Goal: Task Accomplishment & Management: Manage account settings

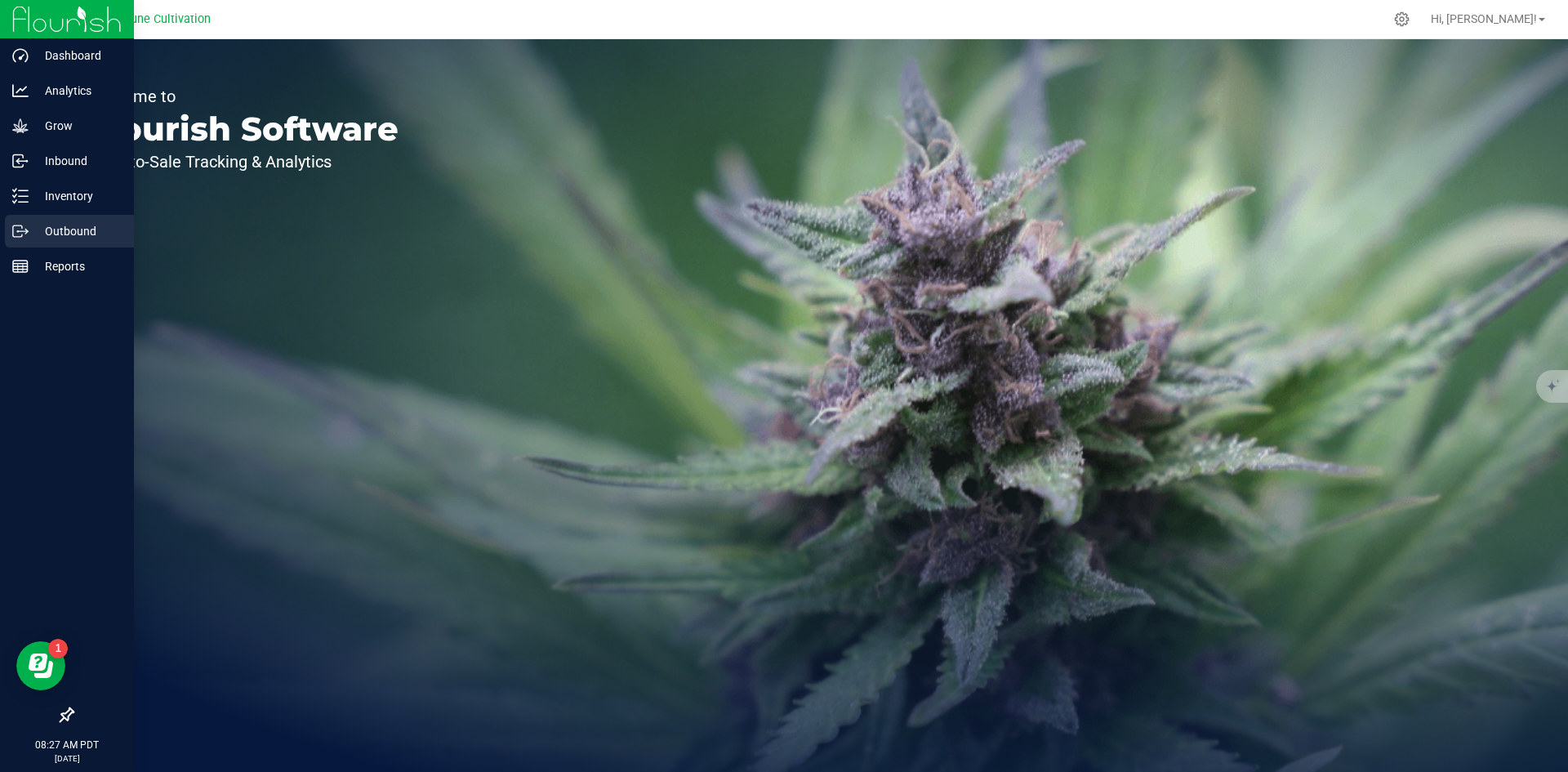
click at [12, 223] on div "Outbound" at bounding box center [69, 231] width 129 height 33
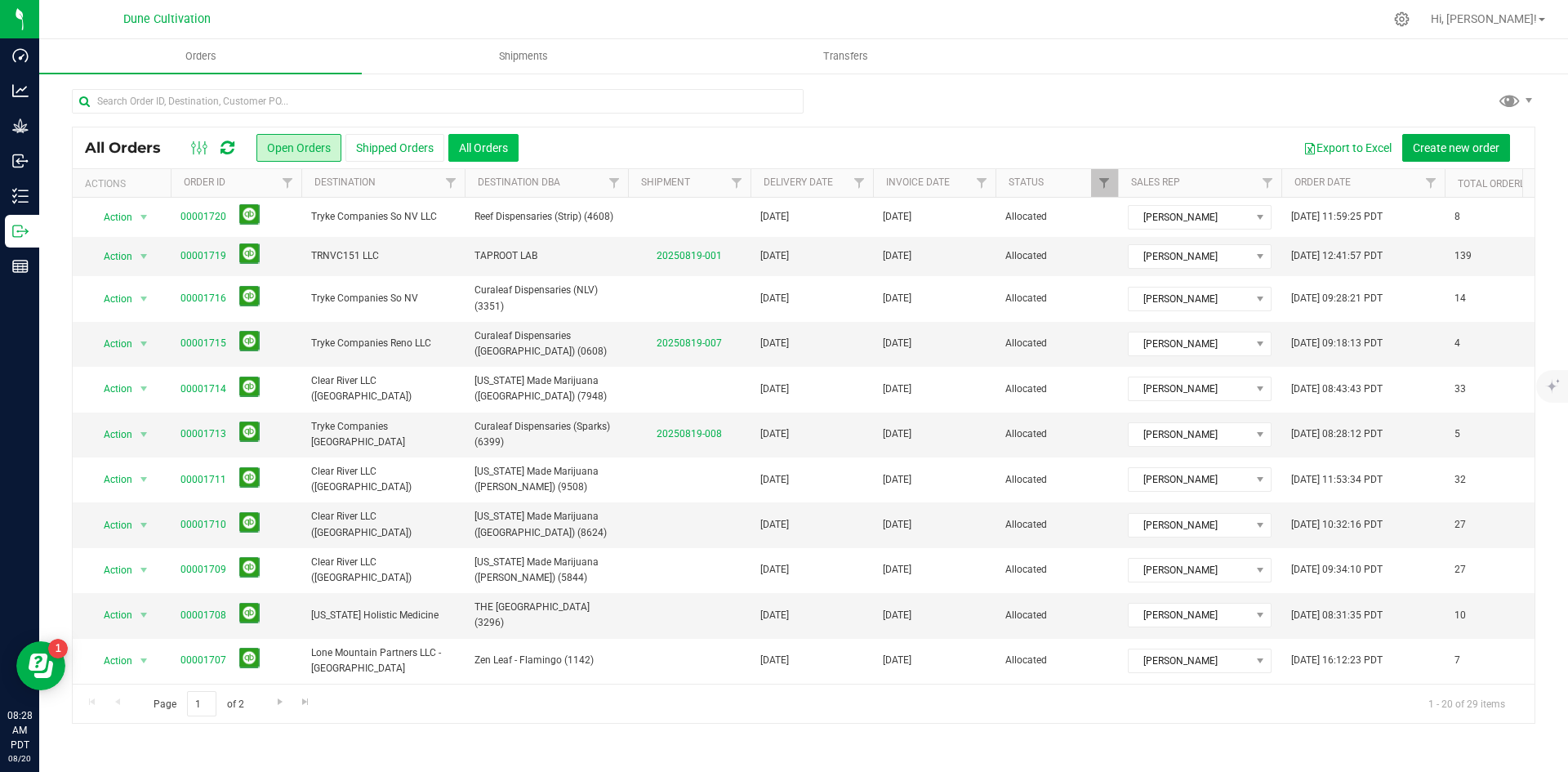
click at [505, 150] on button "All Orders" at bounding box center [483, 148] width 70 height 28
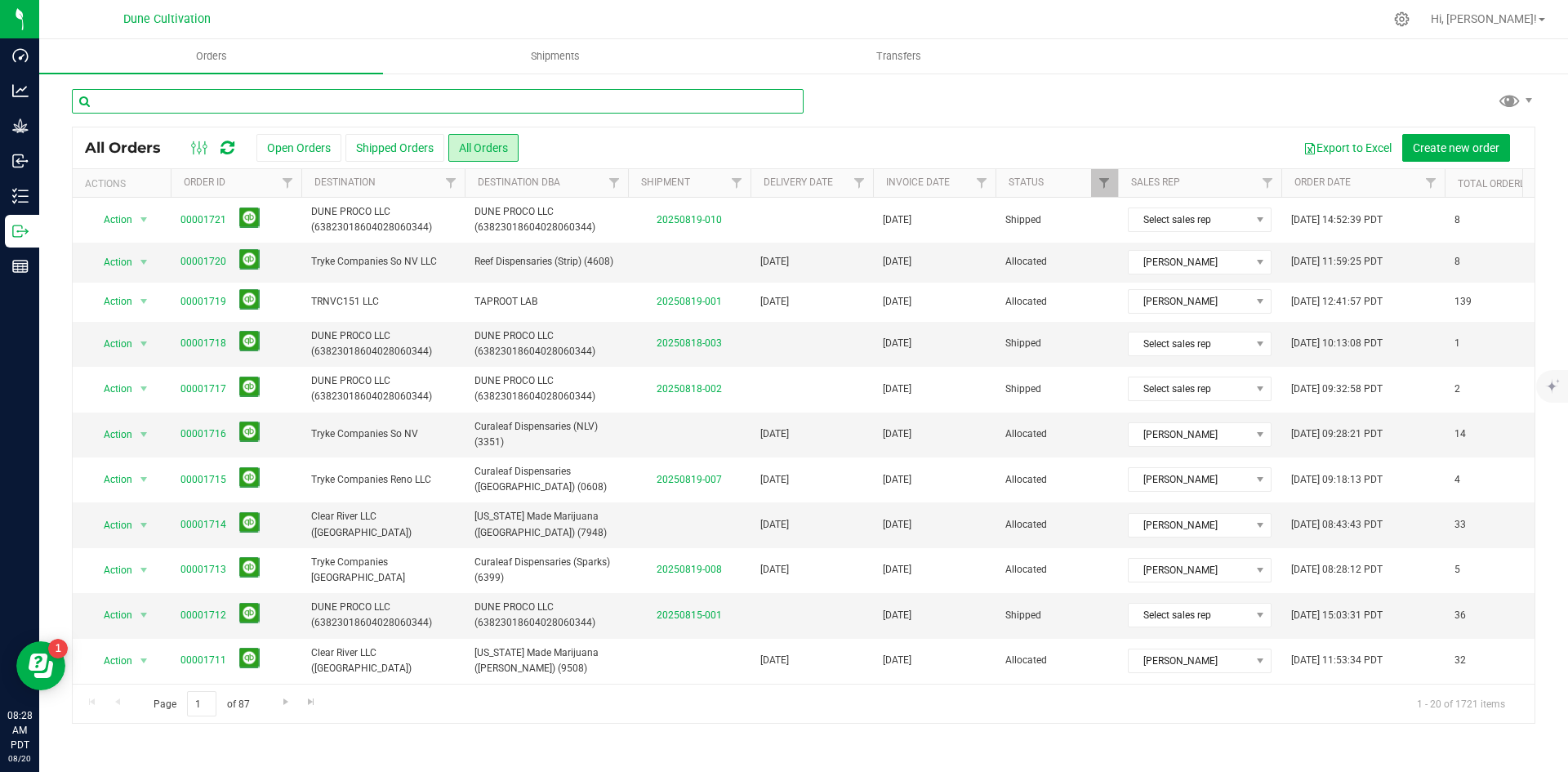
click at [370, 103] on input "text" at bounding box center [438, 101] width 732 height 25
type input "1619"
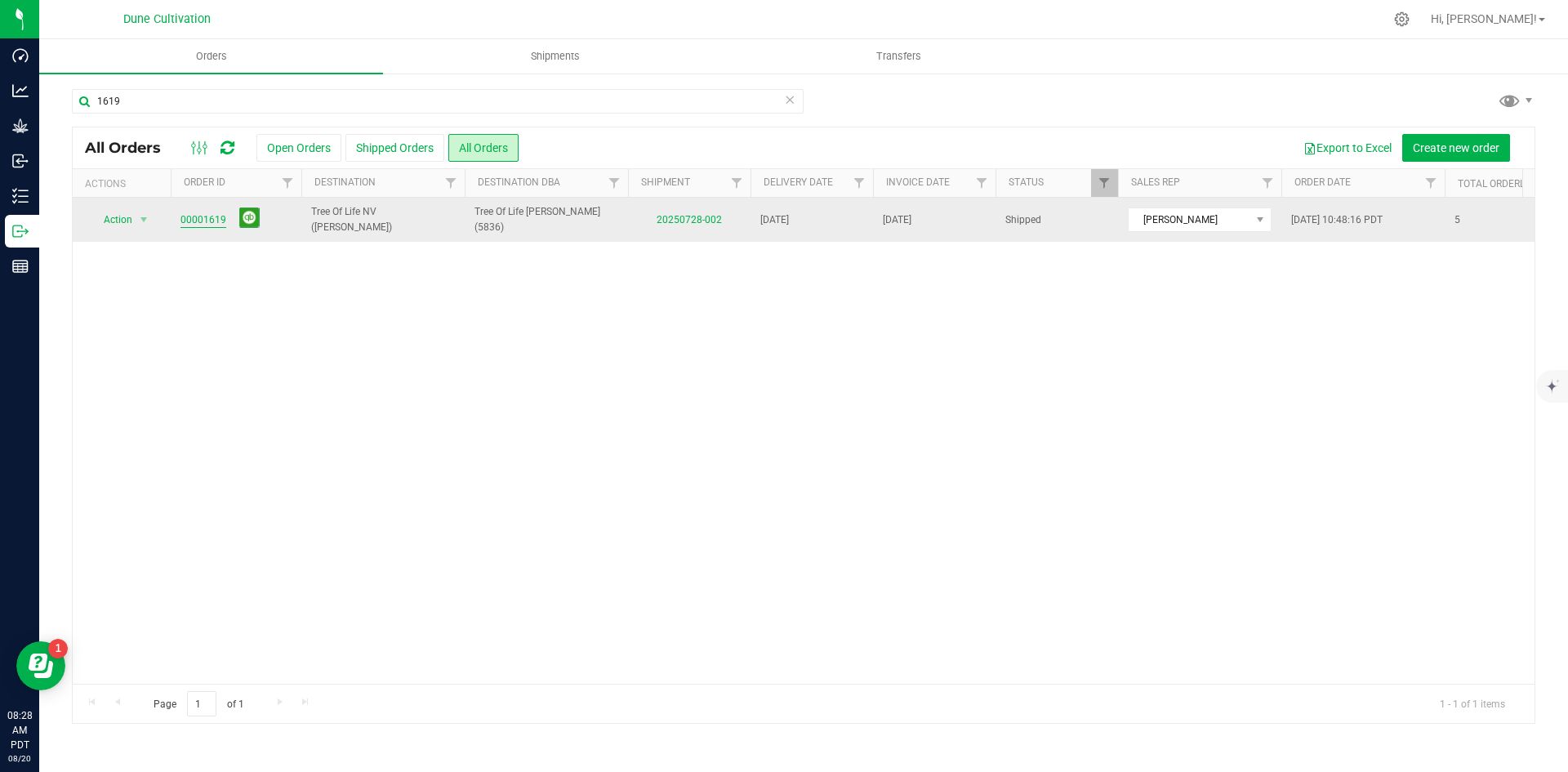
click at [210, 212] on link "00001619" at bounding box center [203, 220] width 45 height 16
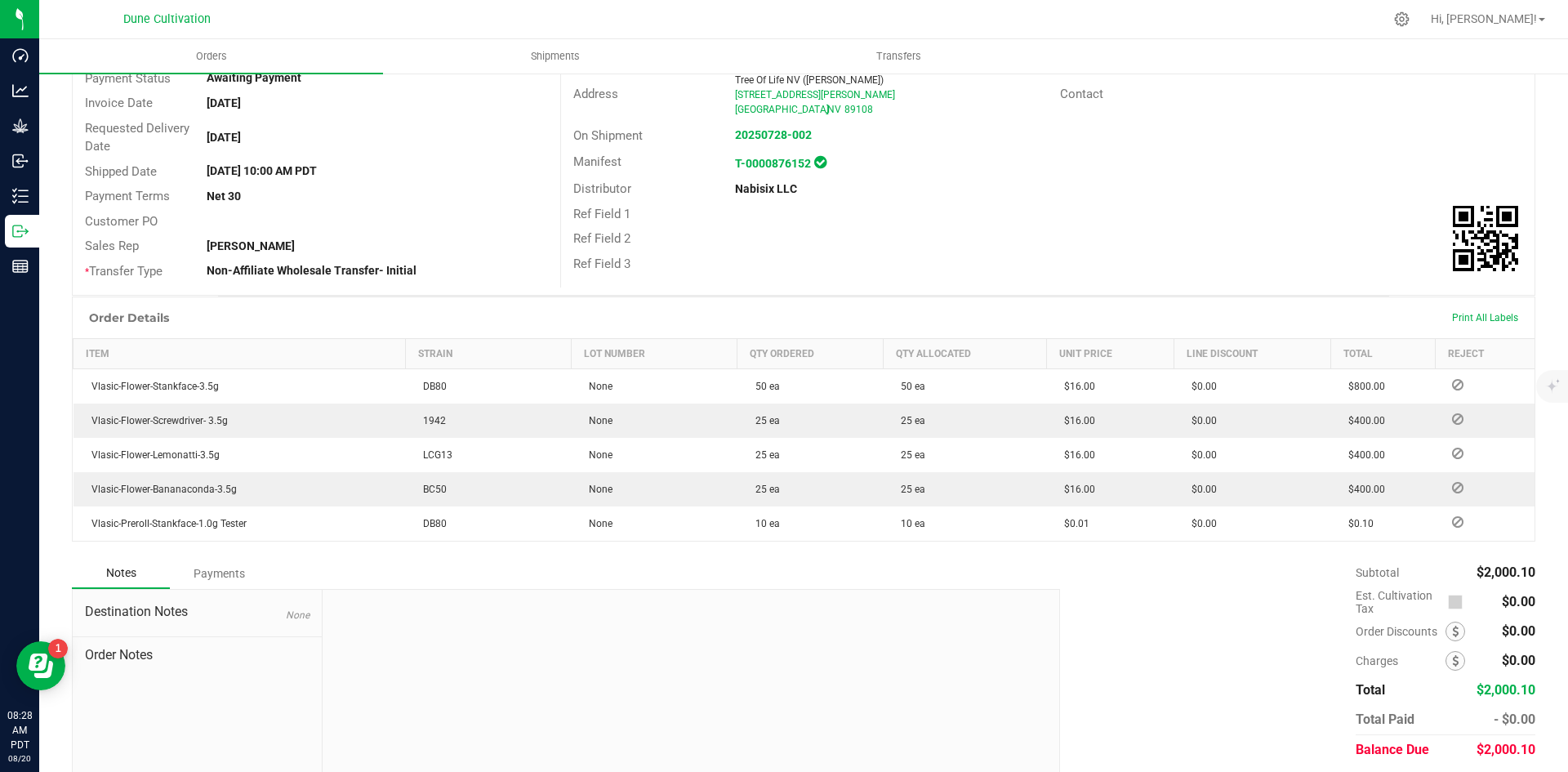
scroll to position [239, 0]
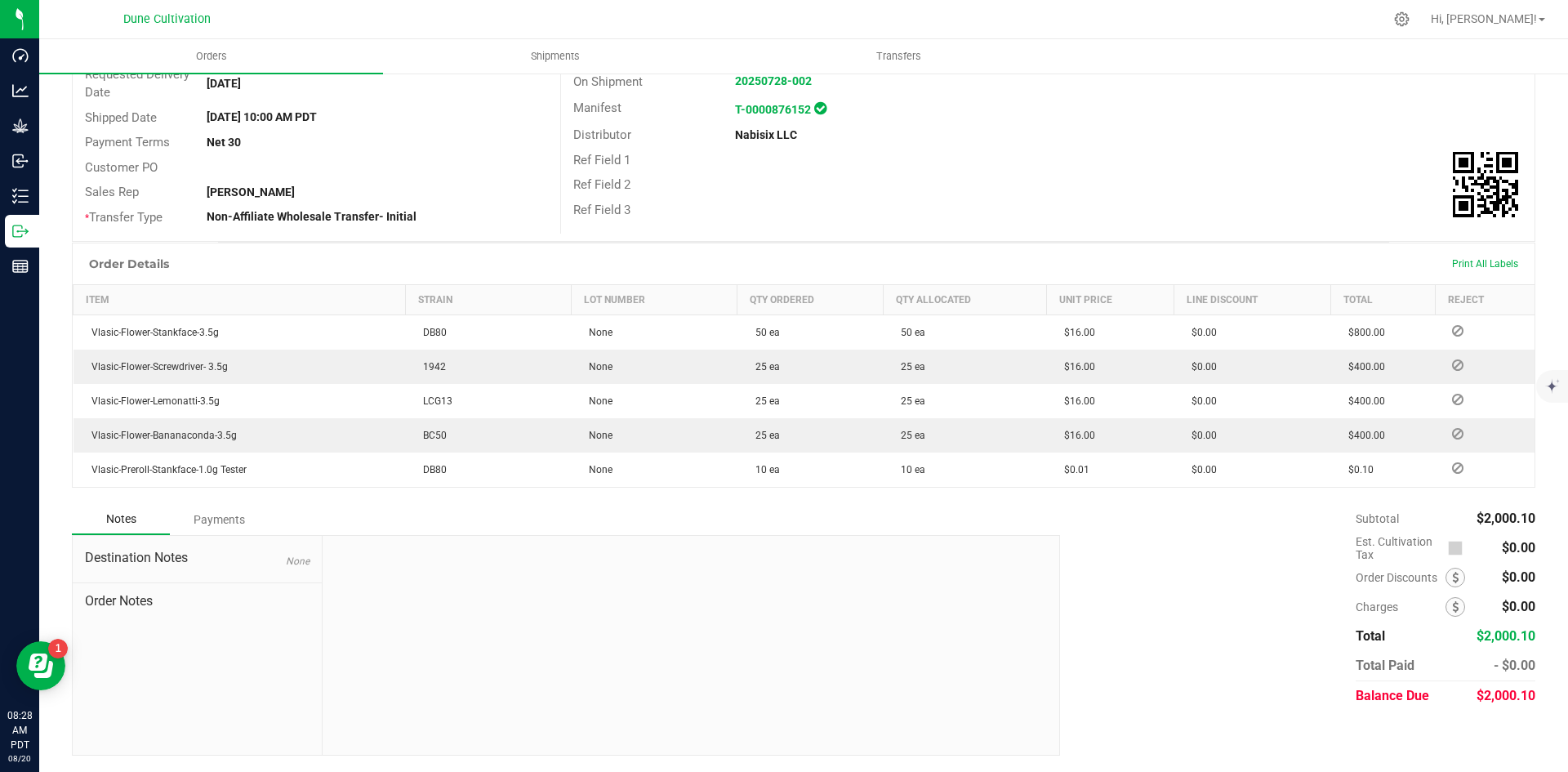
click at [1503, 687] on div "$2,000.10" at bounding box center [1506, 696] width 59 height 30
click at [1508, 698] on span "$2,000.10" at bounding box center [1506, 696] width 59 height 16
copy span "2,000.10"
click at [240, 520] on div "Payments" at bounding box center [218, 520] width 98 height 30
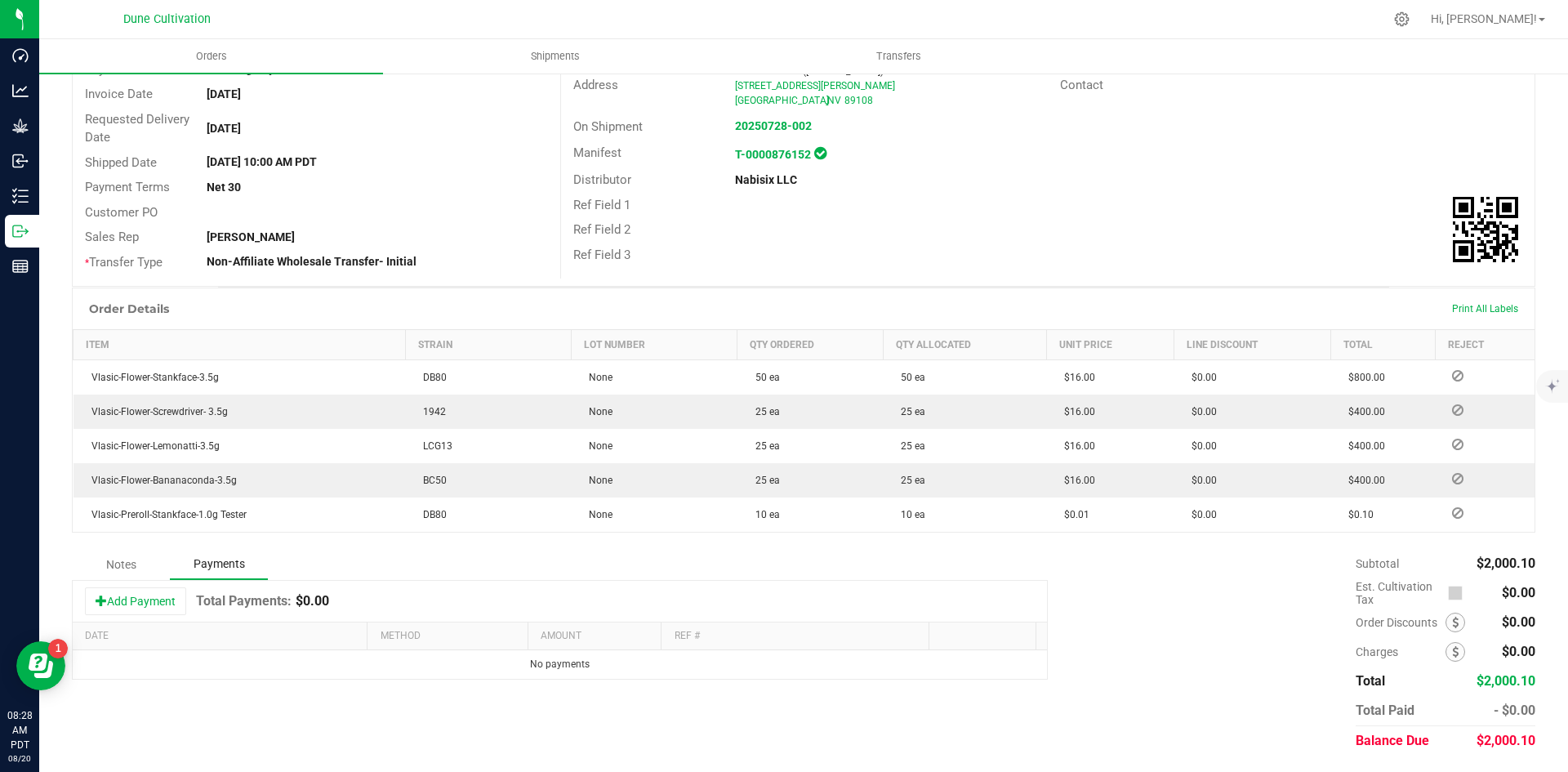
scroll to position [193, 0]
click at [124, 606] on button "Add Payment" at bounding box center [135, 601] width 102 height 28
click at [450, 682] on td "Payment Type" at bounding box center [450, 669] width 163 height 38
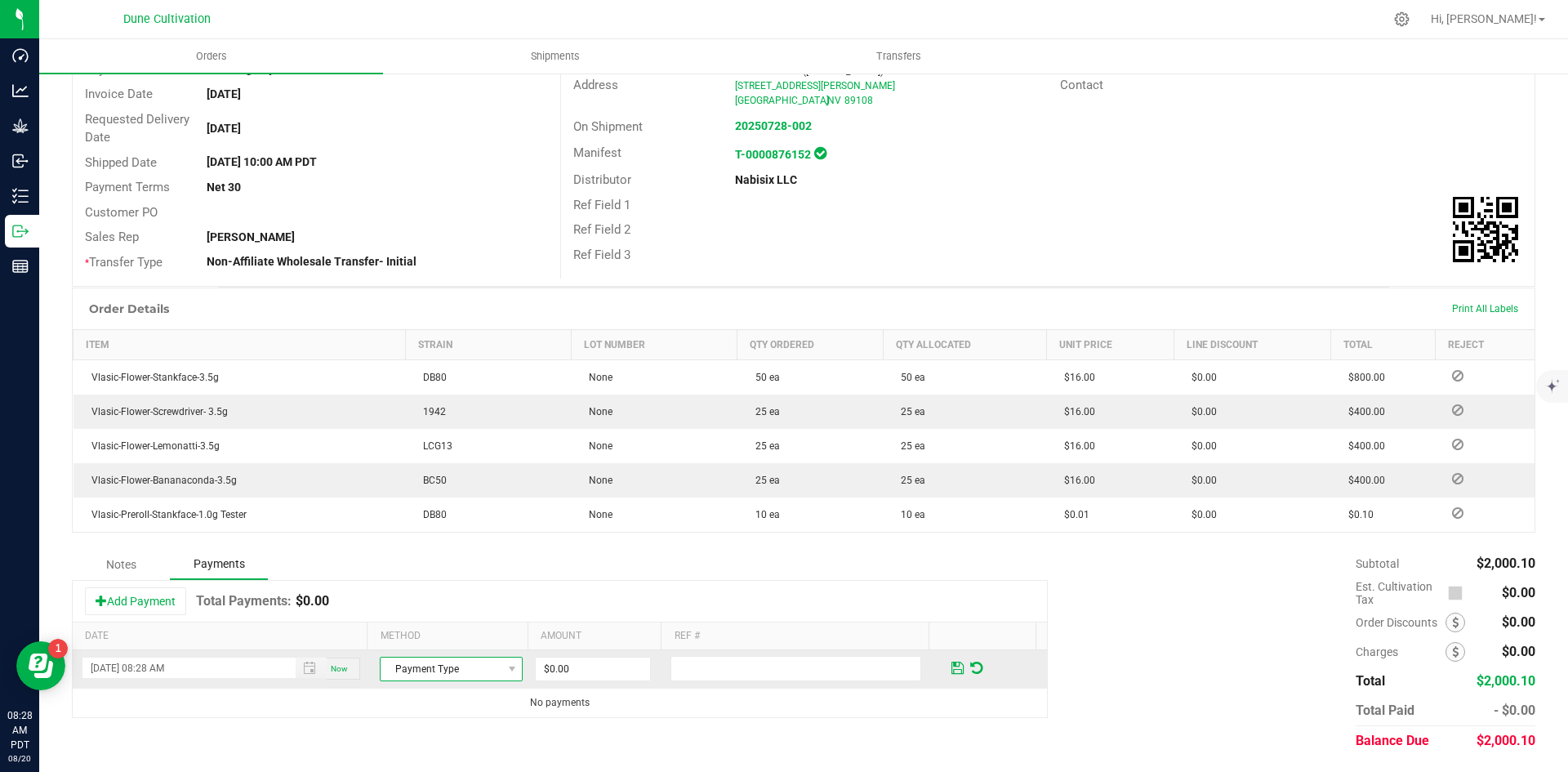
click at [443, 669] on span "Payment Type" at bounding box center [441, 668] width 121 height 23
click at [455, 624] on li "ACH & Bank Transfer" at bounding box center [443, 618] width 138 height 23
click at [598, 674] on input "0" at bounding box center [593, 668] width 114 height 23
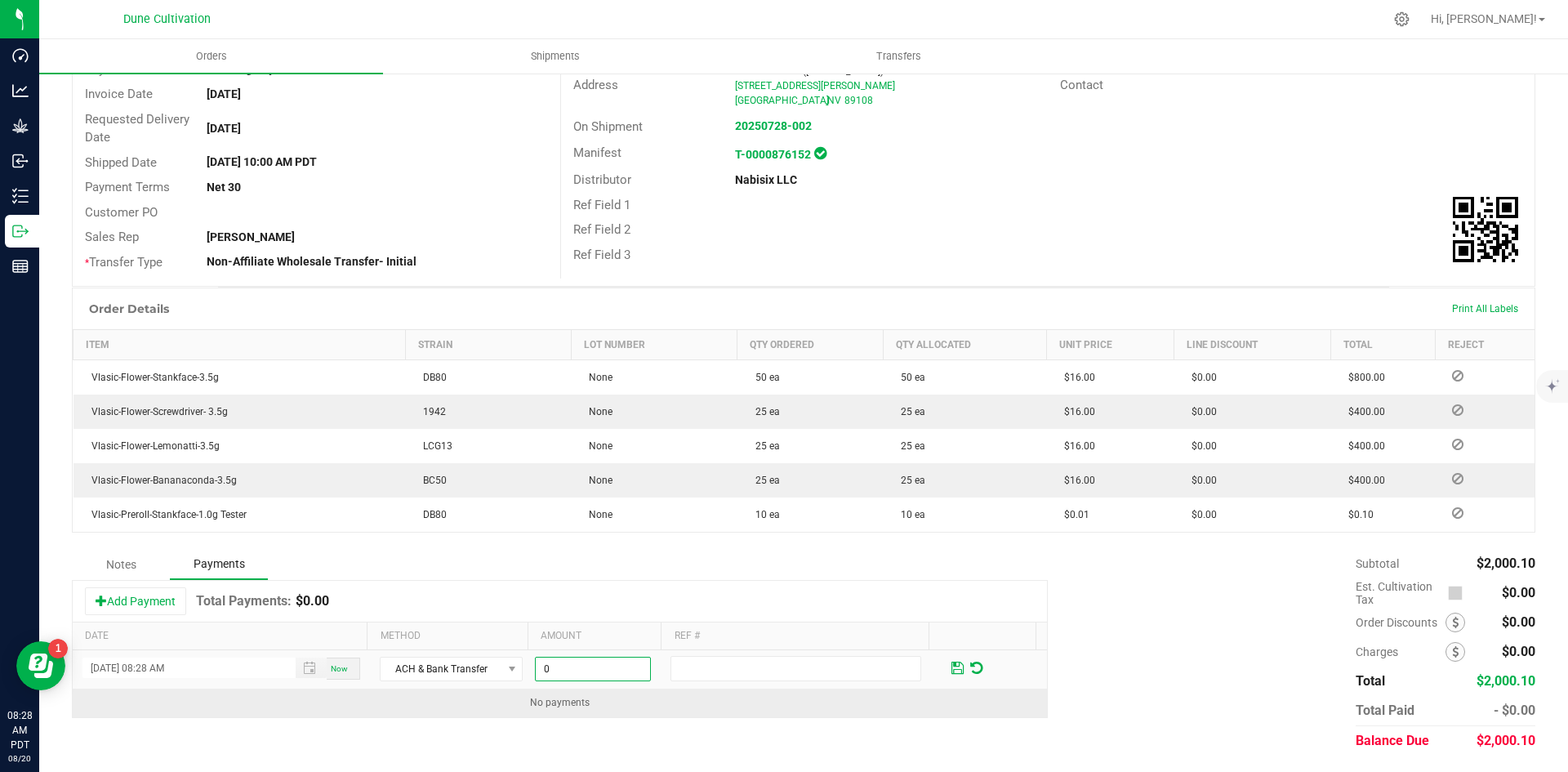
paste input "2000.1"
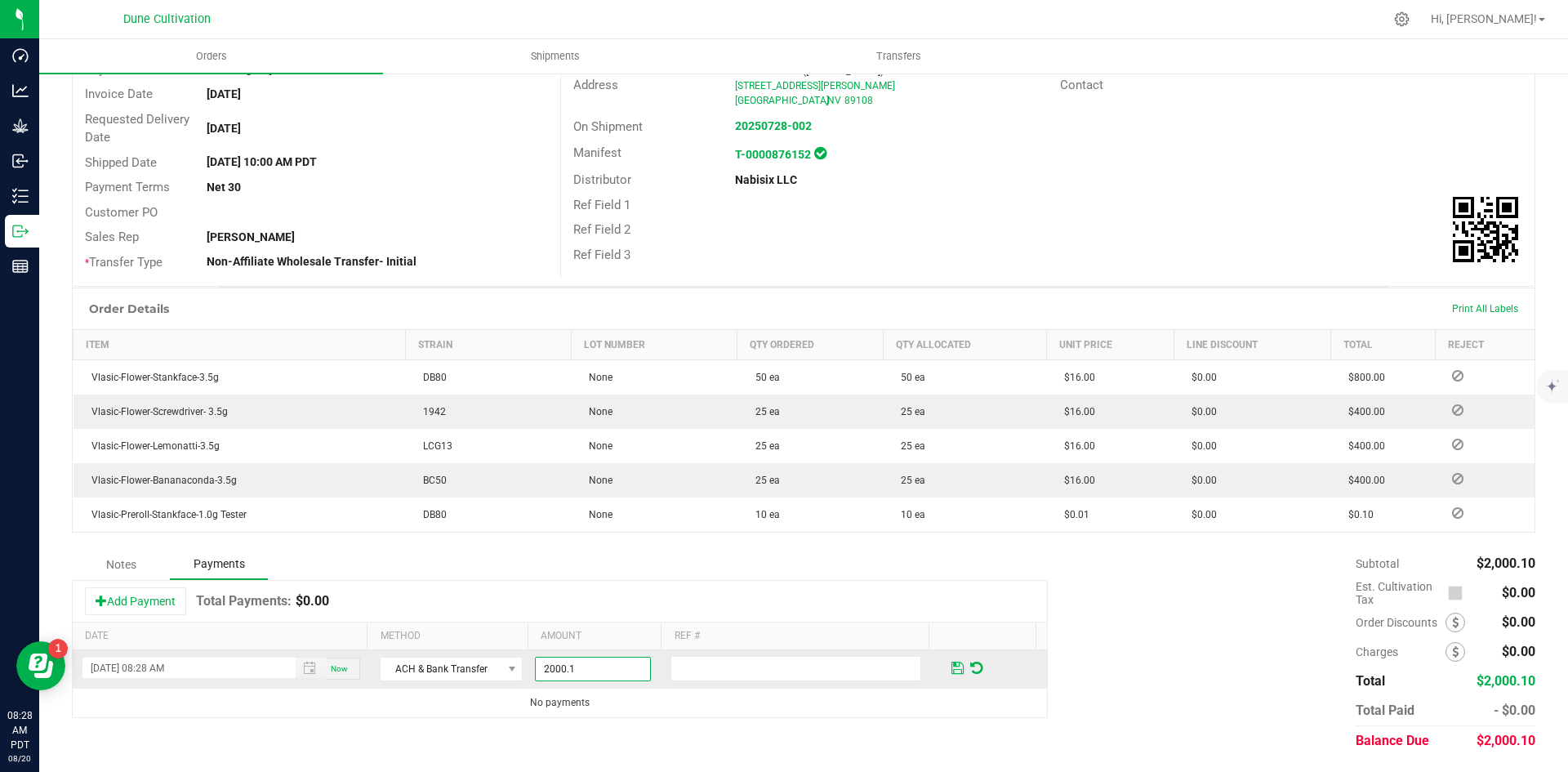
type input "$2,000.10"
click at [948, 658] on span at bounding box center [957, 667] width 19 height 24
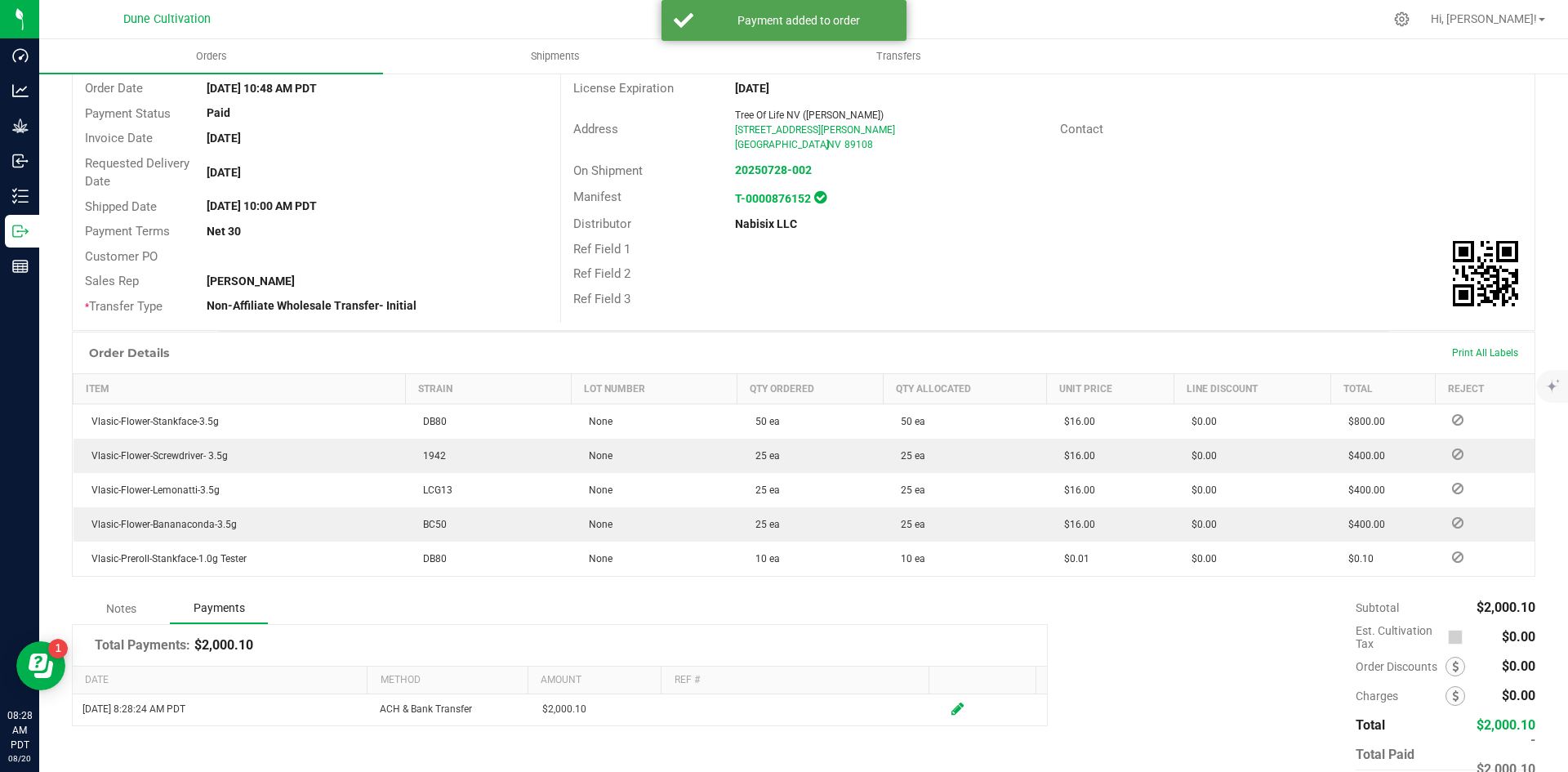
scroll to position [0, 0]
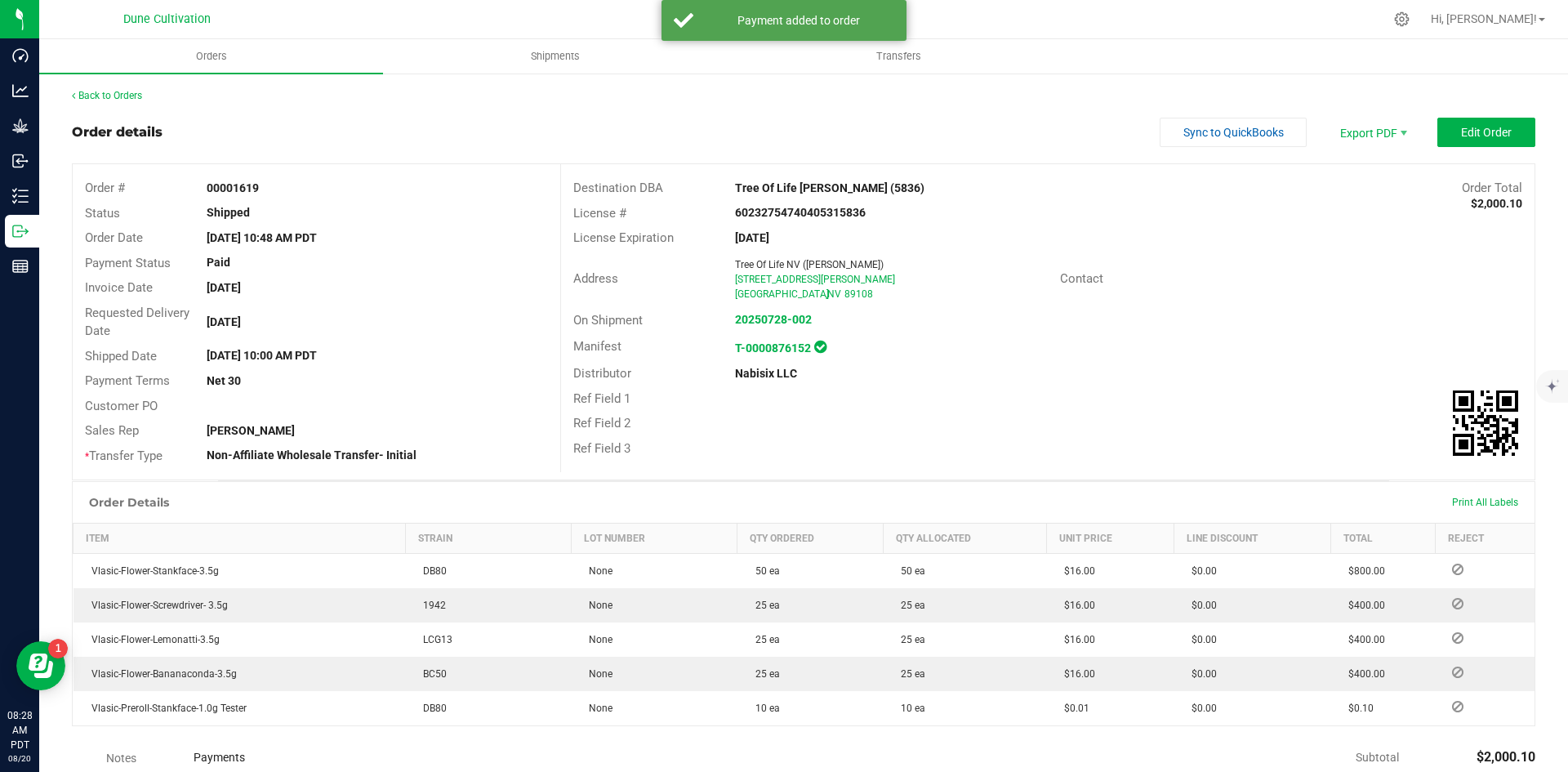
click at [130, 102] on div "Back to Orders" at bounding box center [803, 96] width 1464 height 15
click at [128, 98] on link "Back to Orders" at bounding box center [106, 96] width 70 height 12
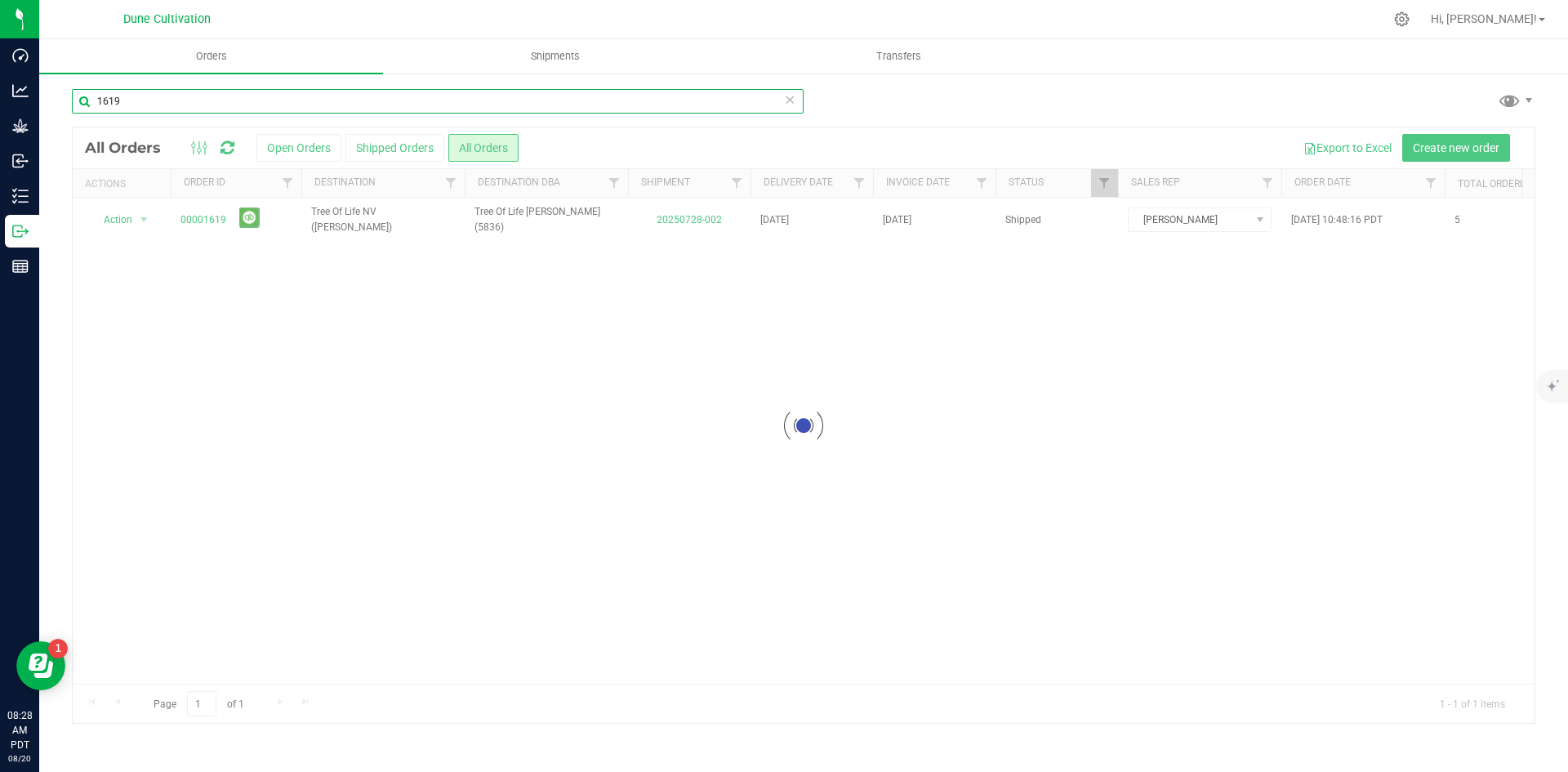
click at [177, 104] on input "1619" at bounding box center [438, 101] width 732 height 25
click at [177, 103] on input "1619" at bounding box center [438, 101] width 732 height 25
type input "1503"
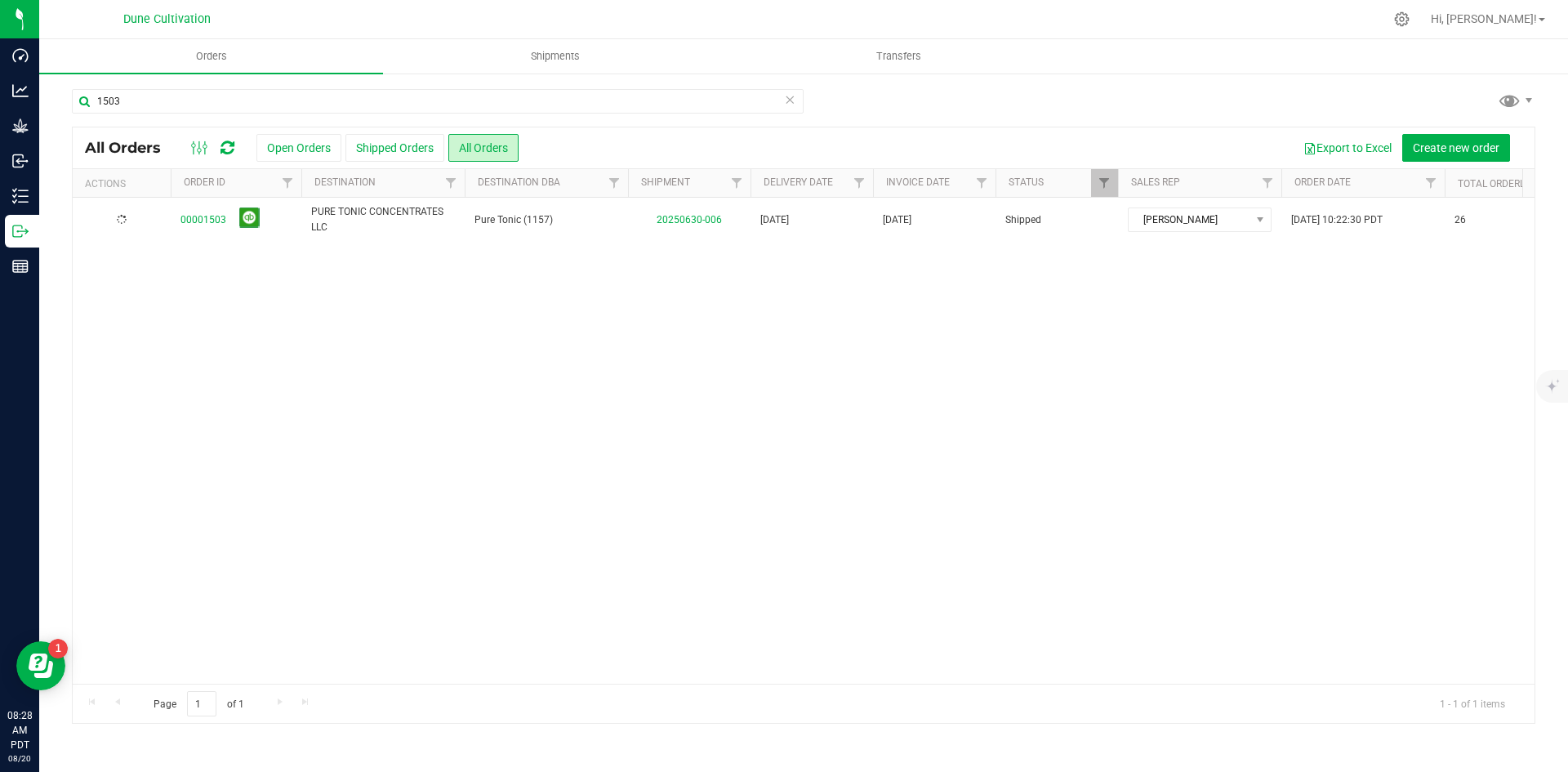
click at [216, 213] on link "00001503" at bounding box center [203, 220] width 45 height 16
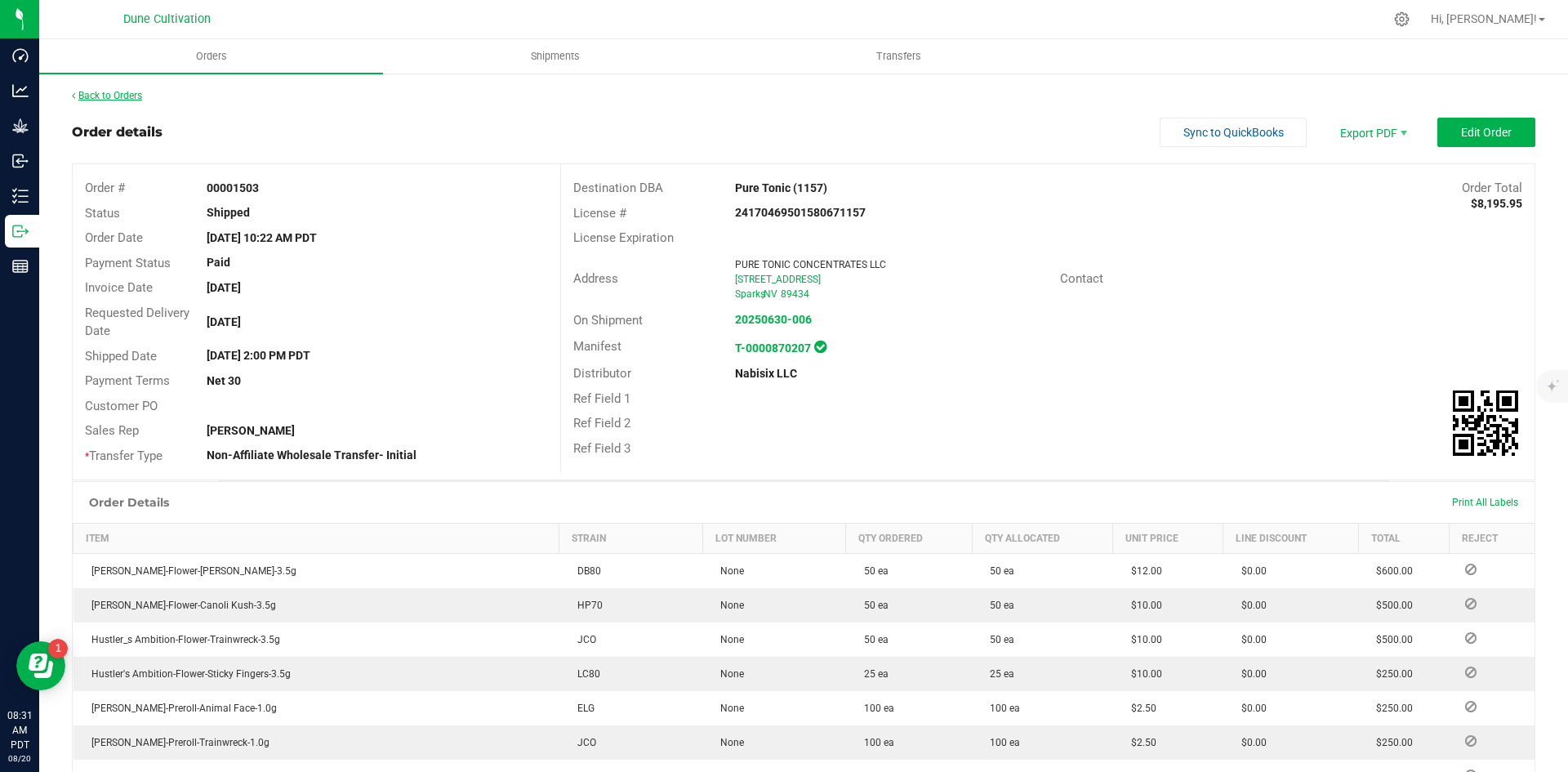
click at [112, 95] on link "Back to Orders" at bounding box center [106, 96] width 70 height 12
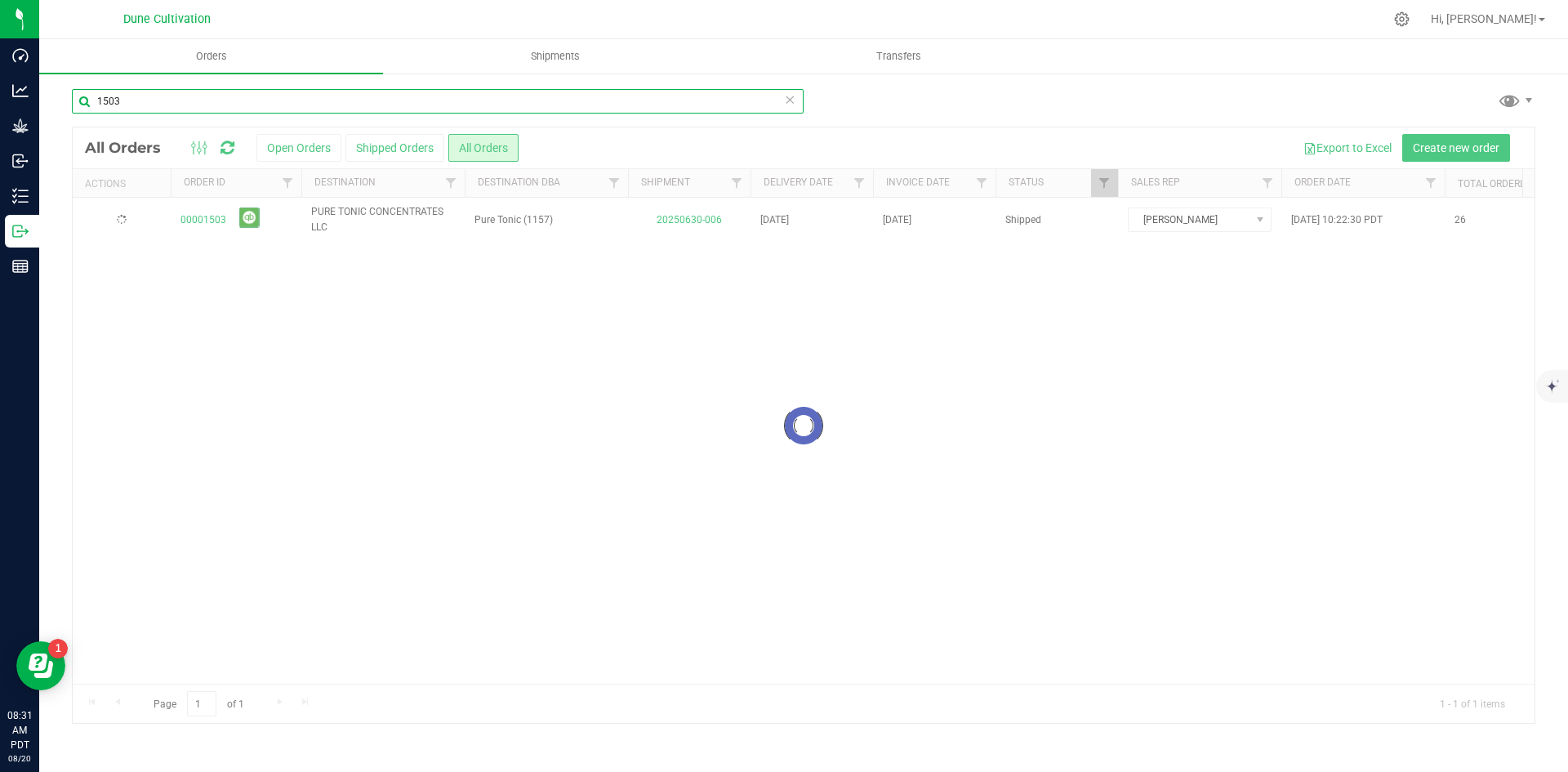
click at [358, 93] on input "1503" at bounding box center [438, 101] width 732 height 25
paste input "00001570"
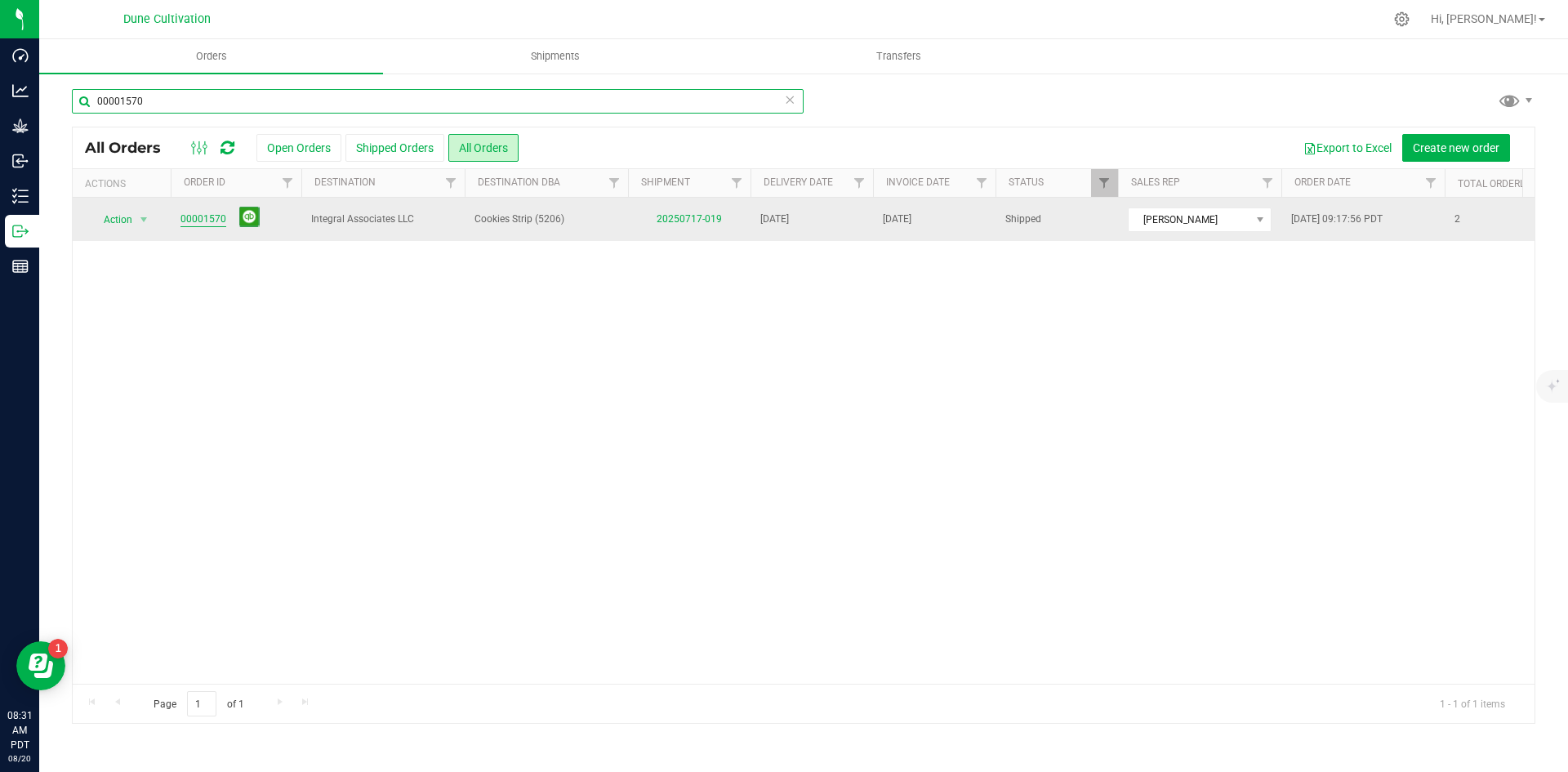
type input "00001570"
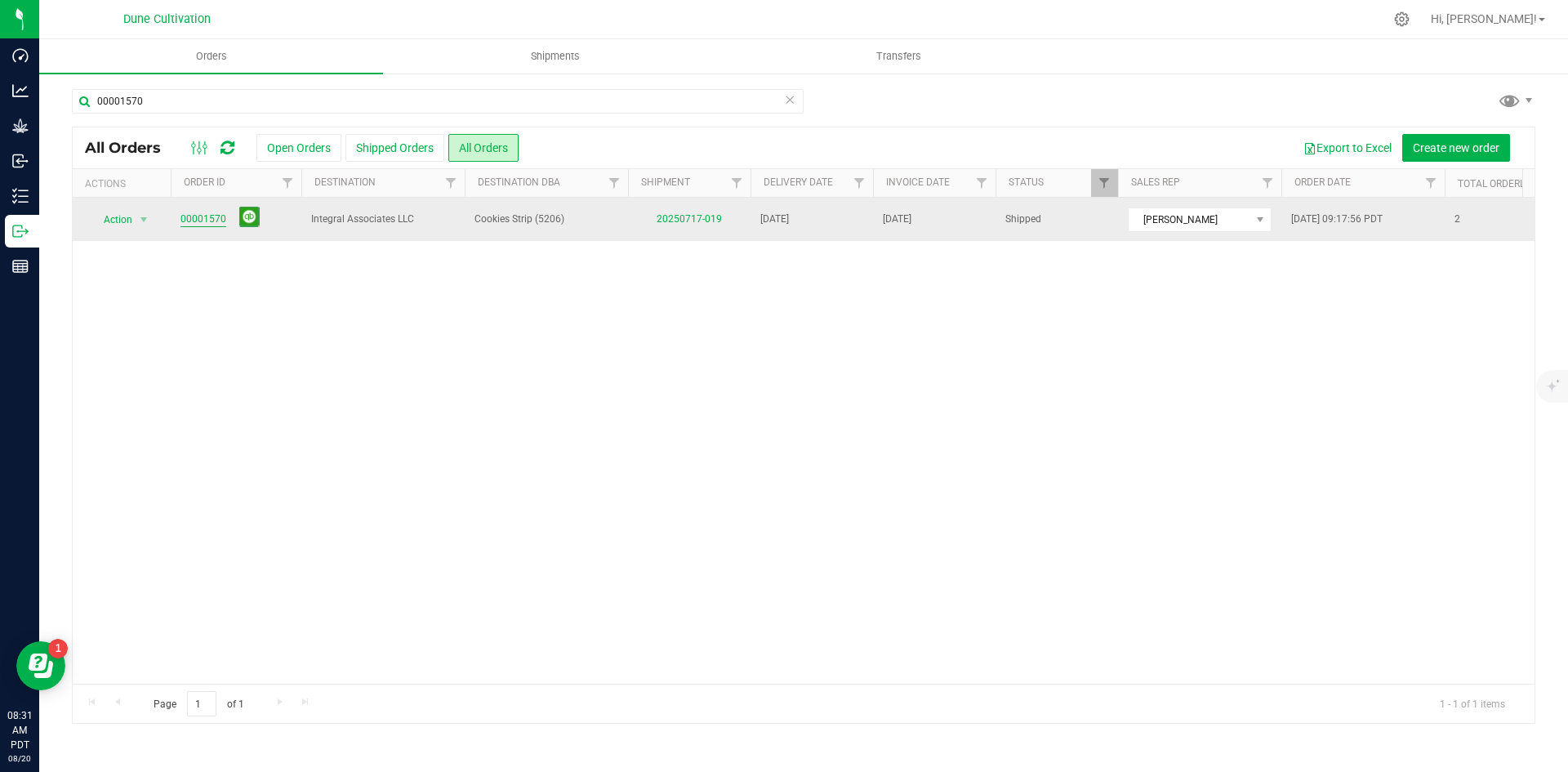
click at [211, 212] on link "00001570" at bounding box center [203, 220] width 45 height 16
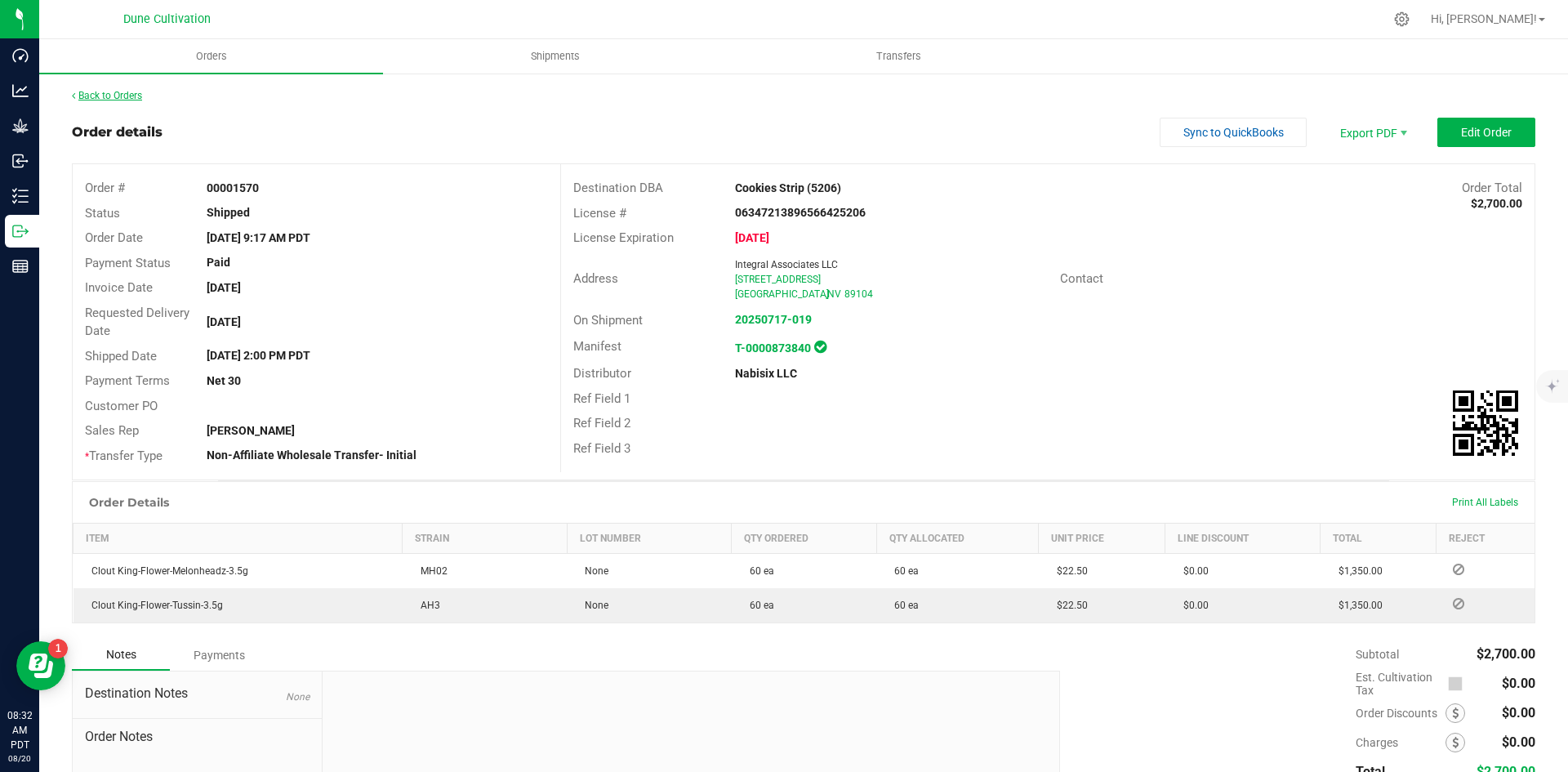
click at [106, 98] on link "Back to Orders" at bounding box center [106, 96] width 70 height 12
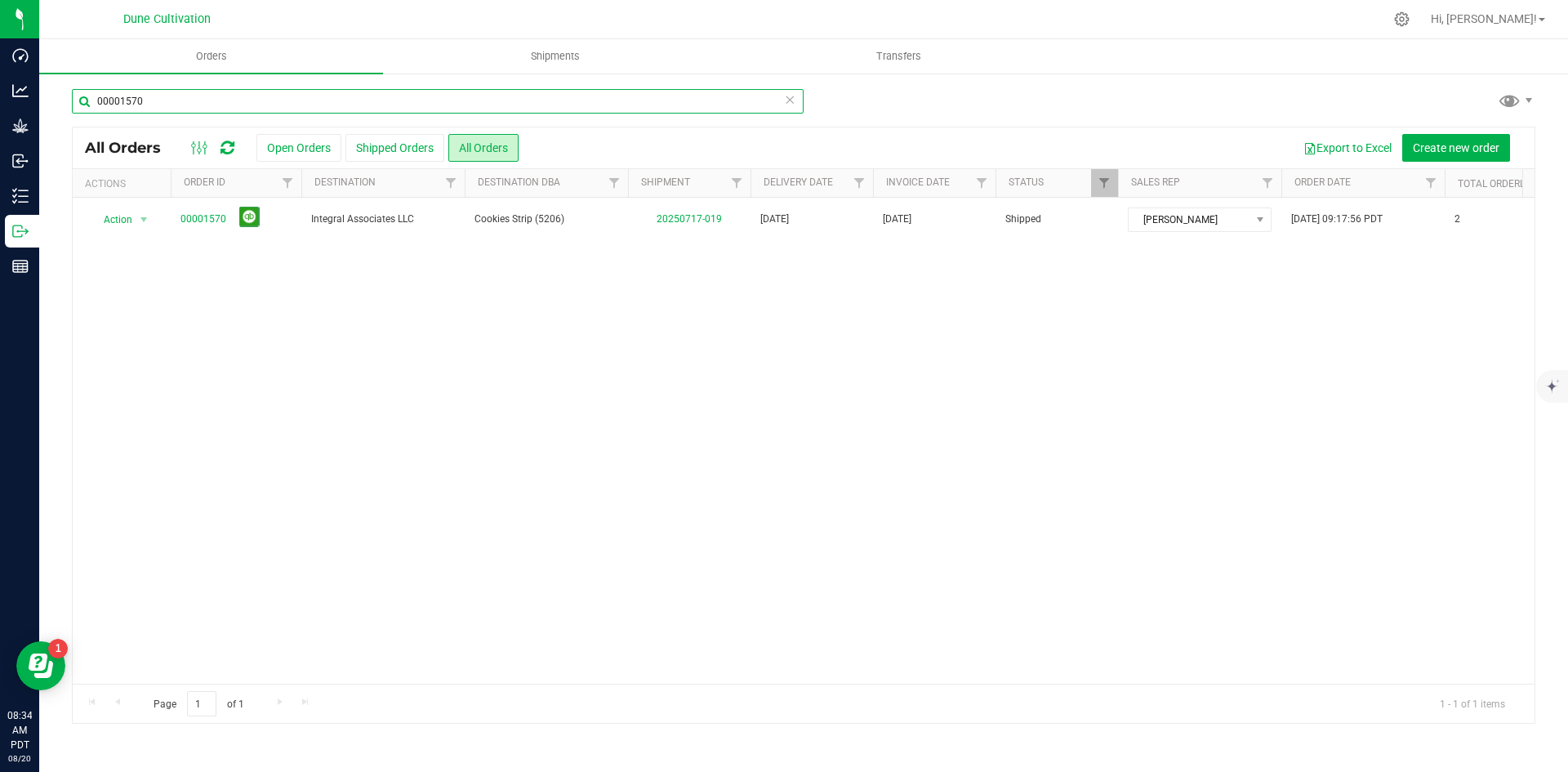
click at [322, 105] on input "00001570" at bounding box center [438, 101] width 732 height 25
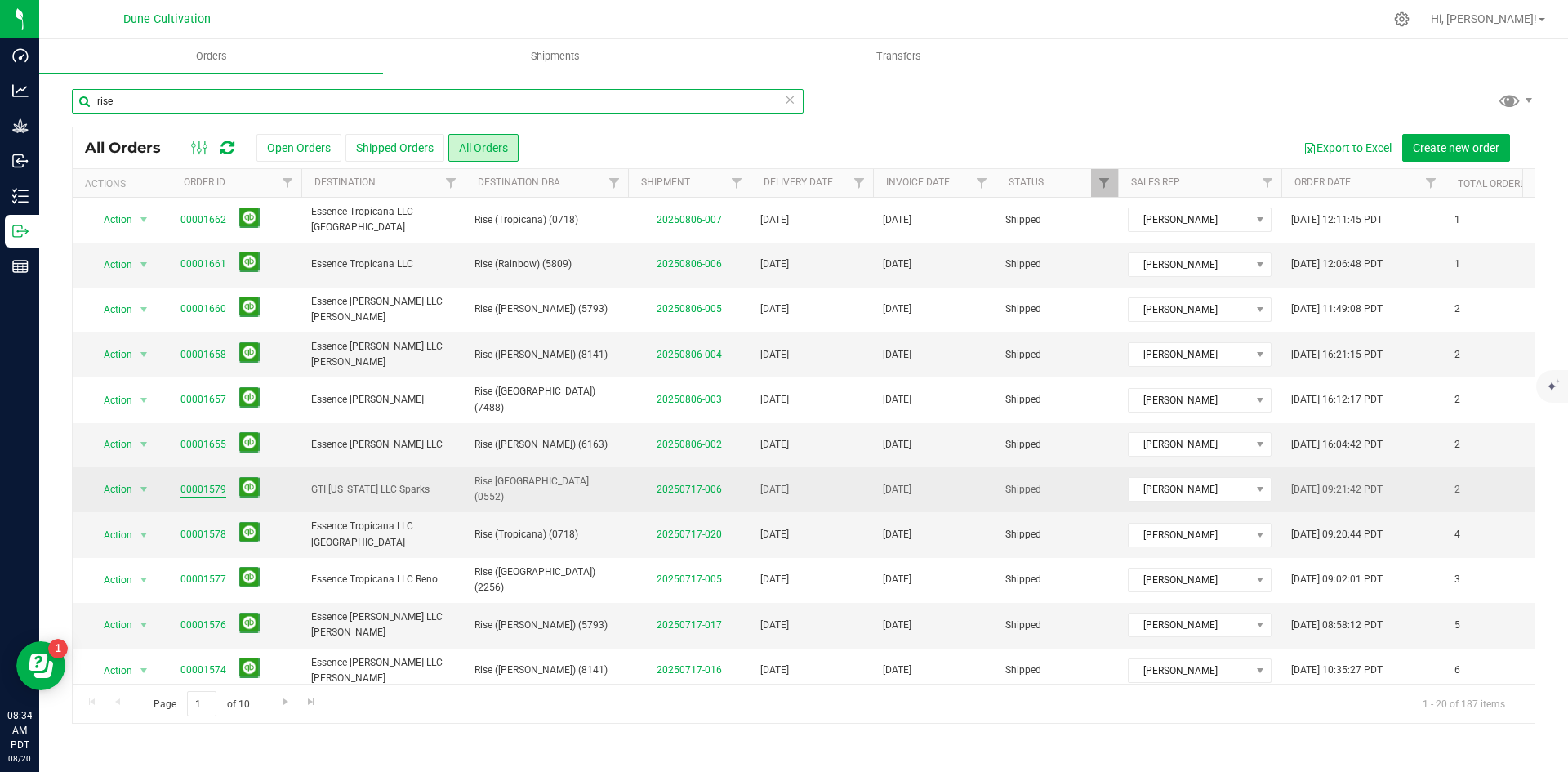
type input "rise"
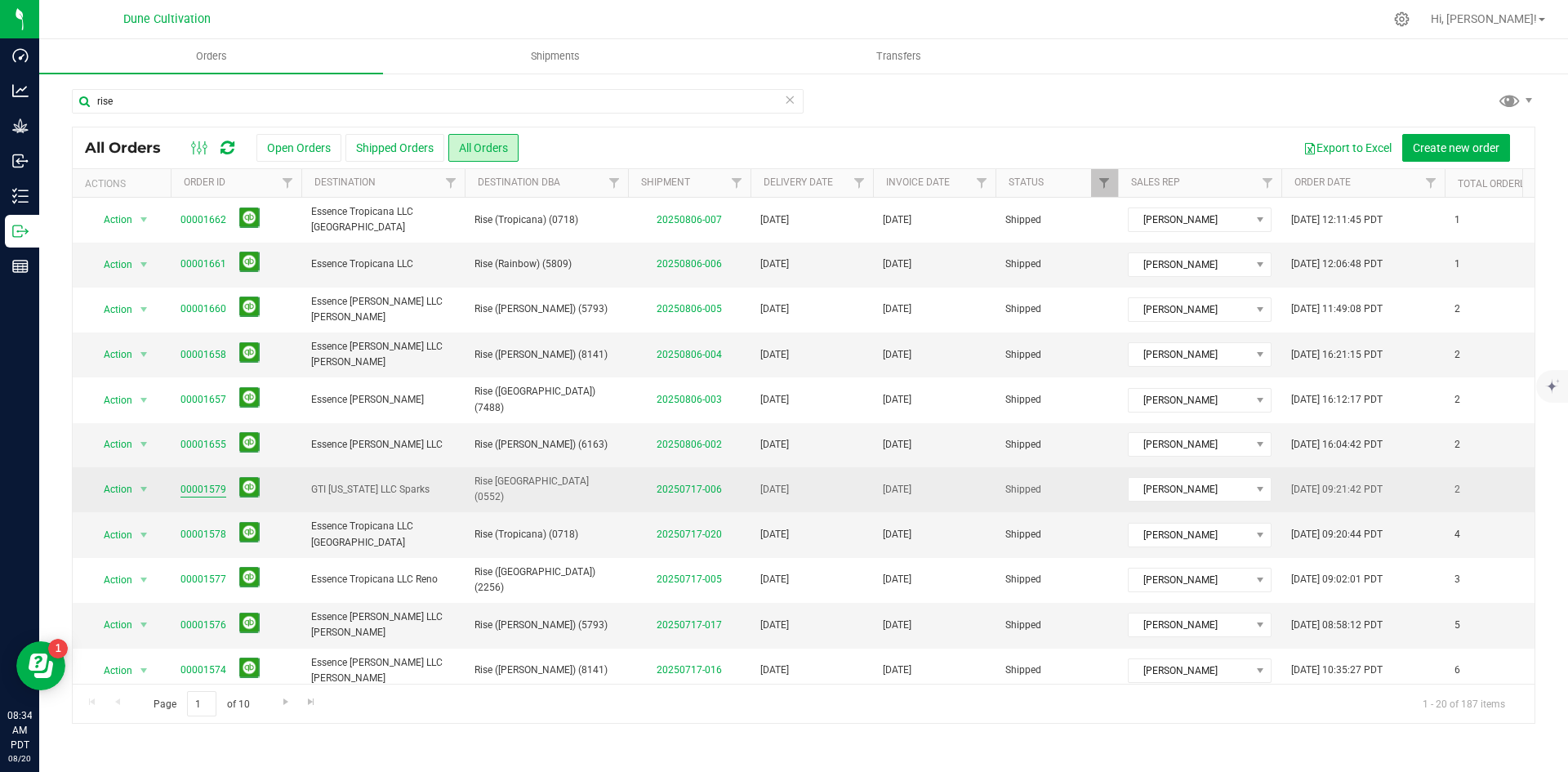
click at [206, 485] on link "00001579" at bounding box center [203, 490] width 45 height 16
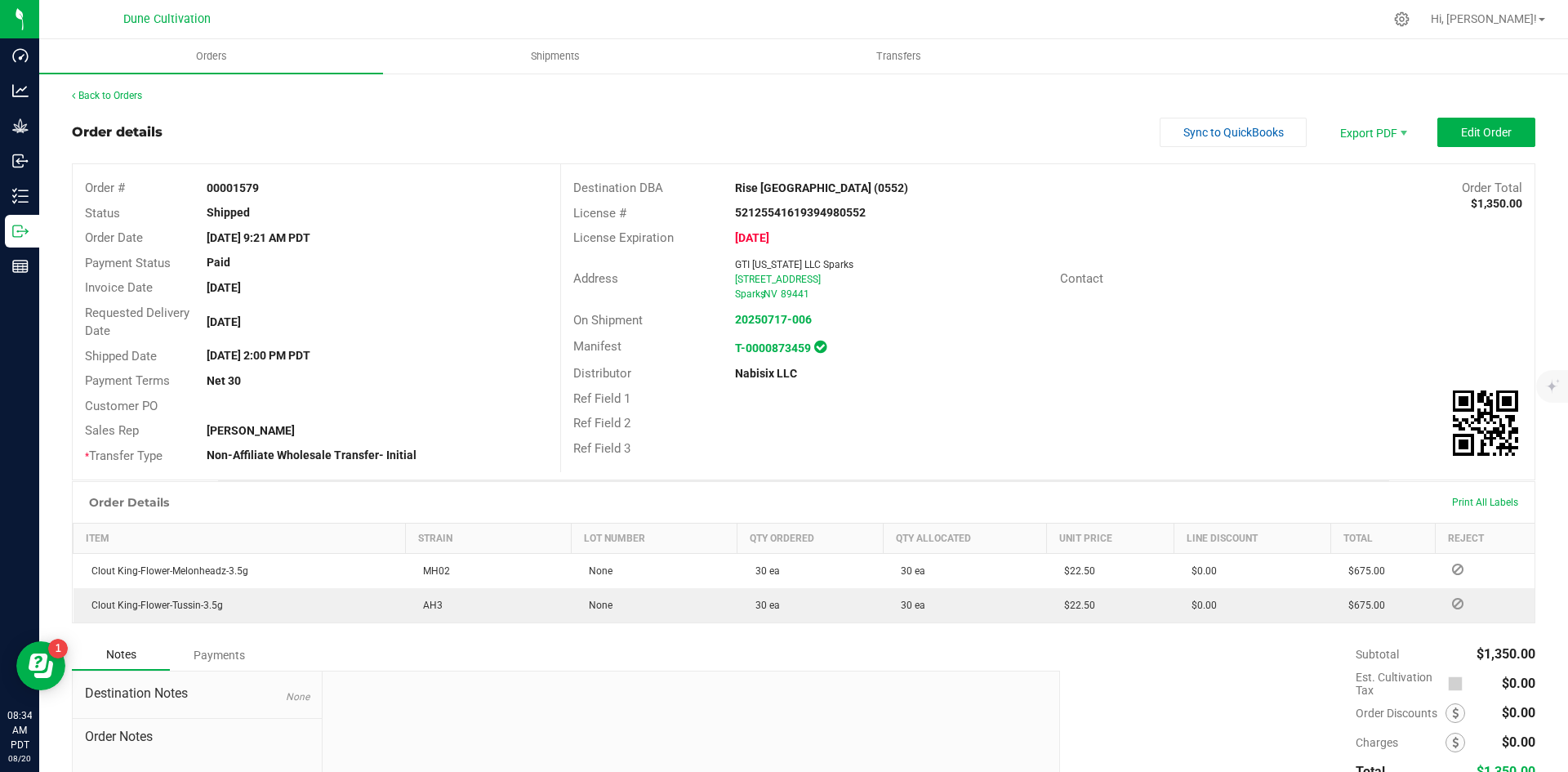
click at [129, 89] on div "Back to Orders" at bounding box center [803, 96] width 1464 height 15
click at [129, 98] on link "Back to Orders" at bounding box center [106, 96] width 70 height 12
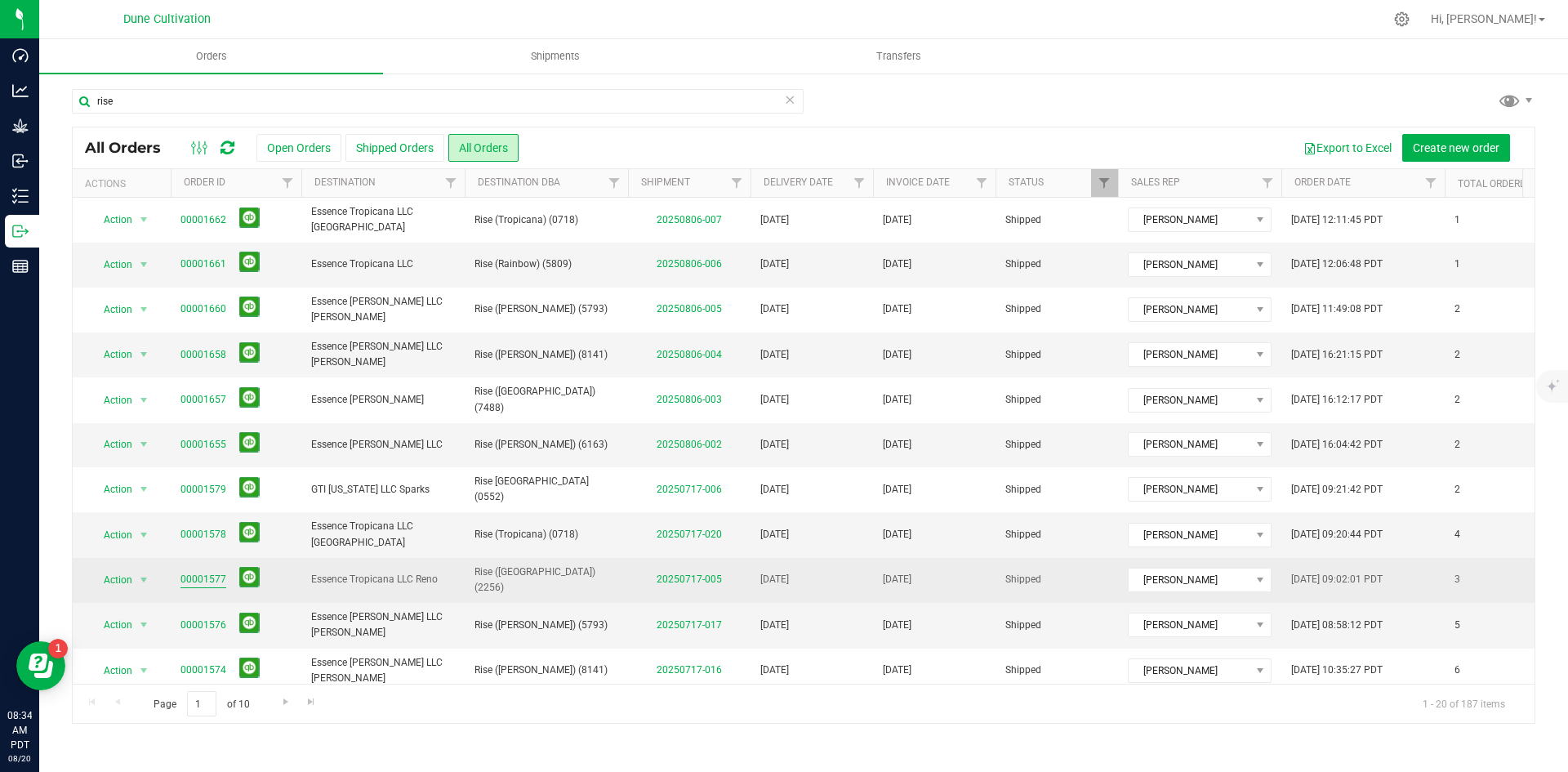
click at [194, 575] on link "00001577" at bounding box center [203, 580] width 45 height 16
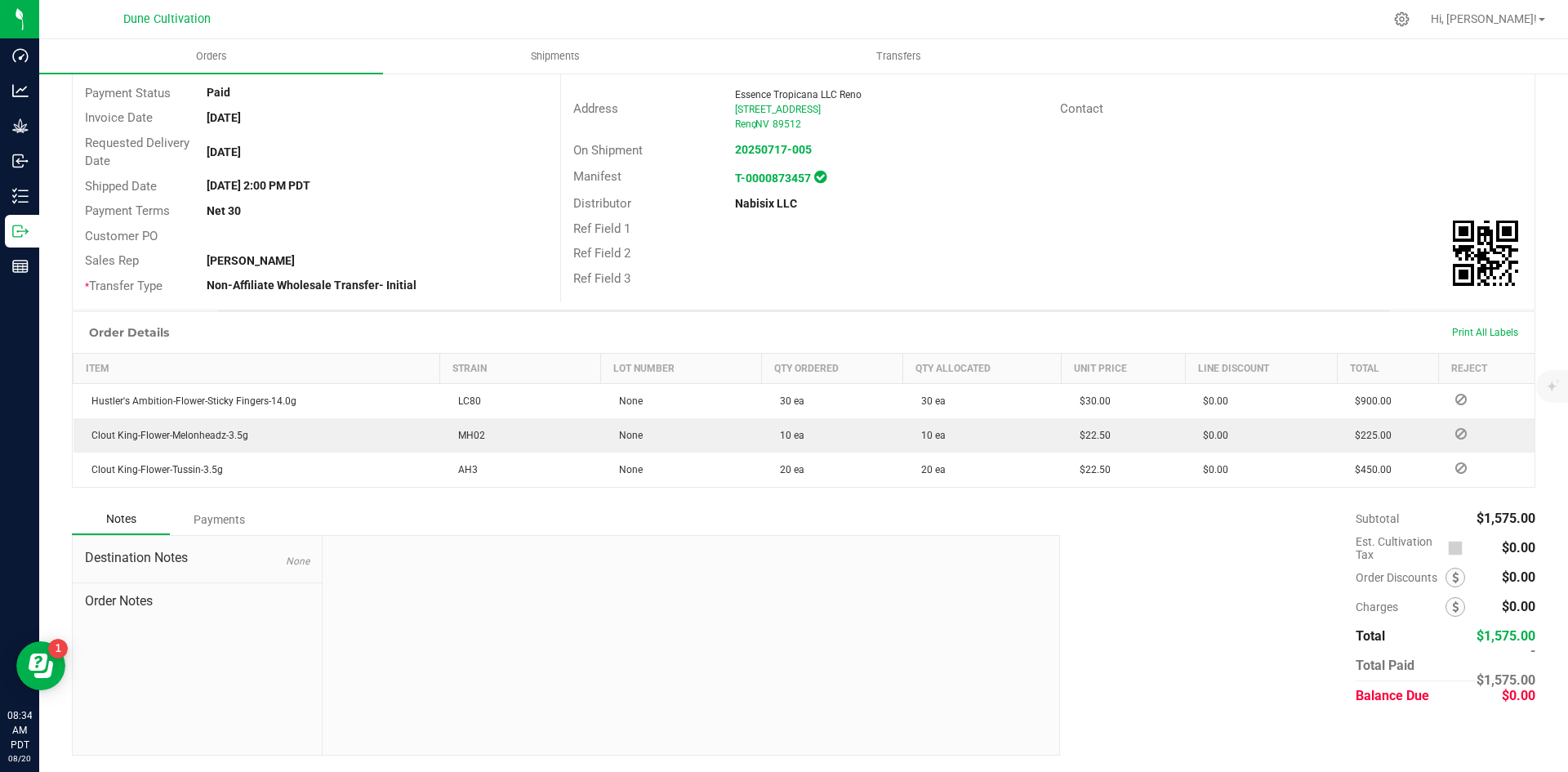
click at [241, 532] on div "Payments" at bounding box center [218, 520] width 98 height 30
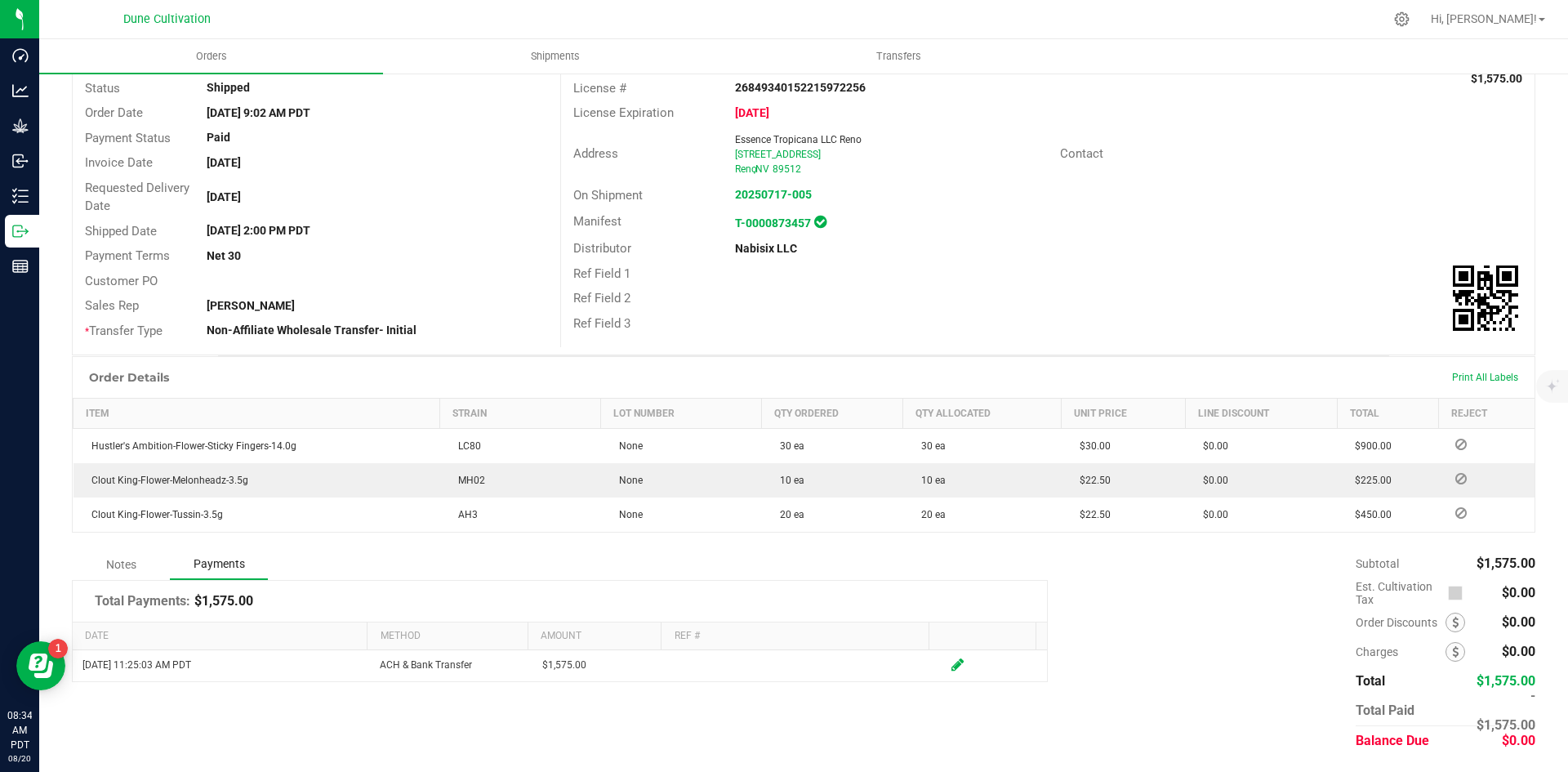
scroll to position [125, 0]
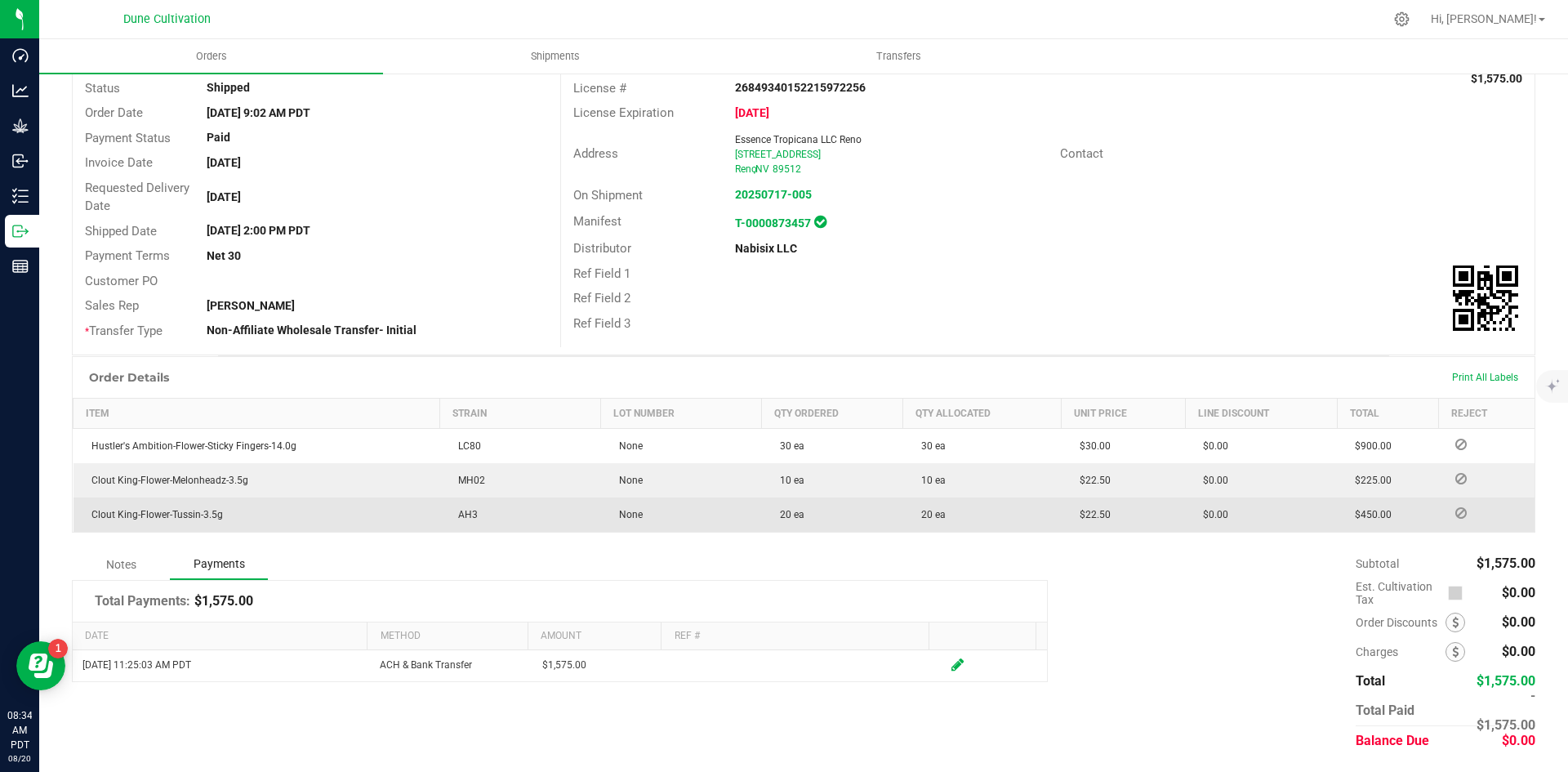
click at [120, 524] on td "Clout King-Flower-Tussin-3.5g" at bounding box center [257, 515] width 367 height 35
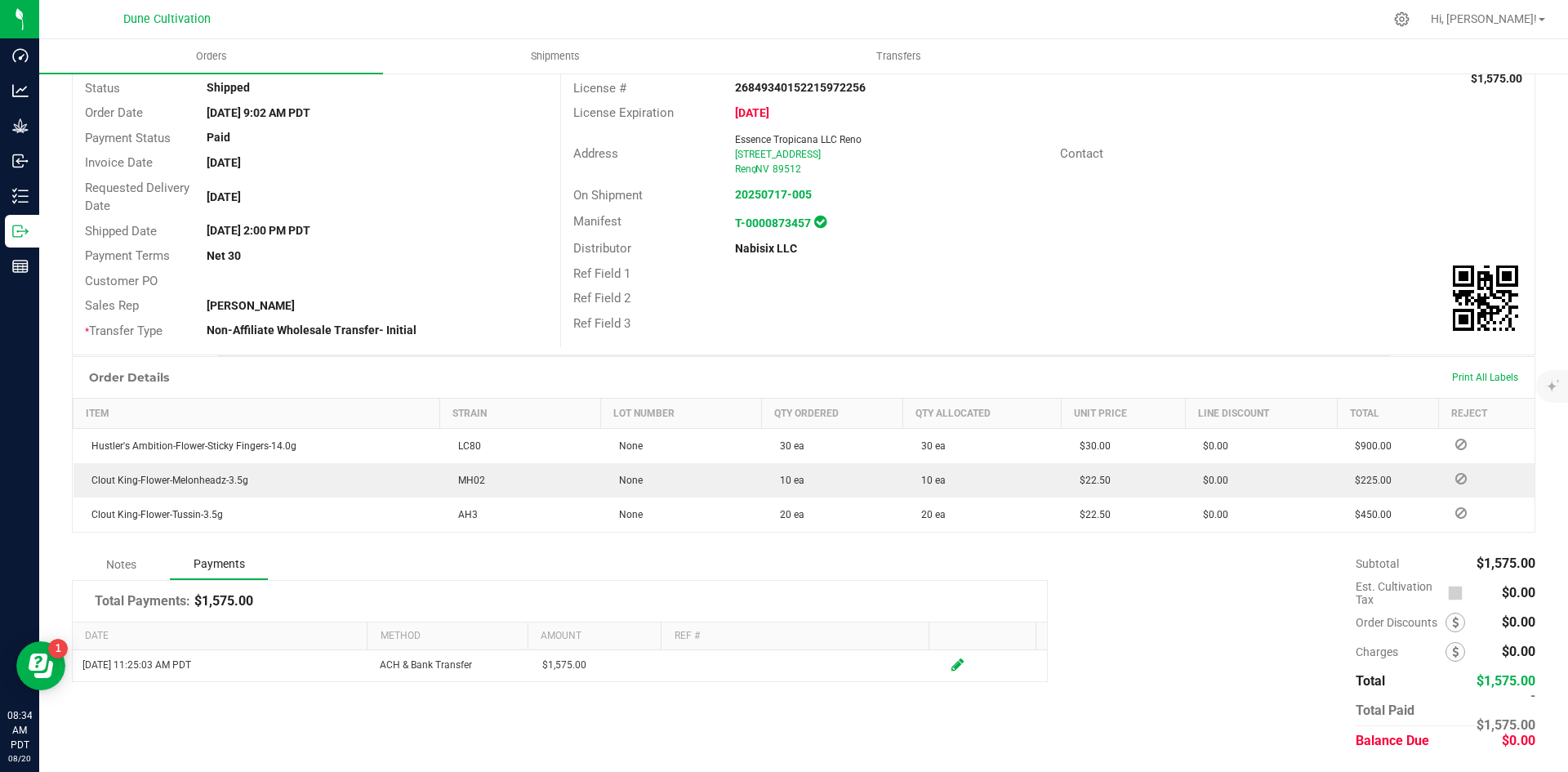
click at [139, 544] on div "Order Details Print All Labels Item Strain Lot Number Qty Ordered Qty Allocated…" at bounding box center [803, 453] width 1464 height 193
click at [139, 559] on div "Notes" at bounding box center [120, 565] width 98 height 30
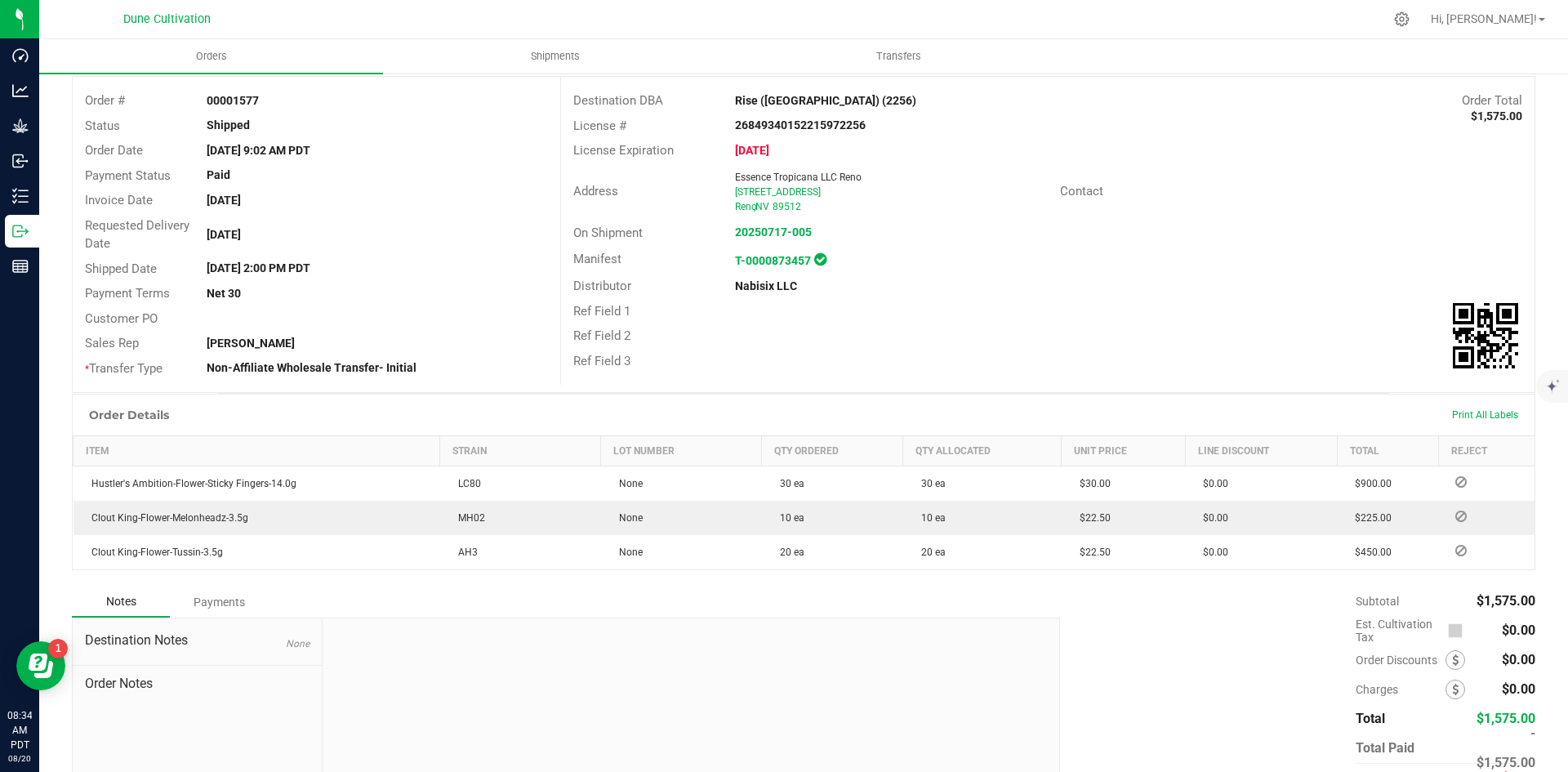
scroll to position [0, 0]
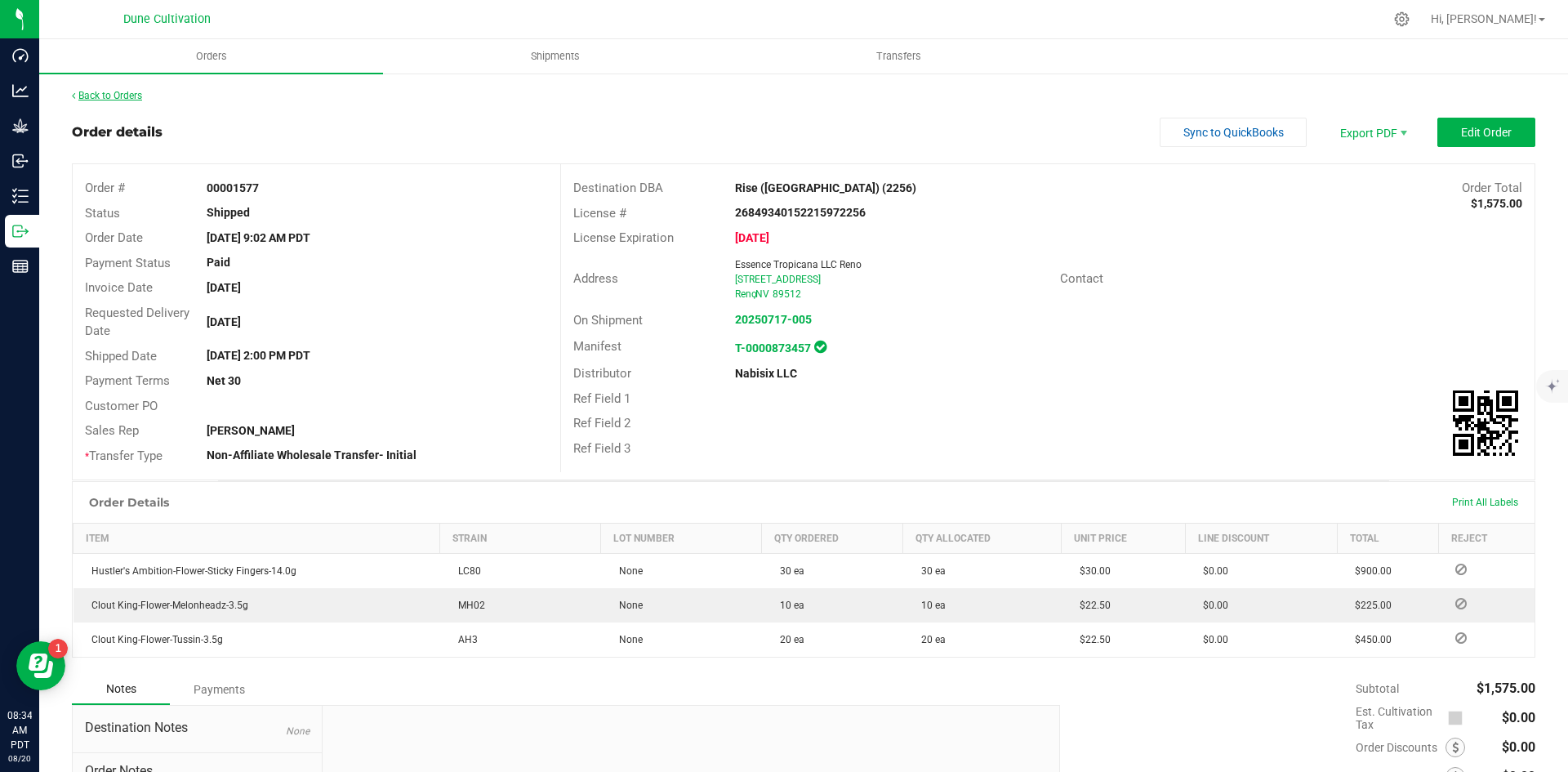
click at [119, 98] on link "Back to Orders" at bounding box center [106, 96] width 70 height 12
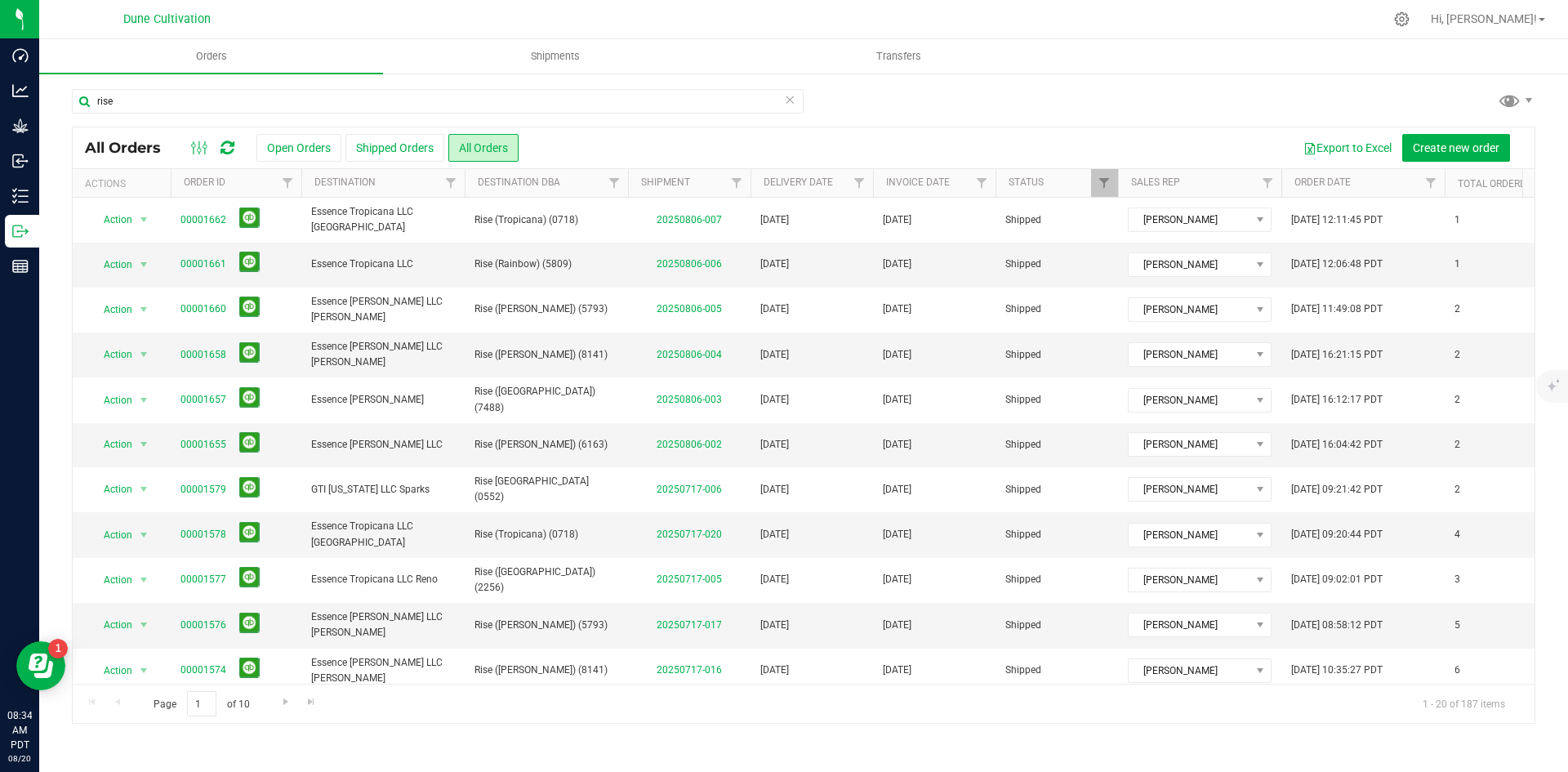
click at [784, 104] on icon at bounding box center [790, 99] width 12 height 20
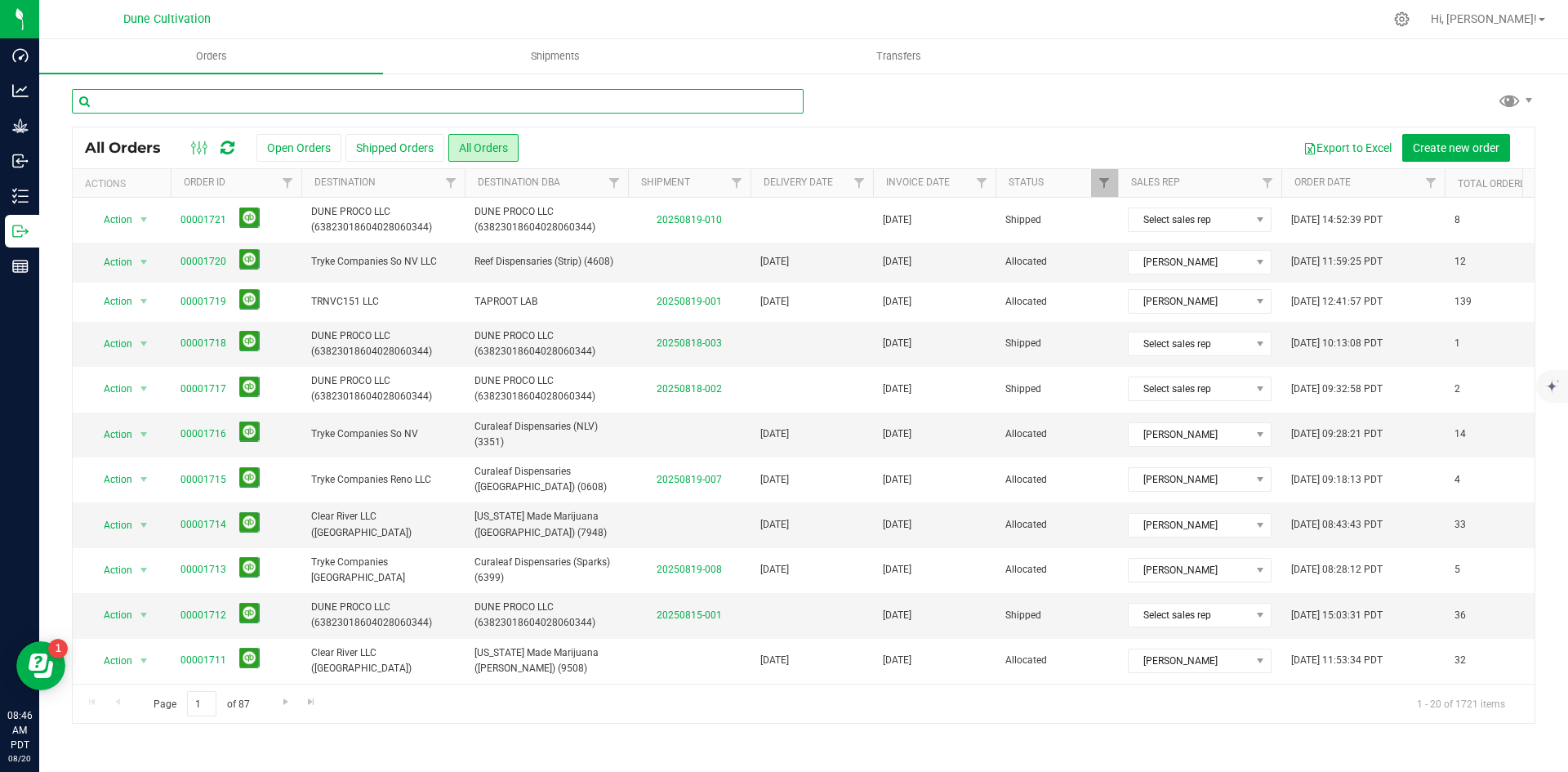
click at [259, 99] on input "text" at bounding box center [438, 101] width 732 height 25
paste input "00001420"
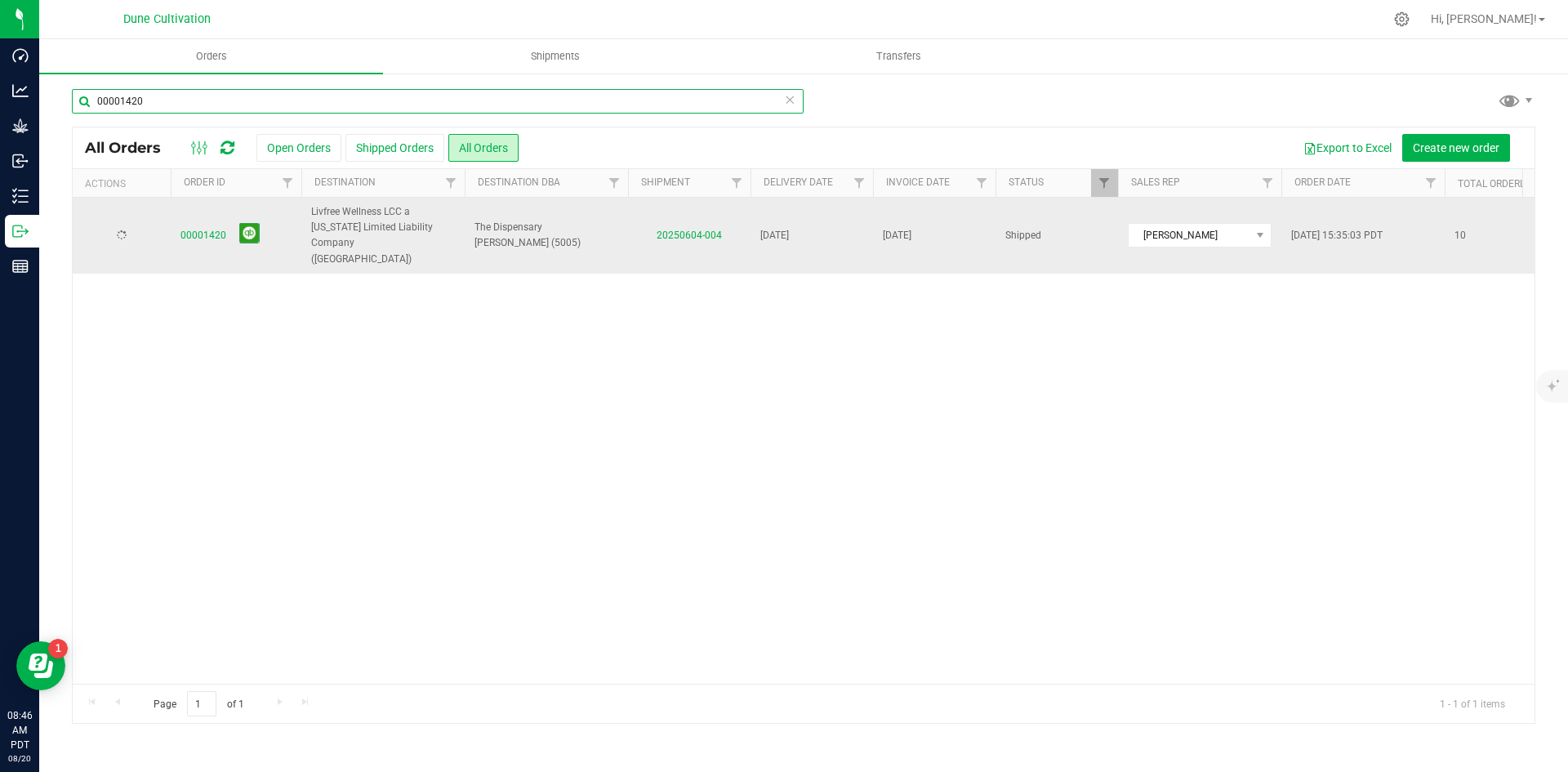
type input "00001420"
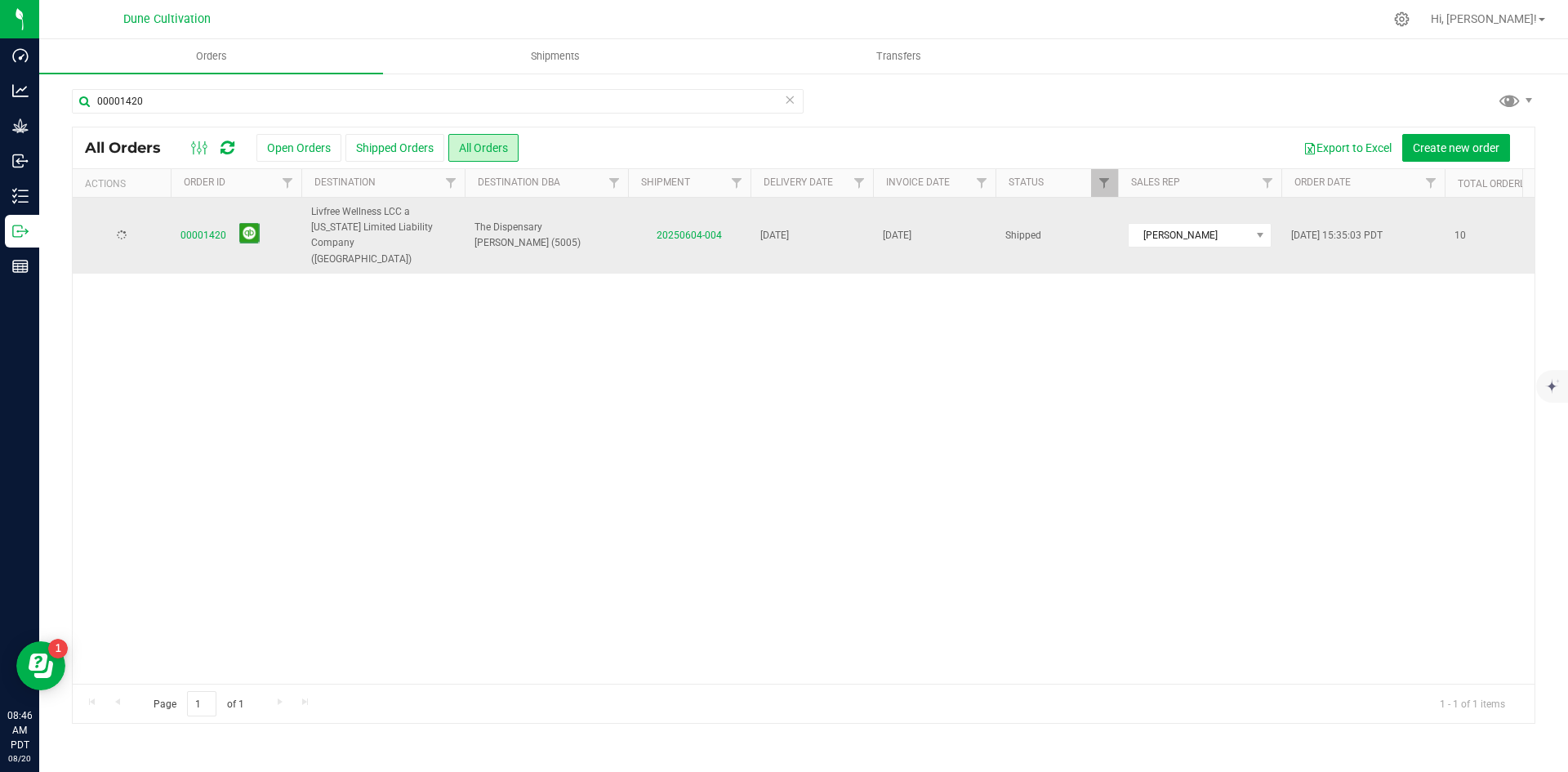
click at [212, 240] on span "00001420" at bounding box center [236, 236] width 111 height 26
click at [203, 228] on link "00001420" at bounding box center [203, 236] width 45 height 16
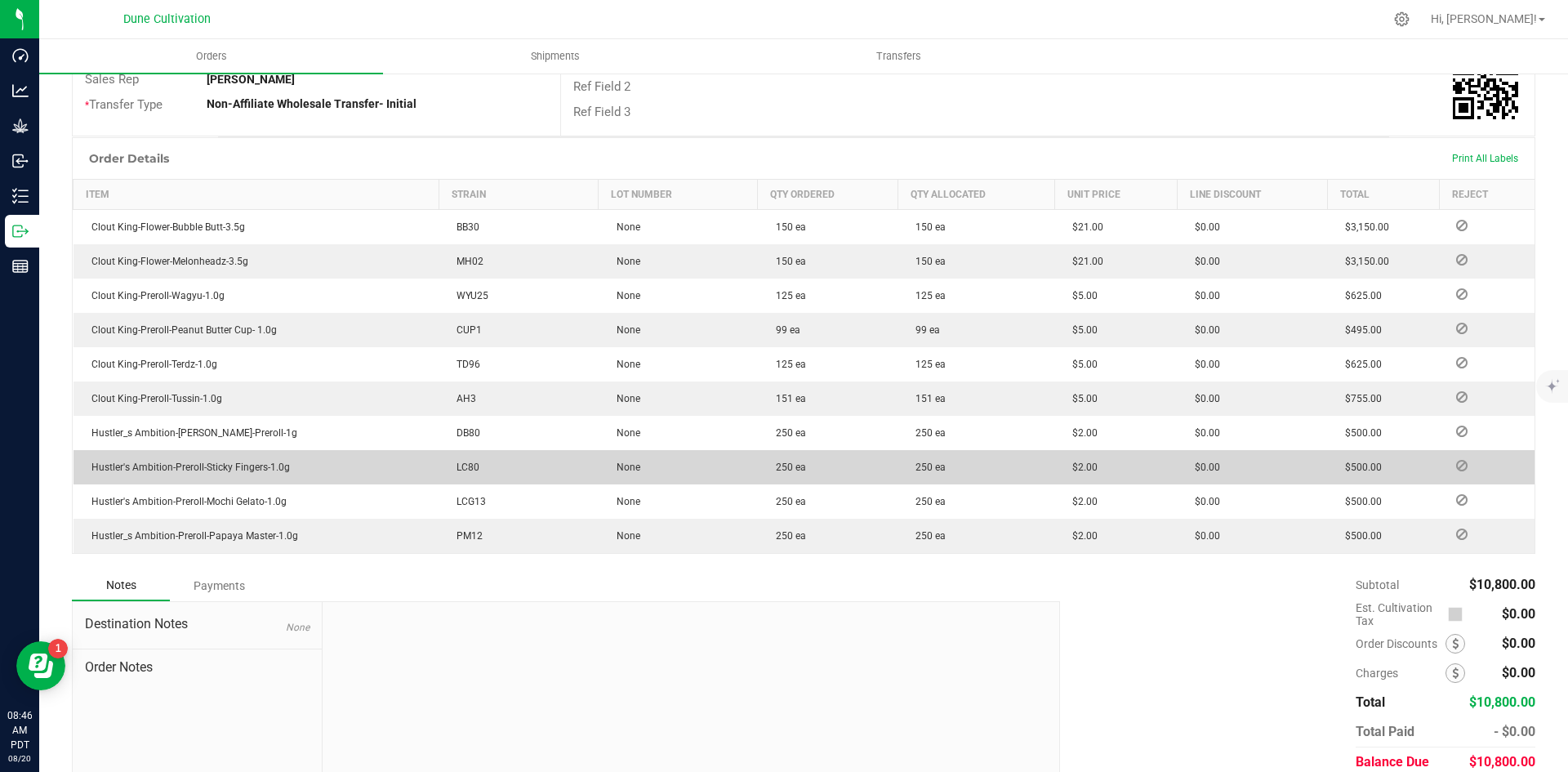
scroll to position [410, 0]
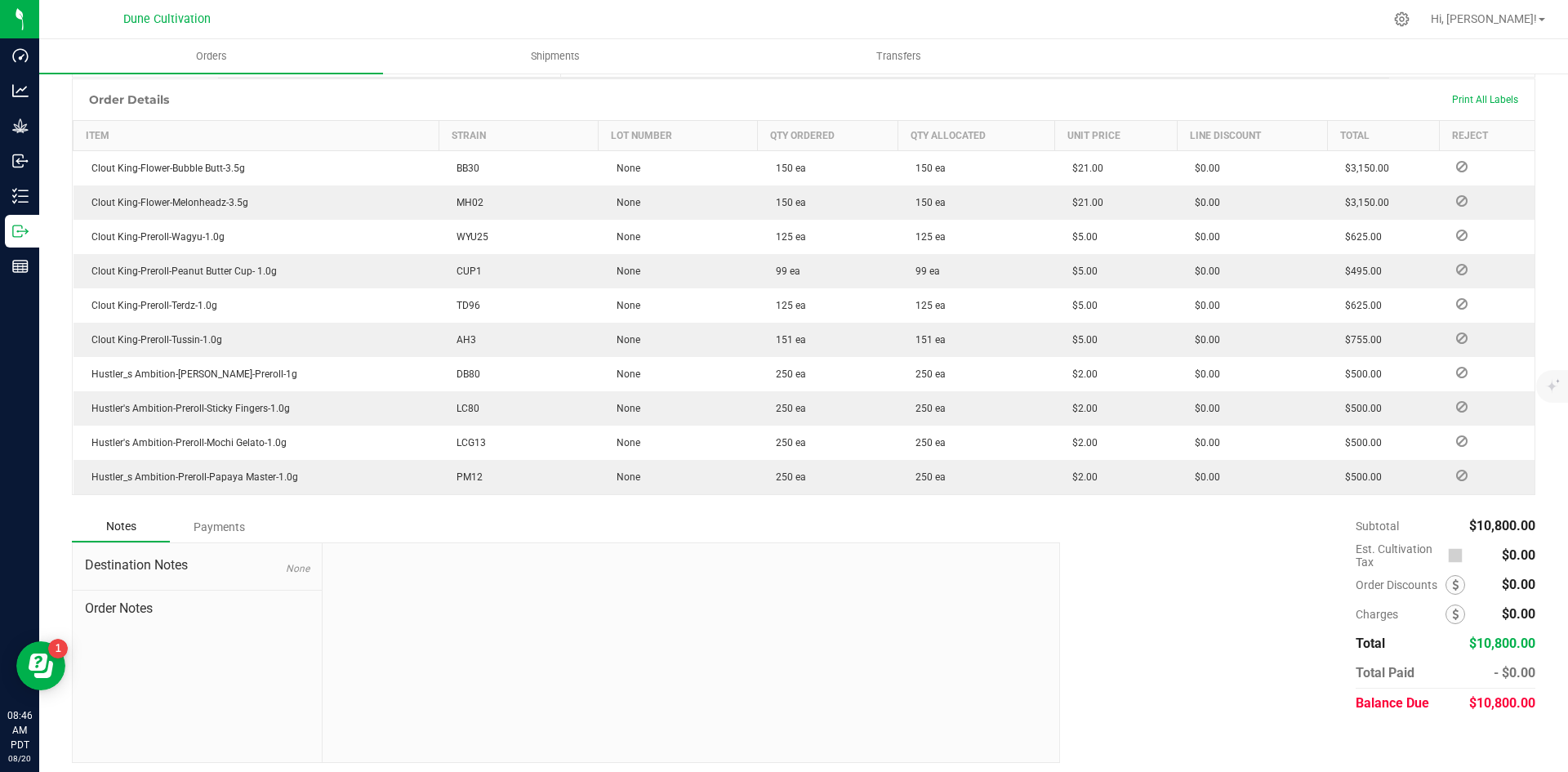
click at [1474, 695] on span "$10,800.00" at bounding box center [1502, 703] width 66 height 16
copy span "10,800.00"
click at [237, 527] on div "Payments" at bounding box center [218, 527] width 98 height 30
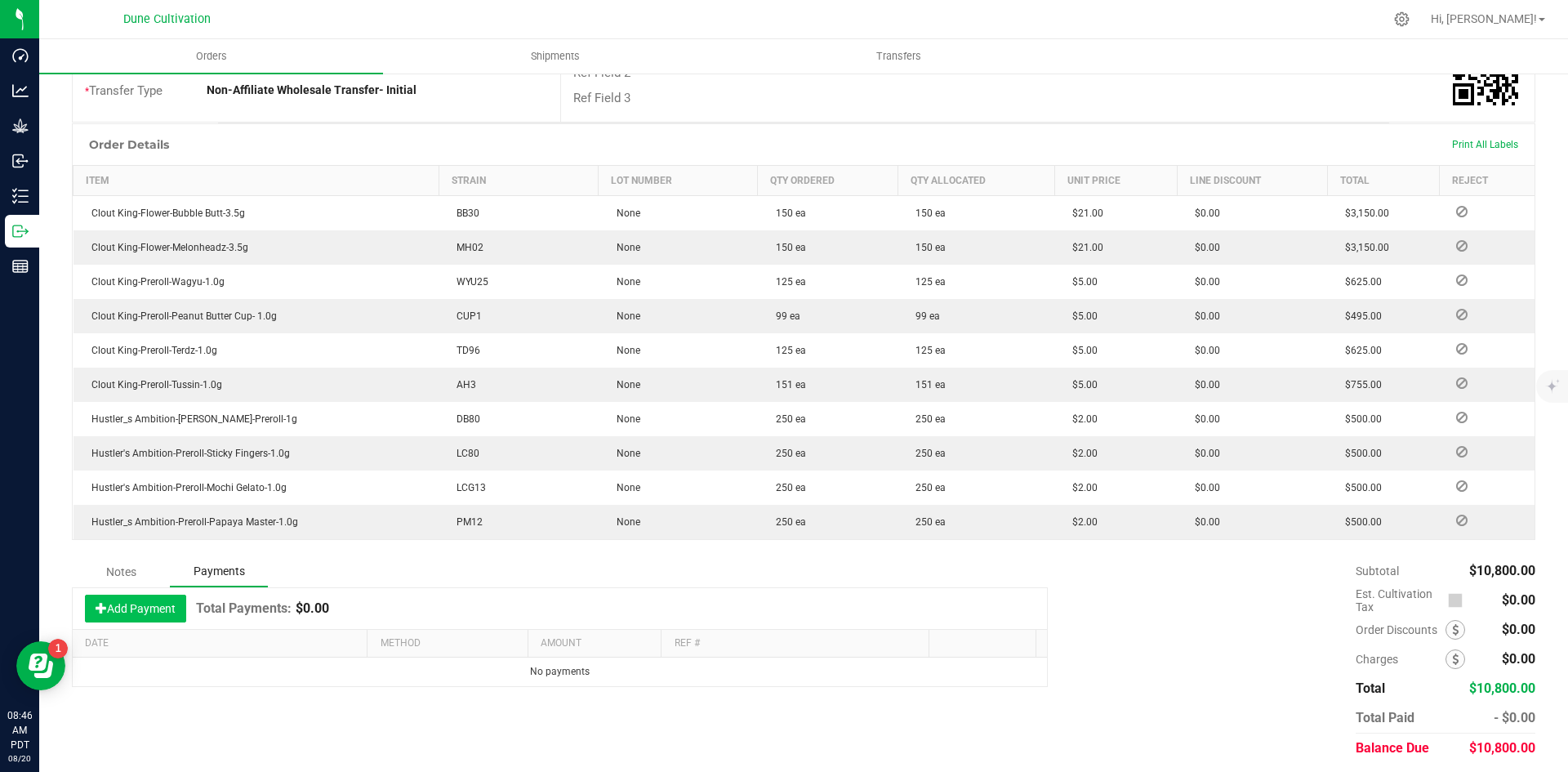
click at [174, 609] on button "Add Payment" at bounding box center [135, 608] width 102 height 28
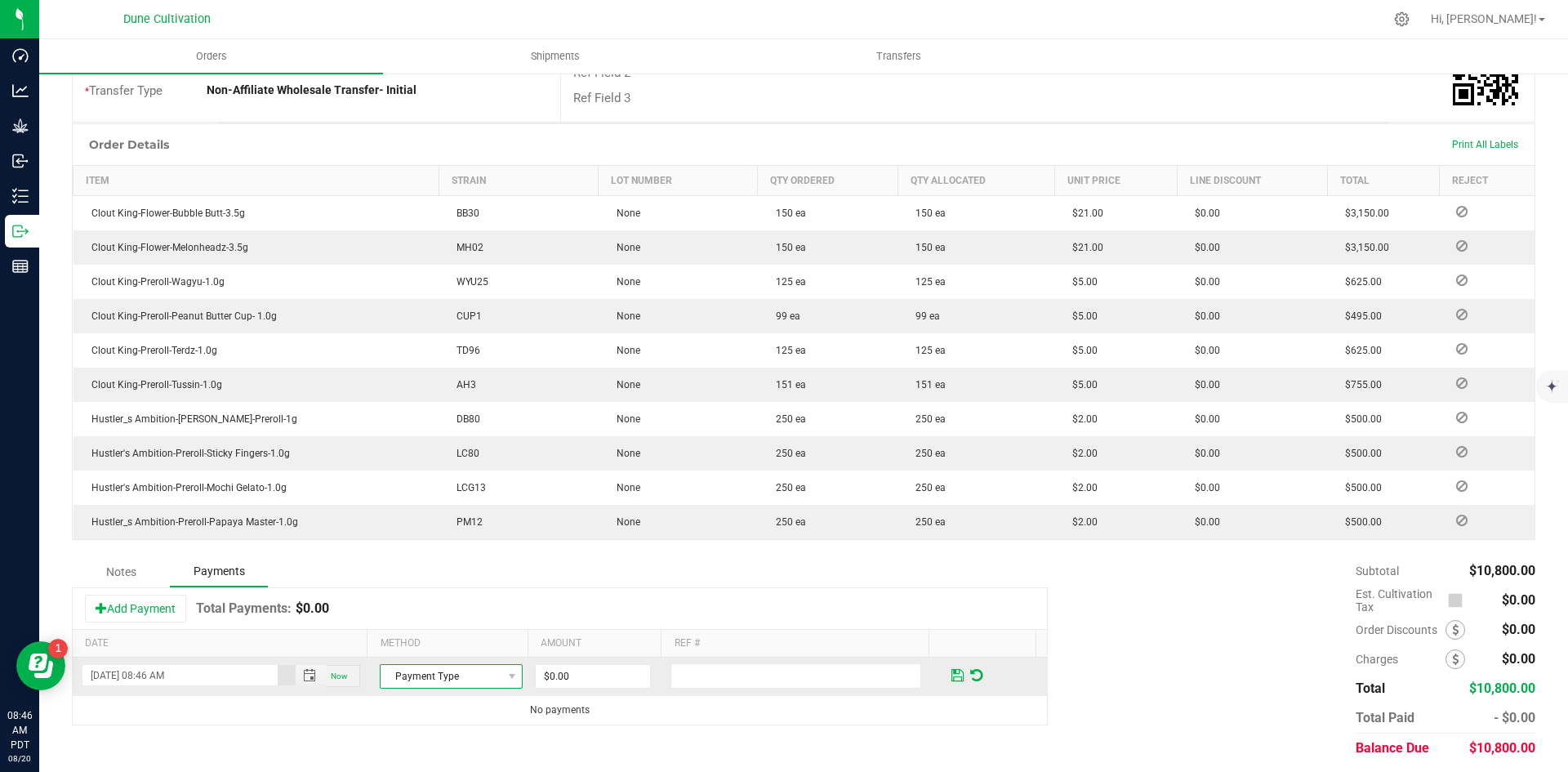
click at [449, 675] on span "Payment Type" at bounding box center [441, 676] width 121 height 23
drag, startPoint x: 458, startPoint y: 608, endPoint x: 476, endPoint y: 619, distance: 21.1
click at [476, 619] on li "ACH & Bank Transfer" at bounding box center [443, 618] width 138 height 23
click at [567, 674] on input "0" at bounding box center [593, 676] width 114 height 23
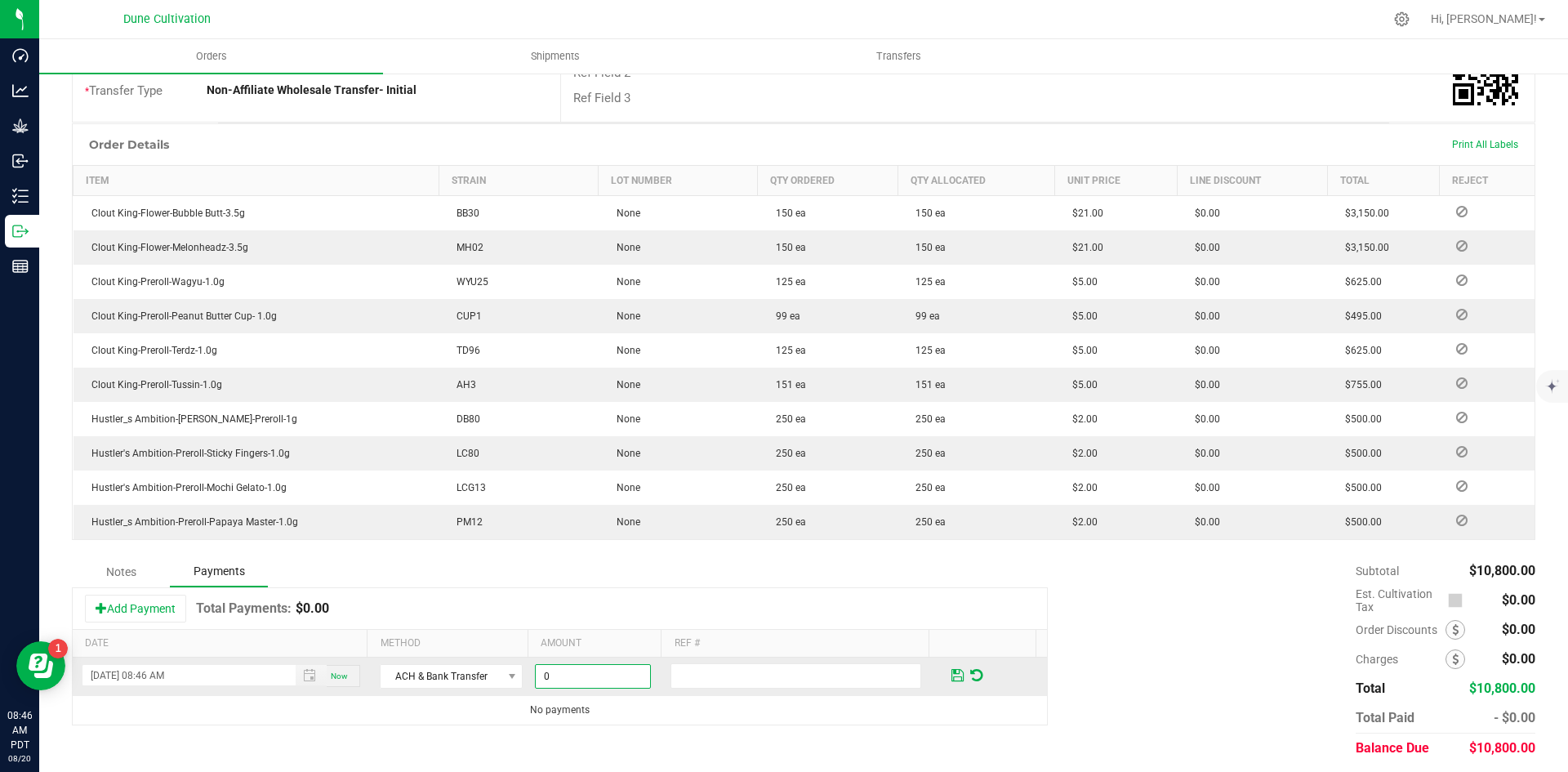
paste input "1080"
type input "$10,800.00"
click at [951, 668] on span at bounding box center [957, 675] width 12 height 15
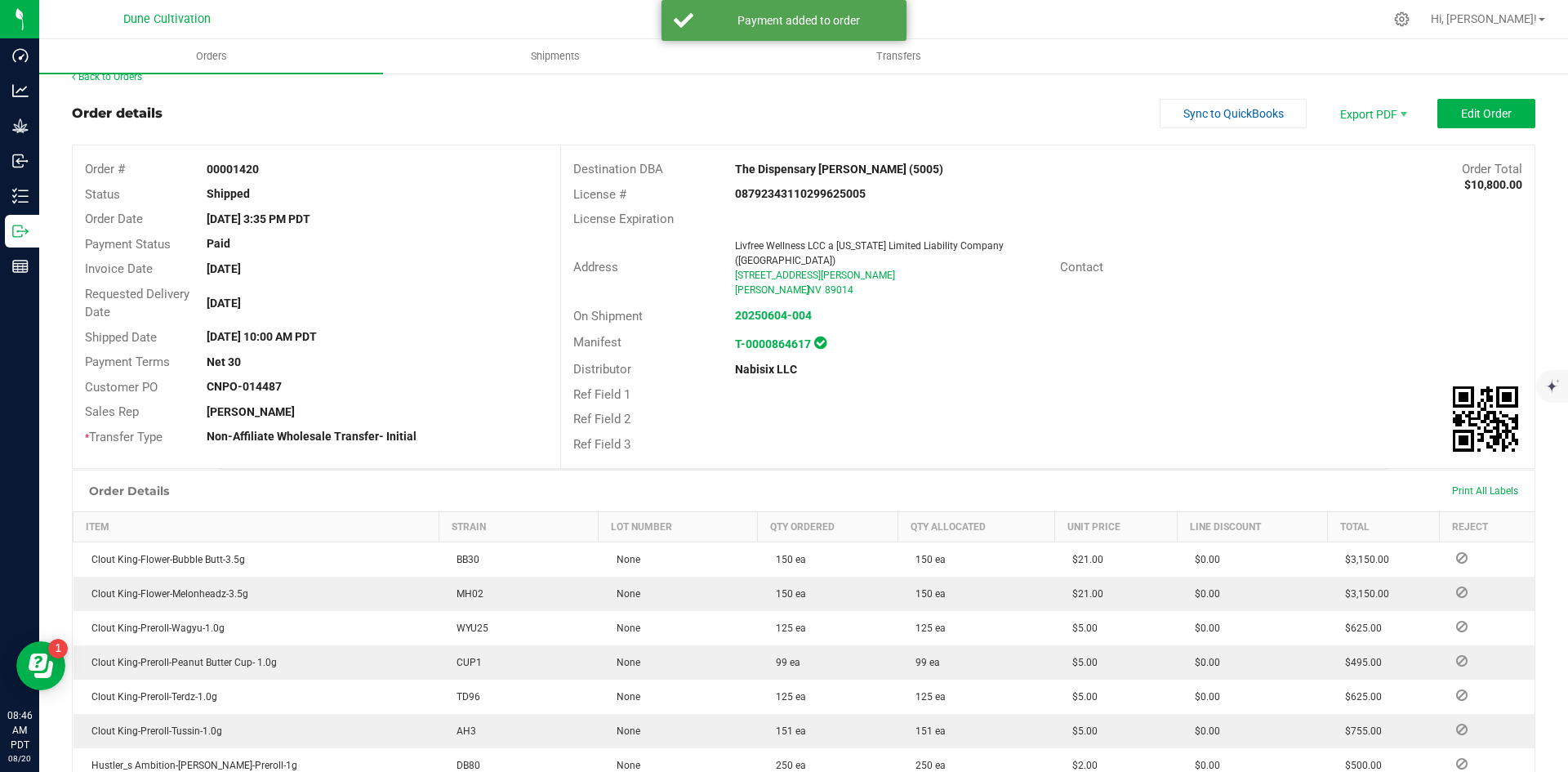
scroll to position [0, 0]
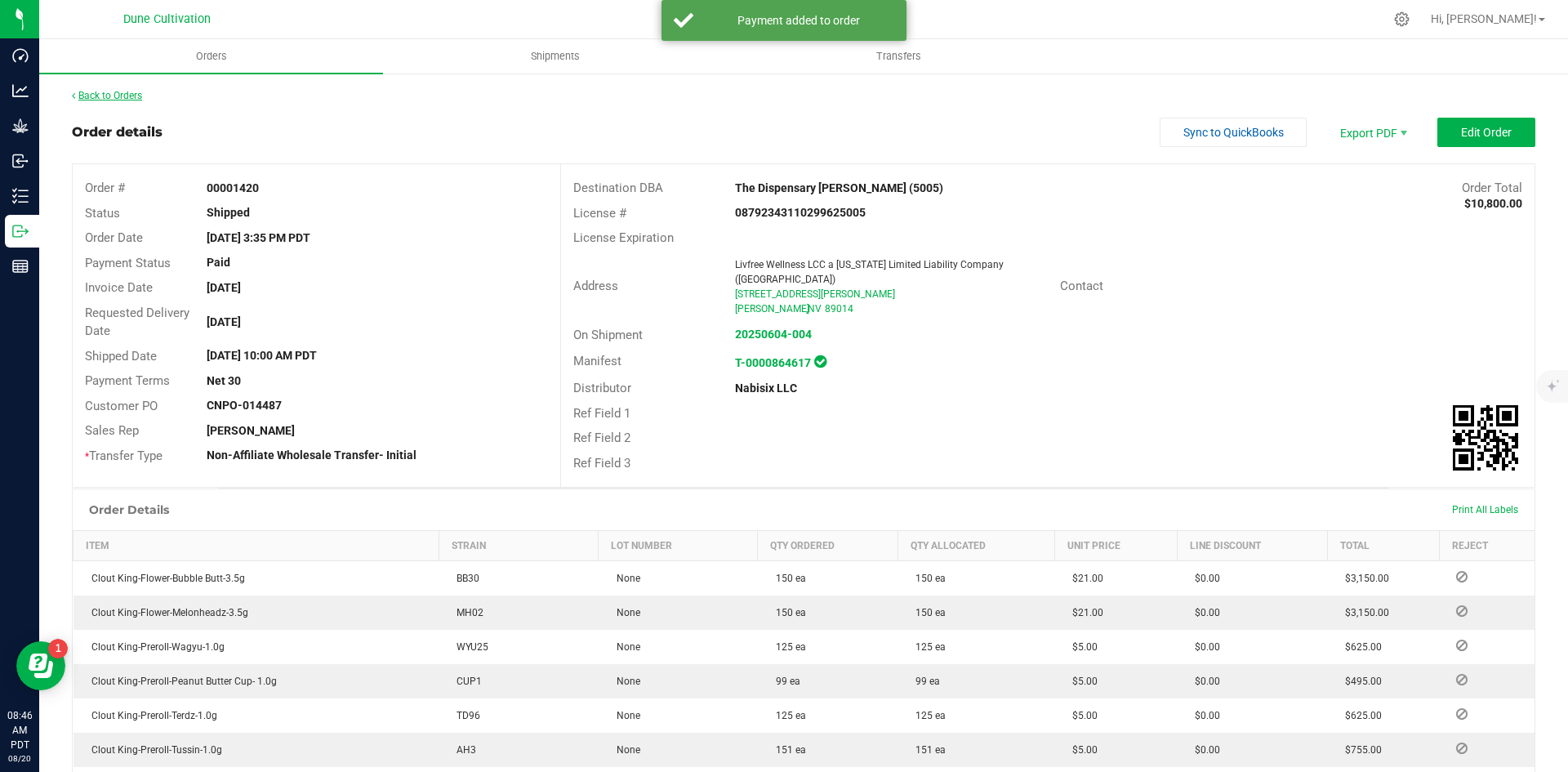
click at [126, 91] on link "Back to Orders" at bounding box center [106, 96] width 70 height 12
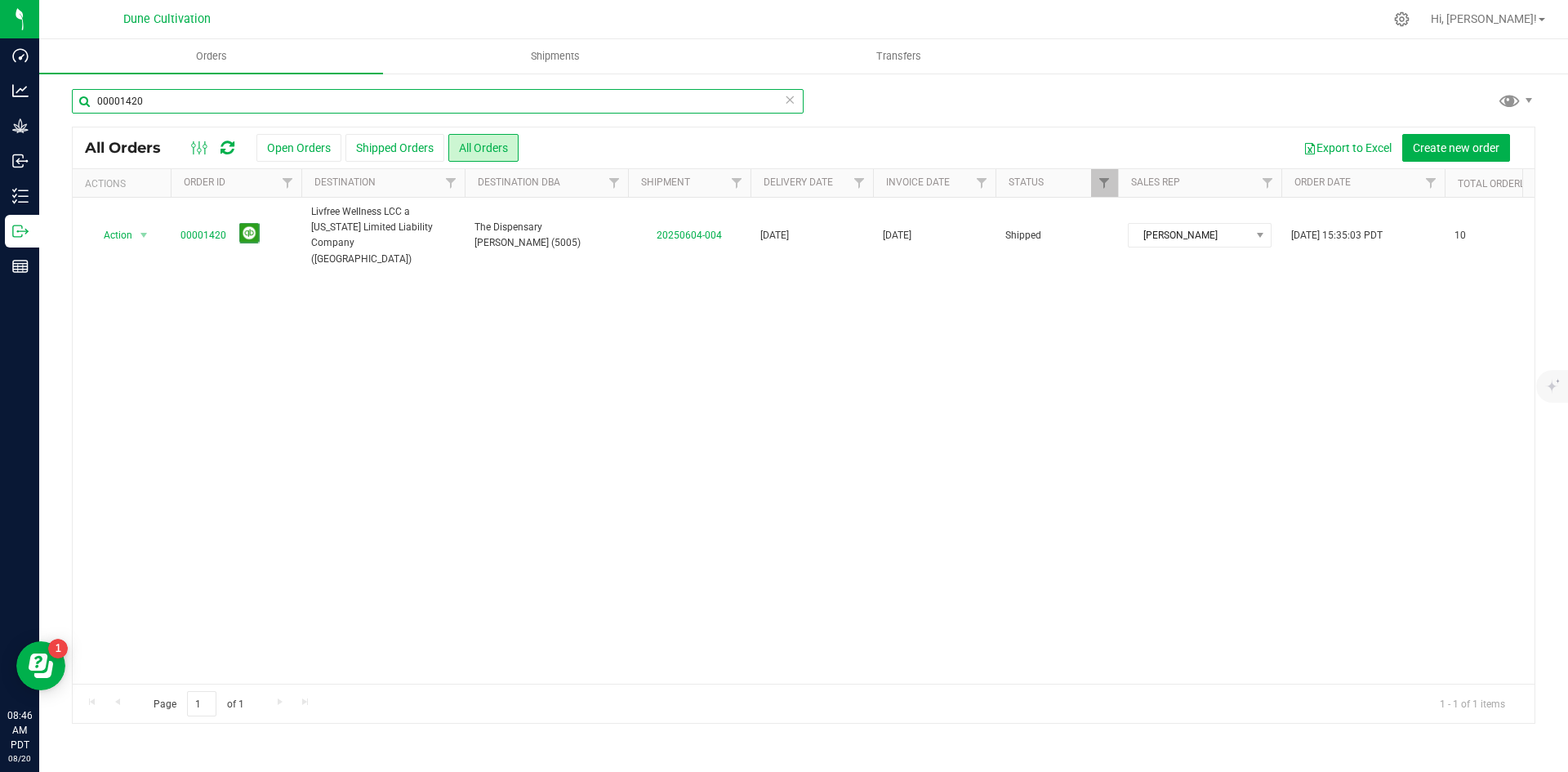
click at [388, 98] on input "00001420" at bounding box center [438, 101] width 732 height 25
click at [386, 98] on input "00001420" at bounding box center [438, 101] width 732 height 25
paste input "00001418"
click at [372, 101] on input "0000142000001418" at bounding box center [438, 101] width 732 height 25
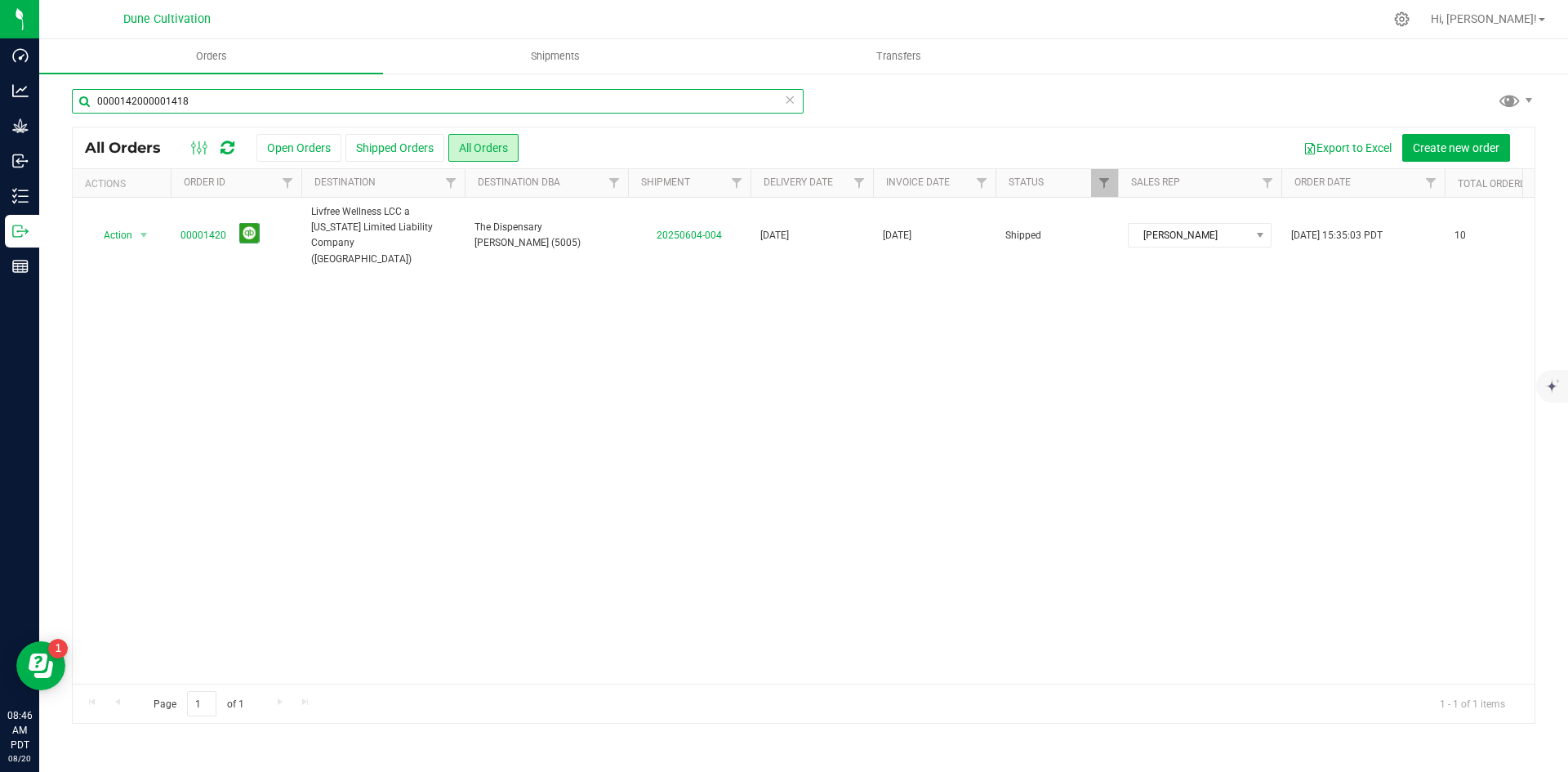
paste input "text"
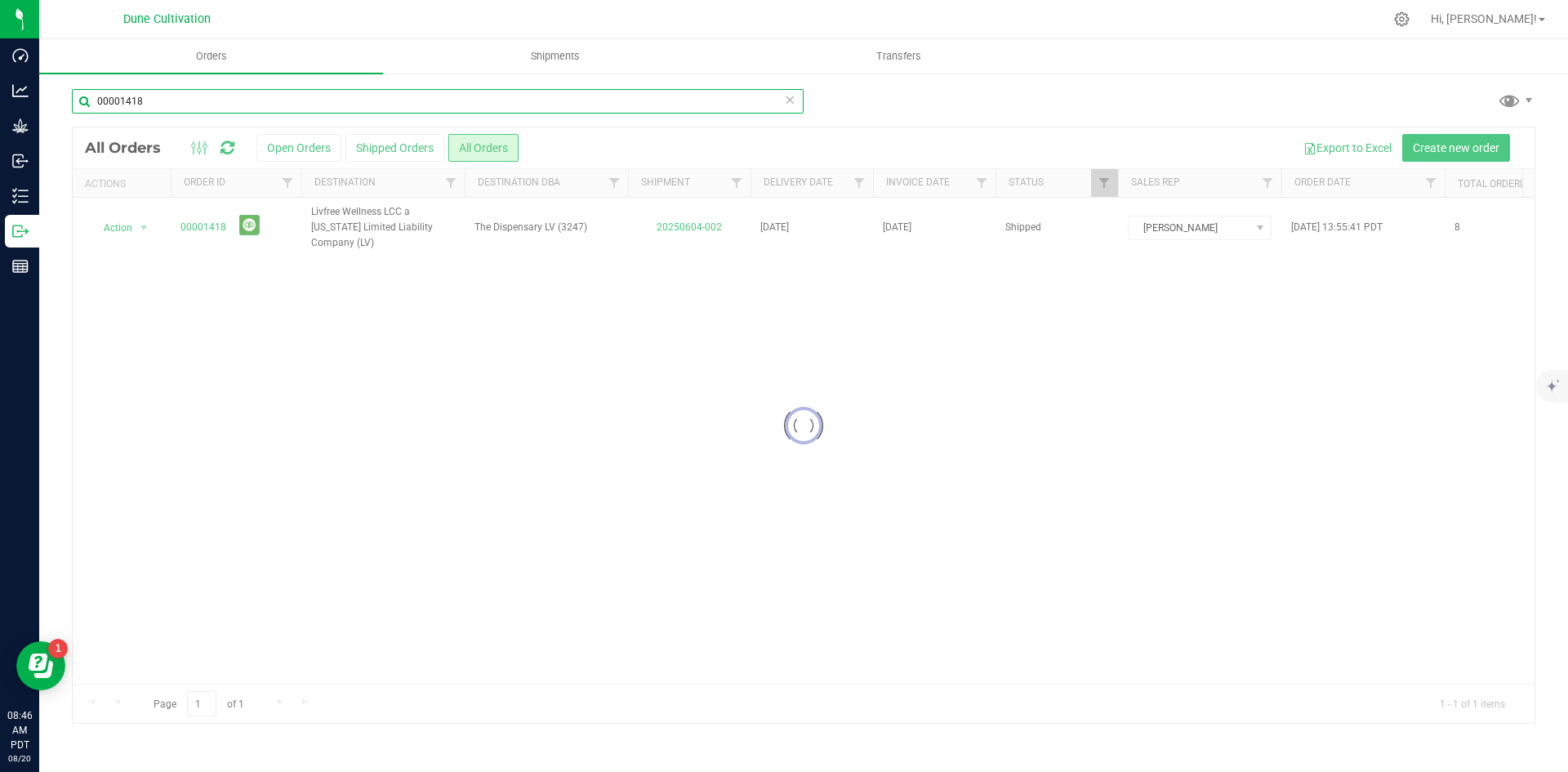
type input "00001418"
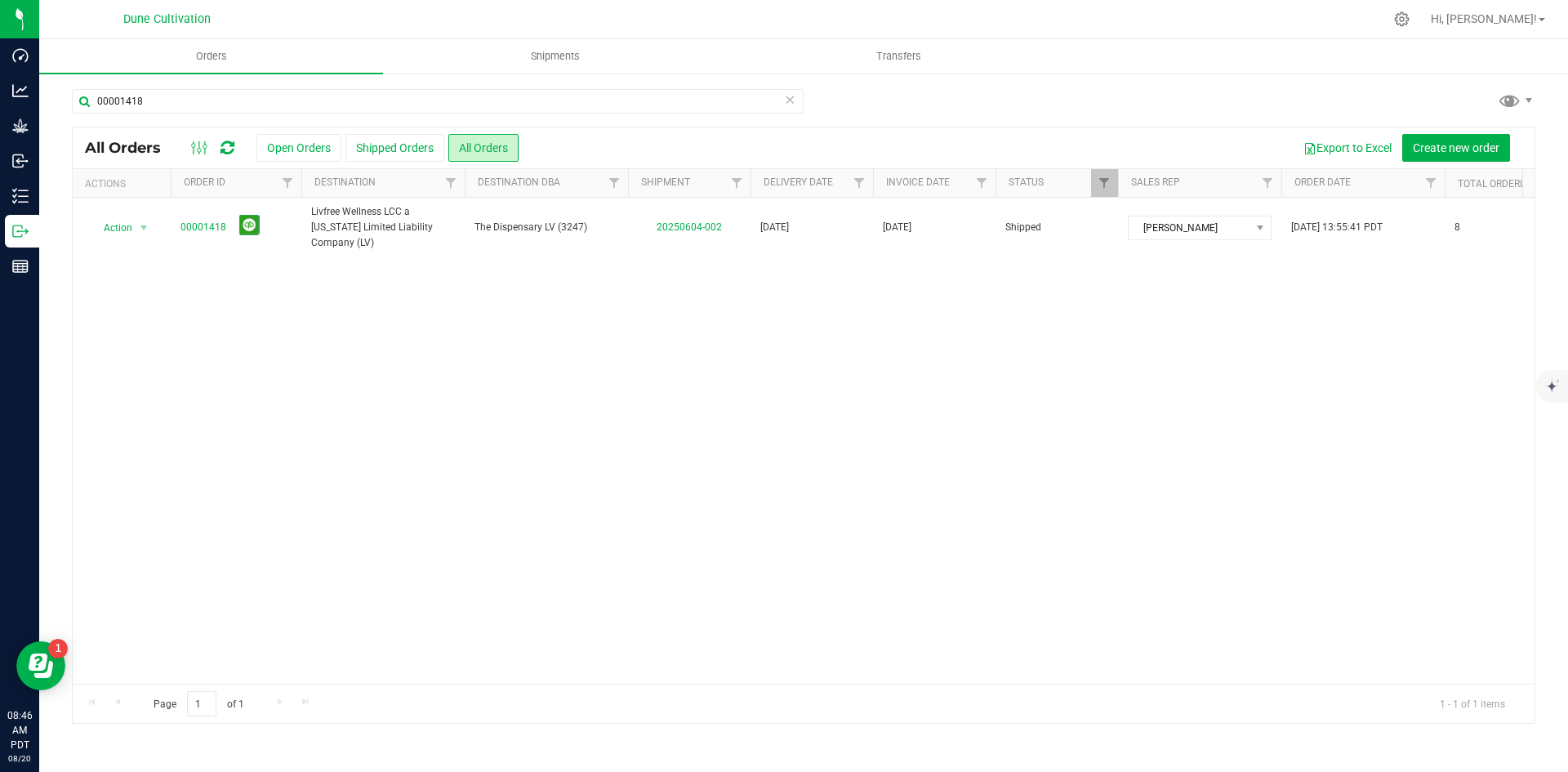
click at [195, 220] on link "00001418" at bounding box center [203, 228] width 45 height 16
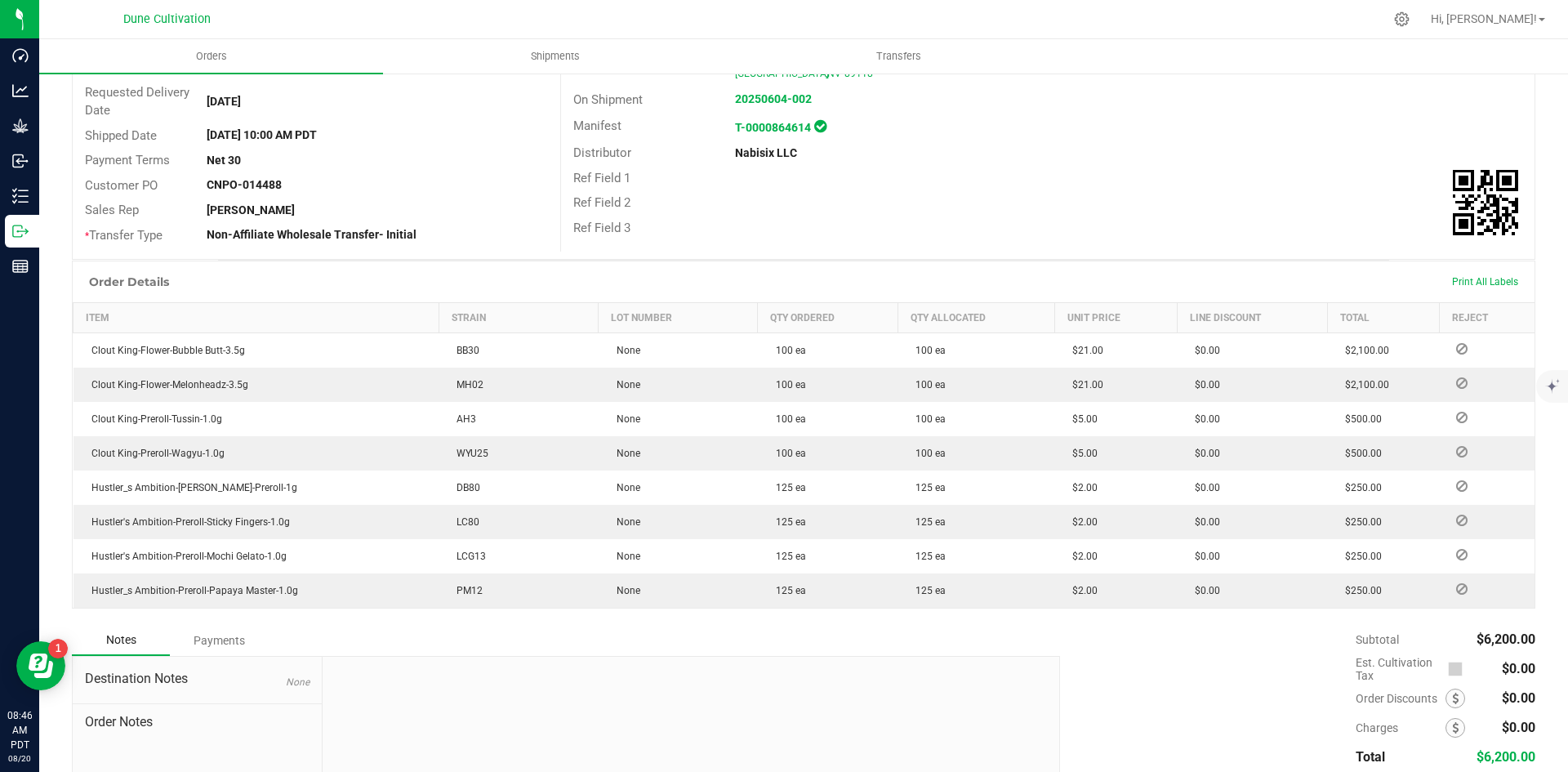
scroll to position [341, 0]
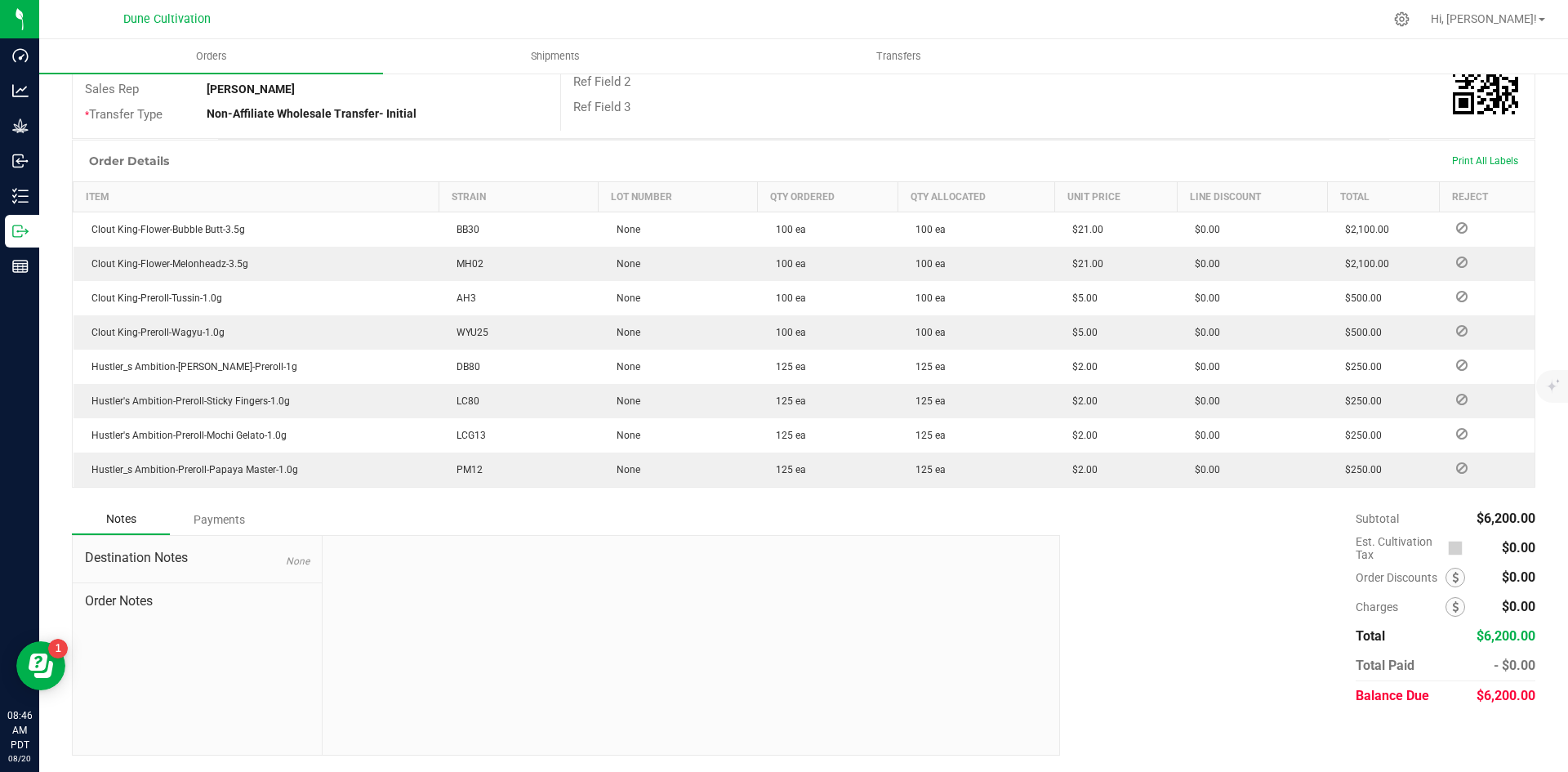
click at [1504, 682] on div "$6,200.00" at bounding box center [1506, 696] width 59 height 30
click at [1506, 694] on span "$6,200.00" at bounding box center [1506, 696] width 59 height 16
click at [211, 515] on div "Payments" at bounding box center [218, 520] width 98 height 30
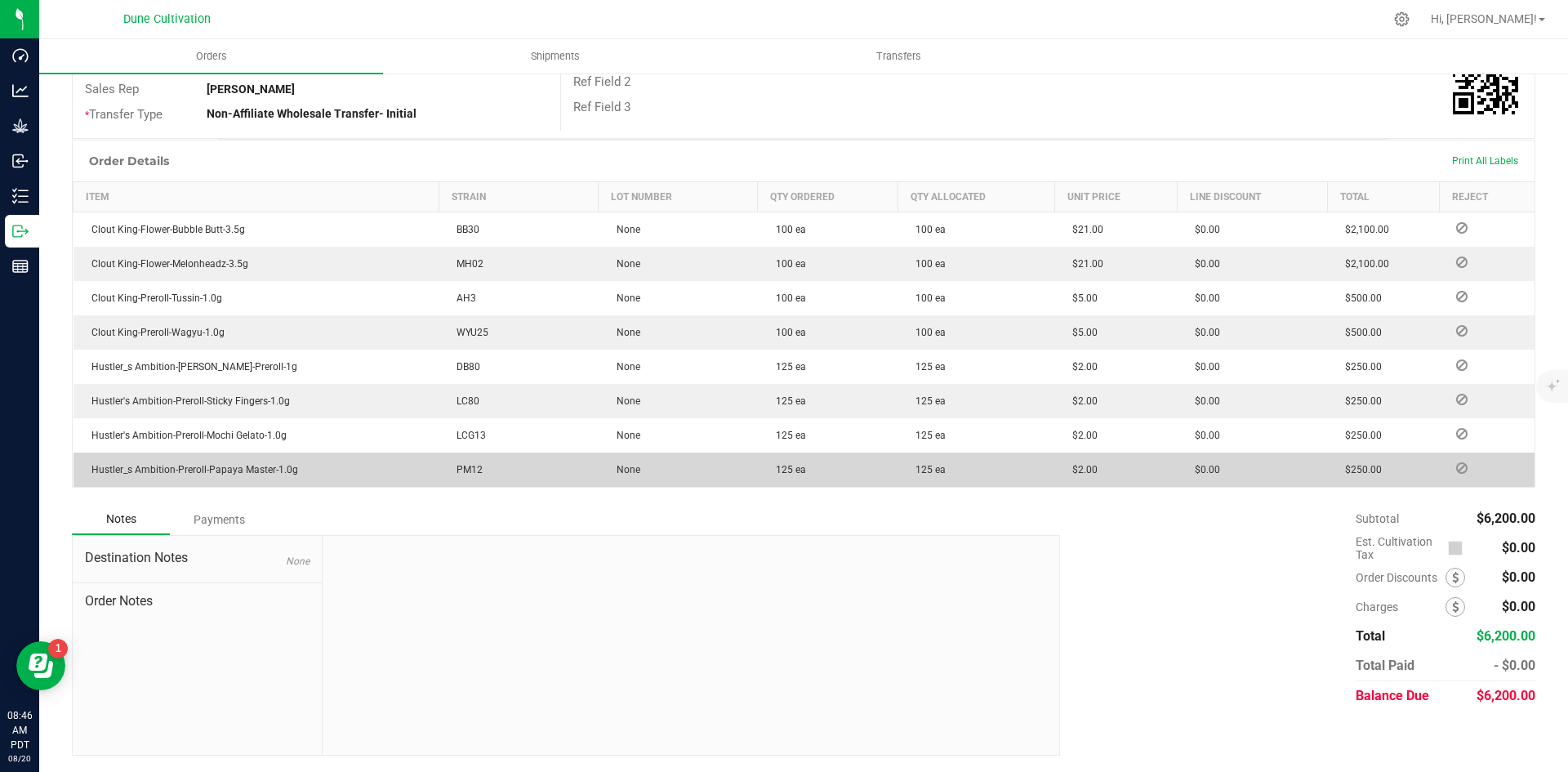
scroll to position [297, 0]
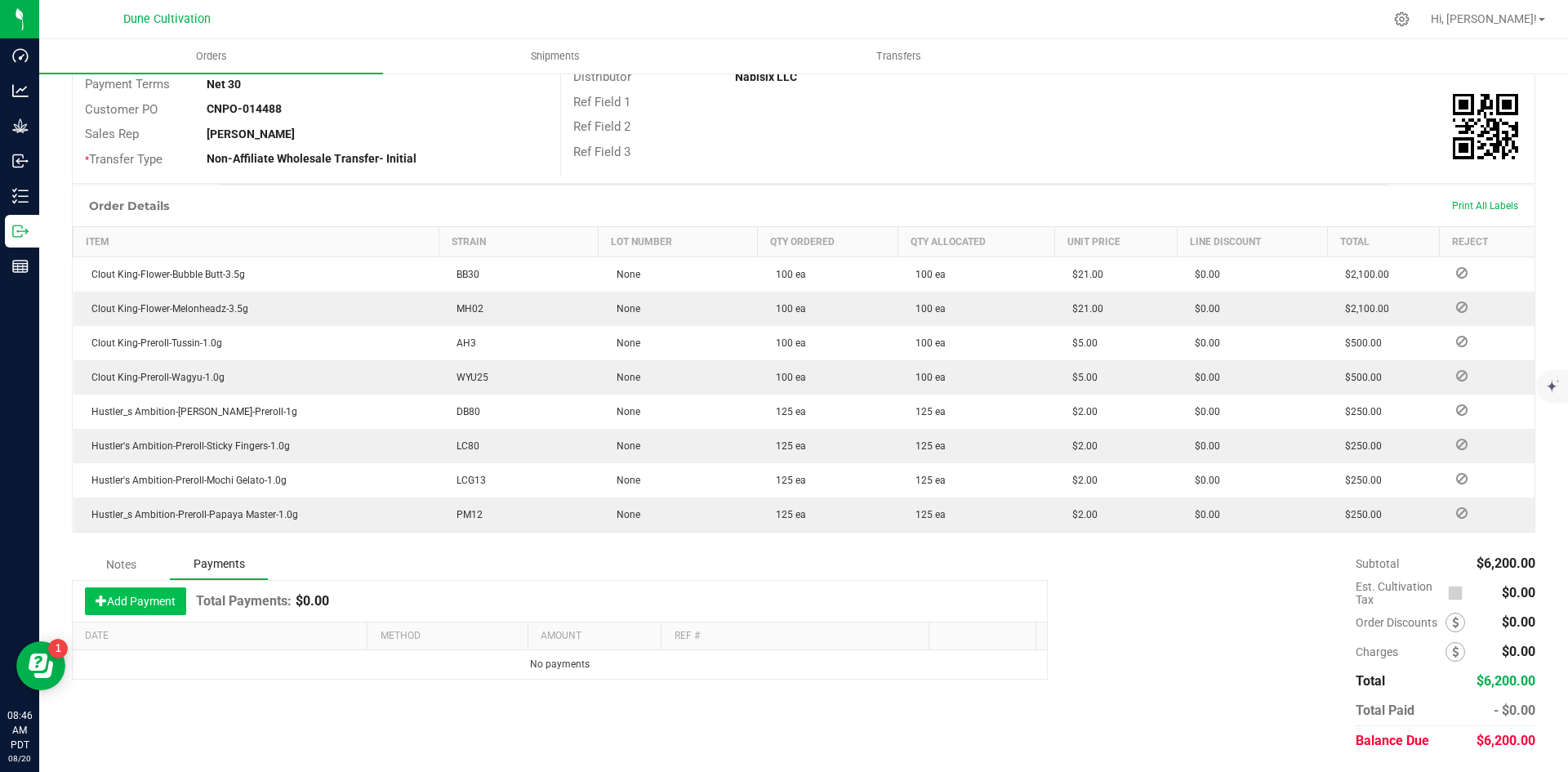
click at [165, 591] on button "Add Payment" at bounding box center [135, 601] width 102 height 28
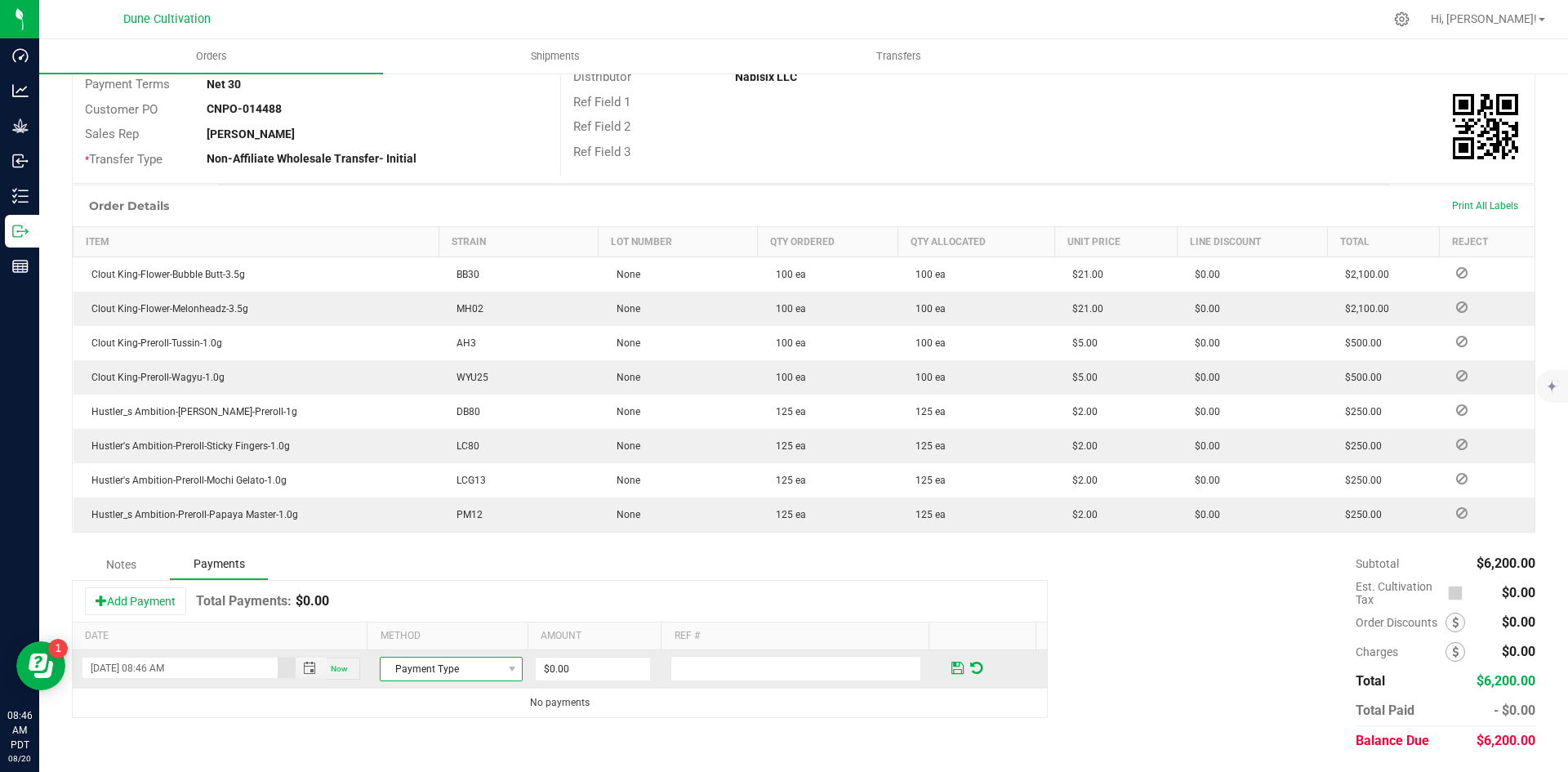
drag, startPoint x: 438, startPoint y: 665, endPoint x: 443, endPoint y: 657, distance: 9.4
click at [438, 666] on span "Payment Type" at bounding box center [441, 668] width 121 height 23
drag, startPoint x: 475, startPoint y: 611, endPoint x: 579, endPoint y: 659, distance: 114.5
click at [476, 611] on li "ACH & Bank Transfer" at bounding box center [443, 618] width 138 height 23
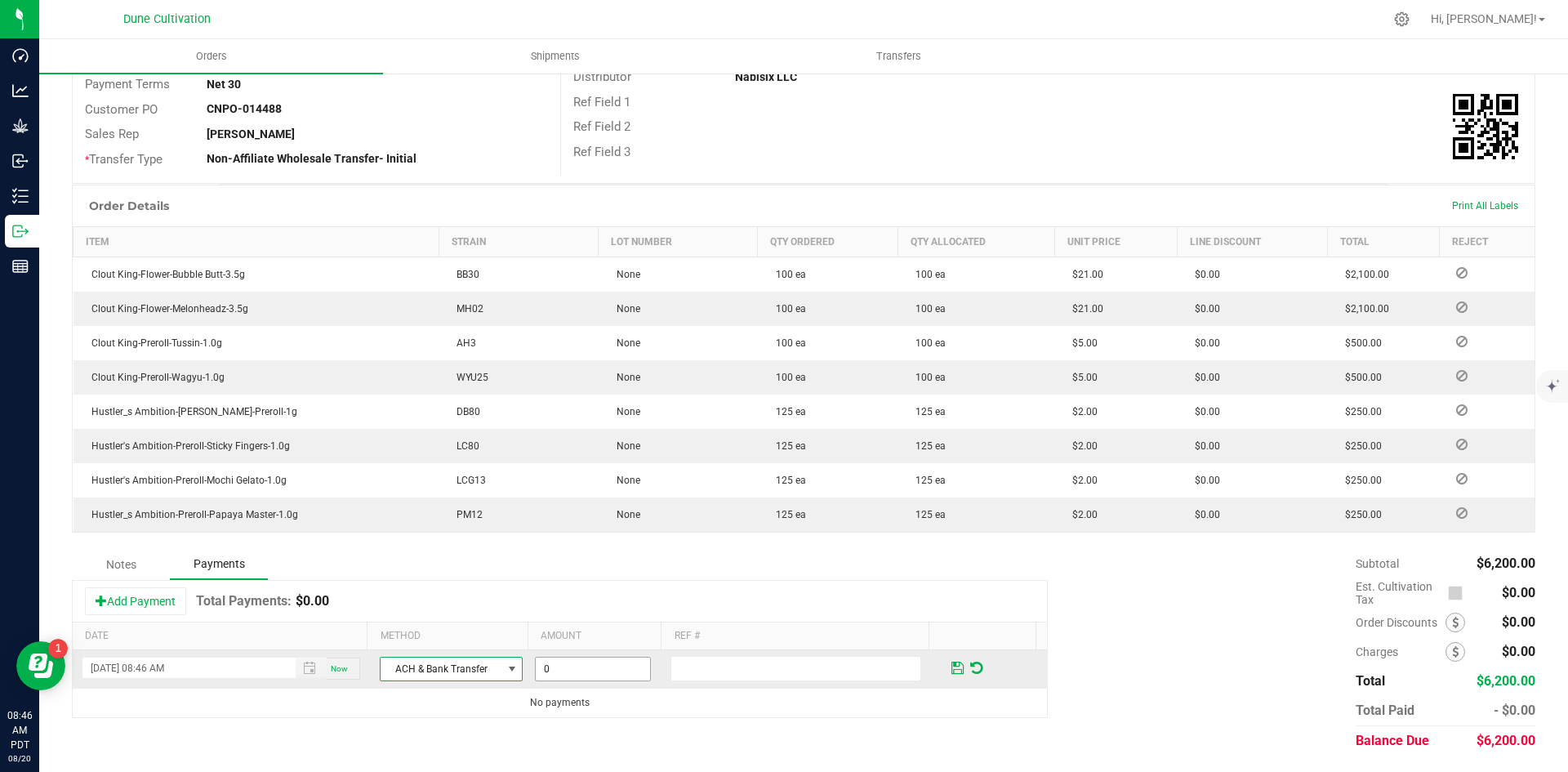
click at [570, 664] on input "0" at bounding box center [593, 668] width 114 height 23
paste input "620"
type input "$6,200.00"
click at [951, 664] on span at bounding box center [957, 667] width 12 height 15
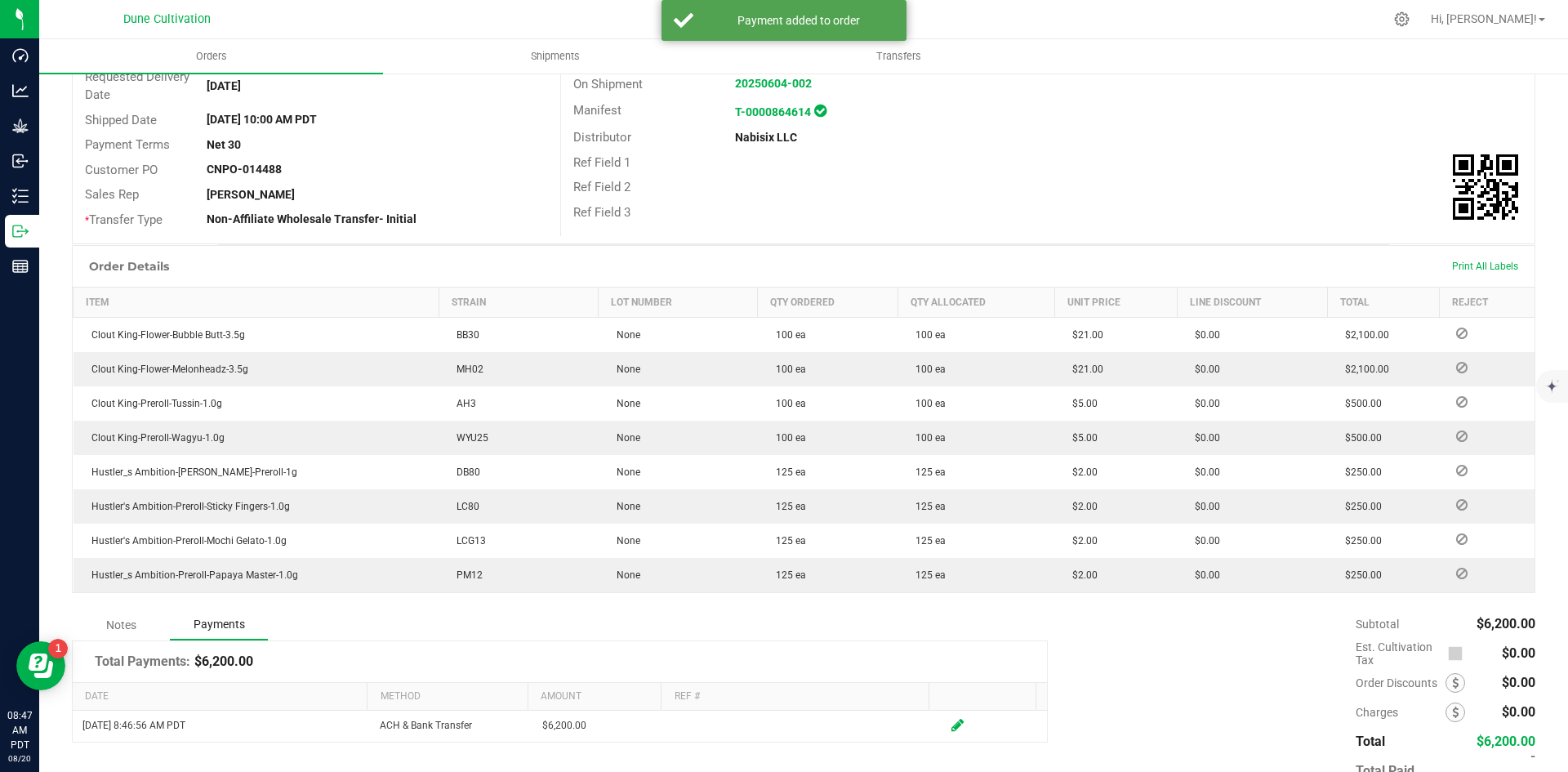
scroll to position [0, 0]
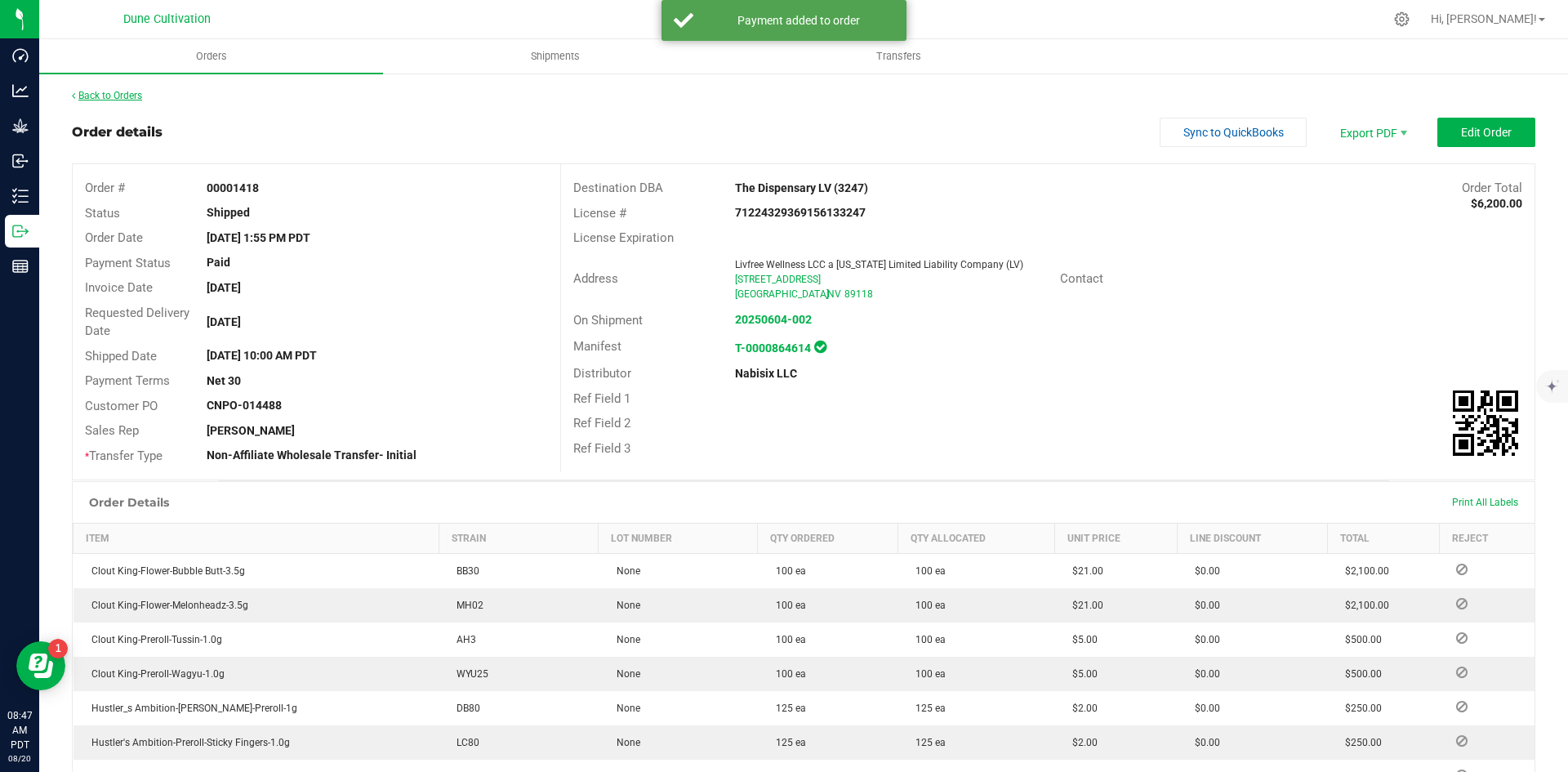
click at [123, 97] on link "Back to Orders" at bounding box center [106, 96] width 70 height 12
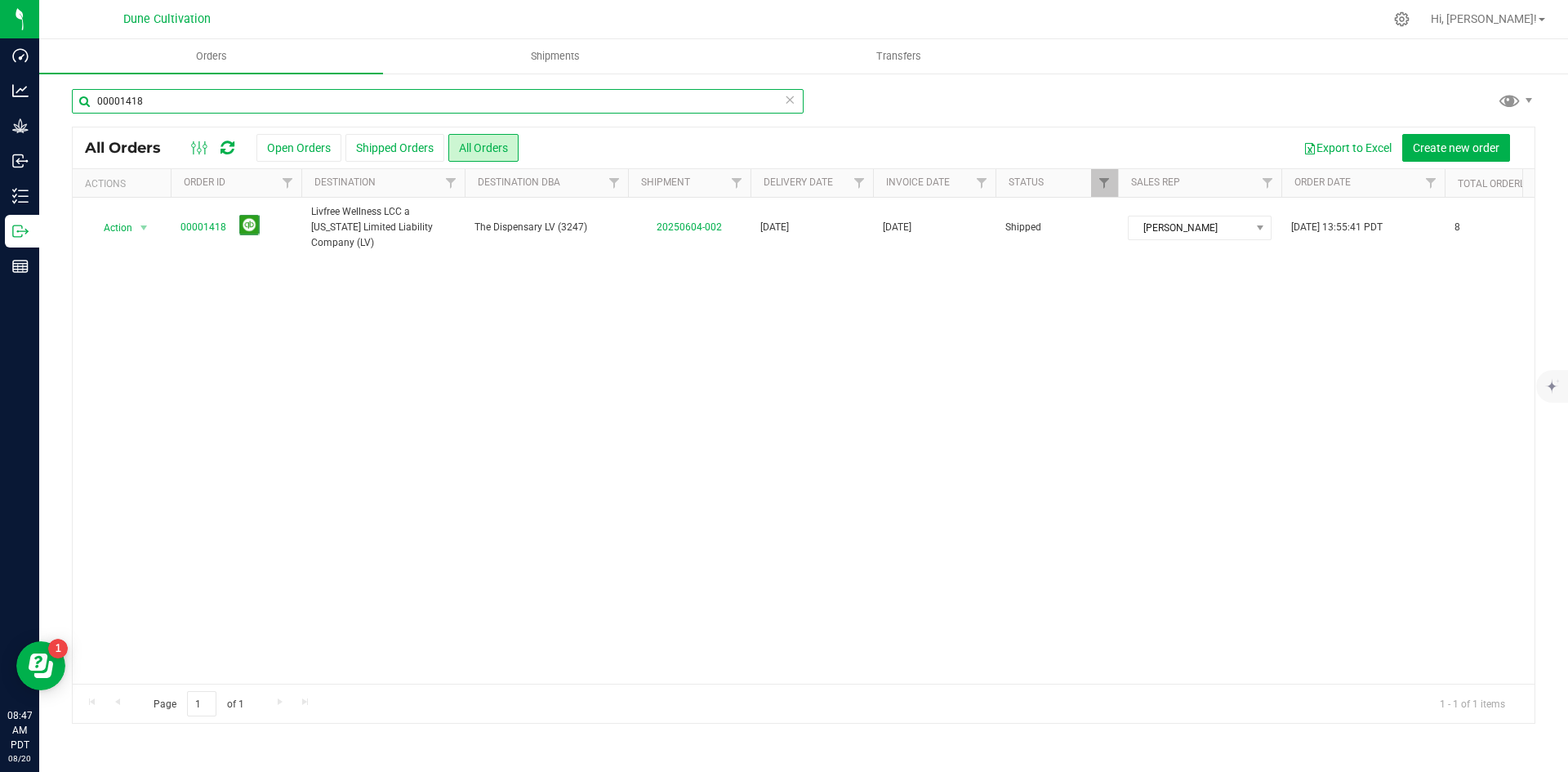
click at [333, 112] on input "00001418" at bounding box center [438, 101] width 732 height 25
paste input "6"
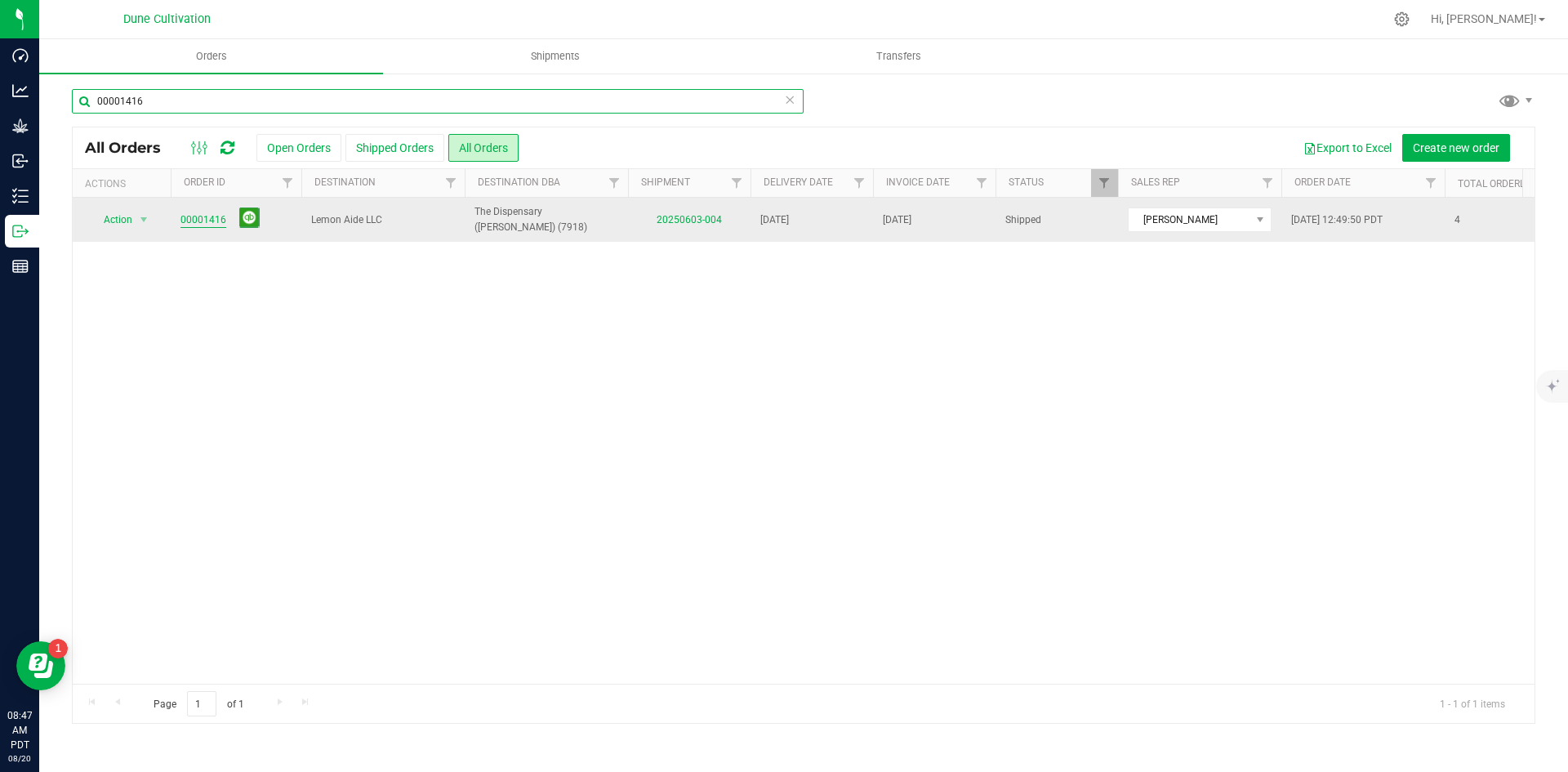
type input "00001416"
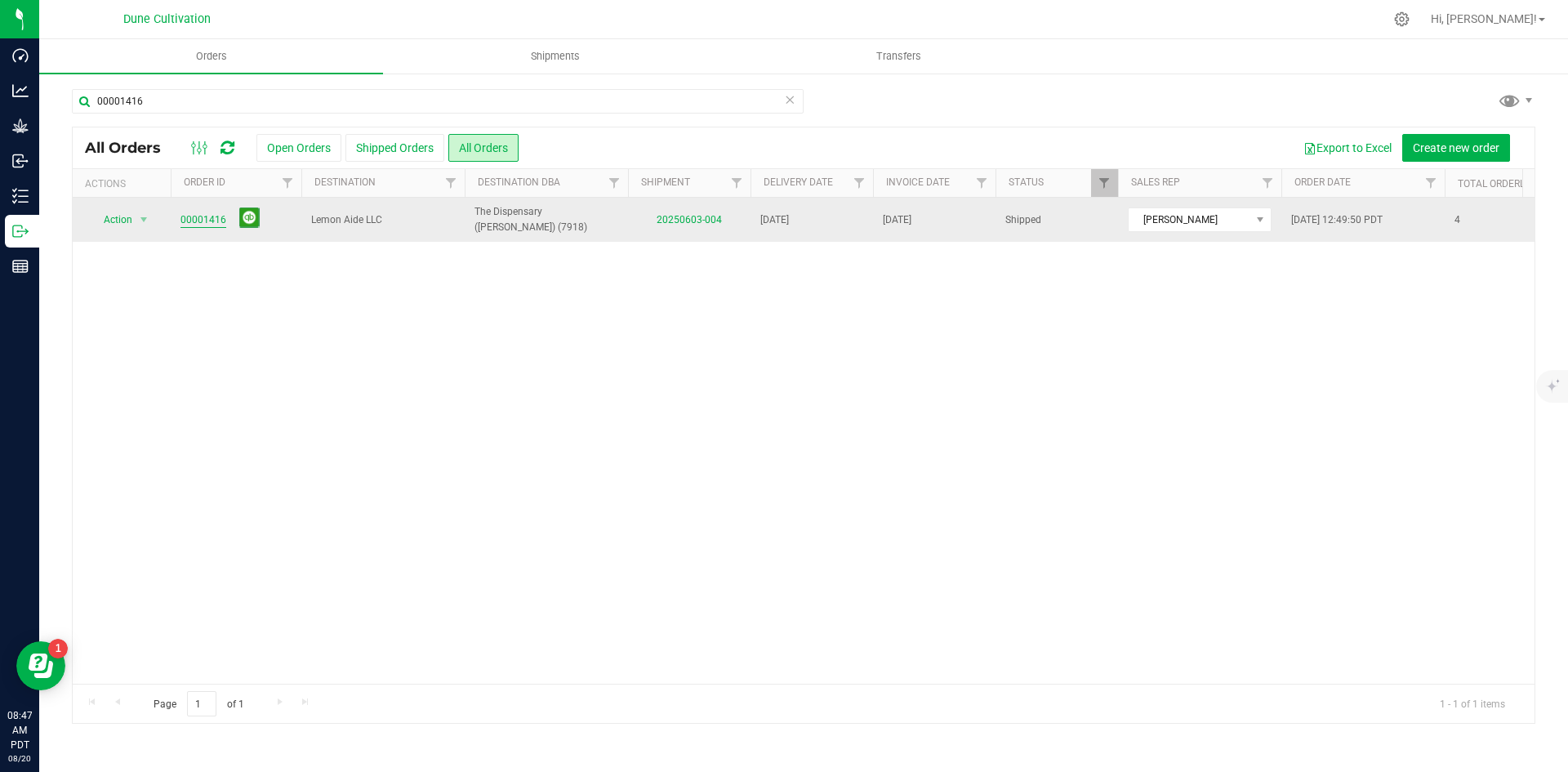
click at [212, 220] on link "00001416" at bounding box center [203, 220] width 45 height 16
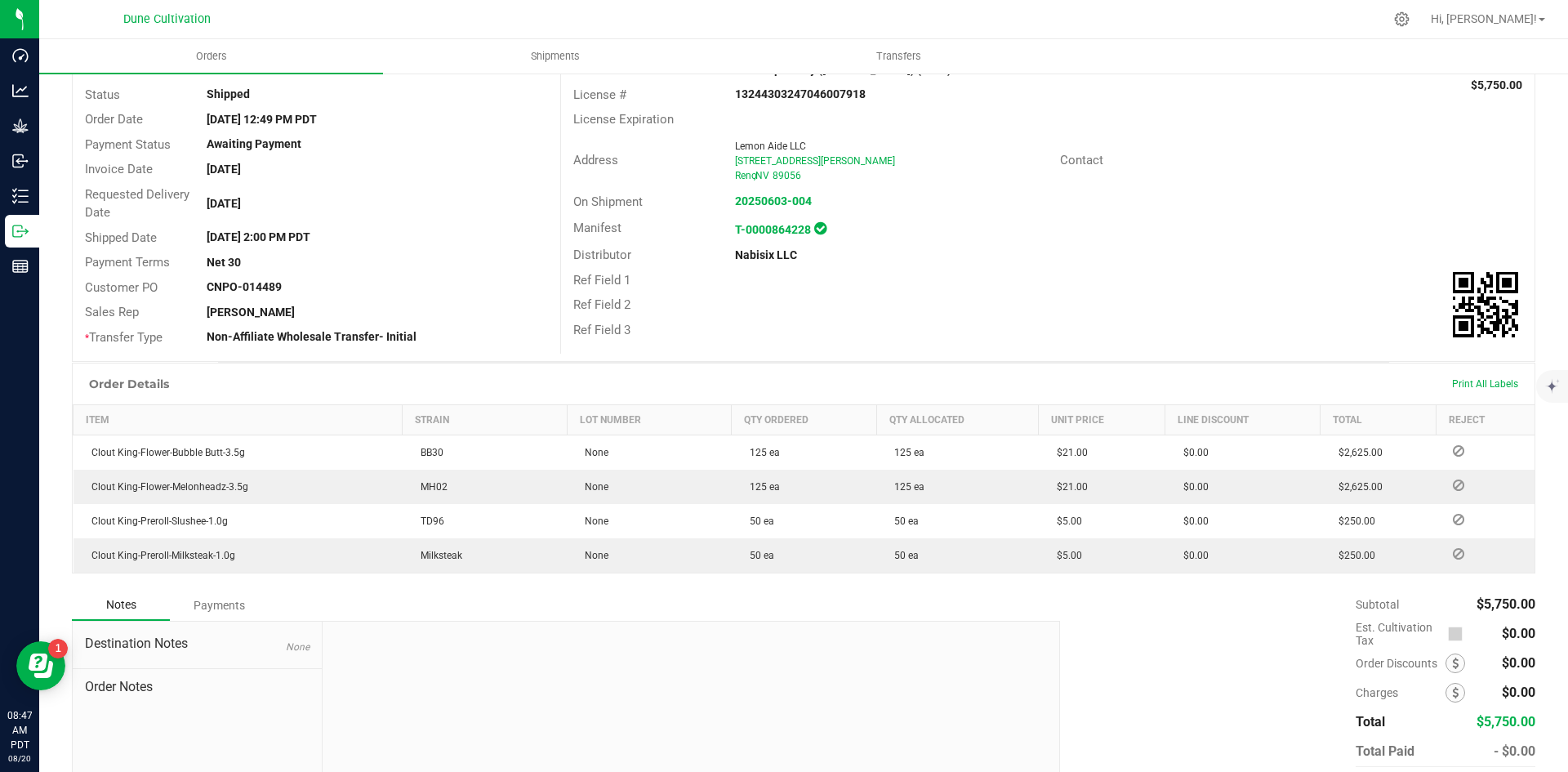
scroll to position [204, 0]
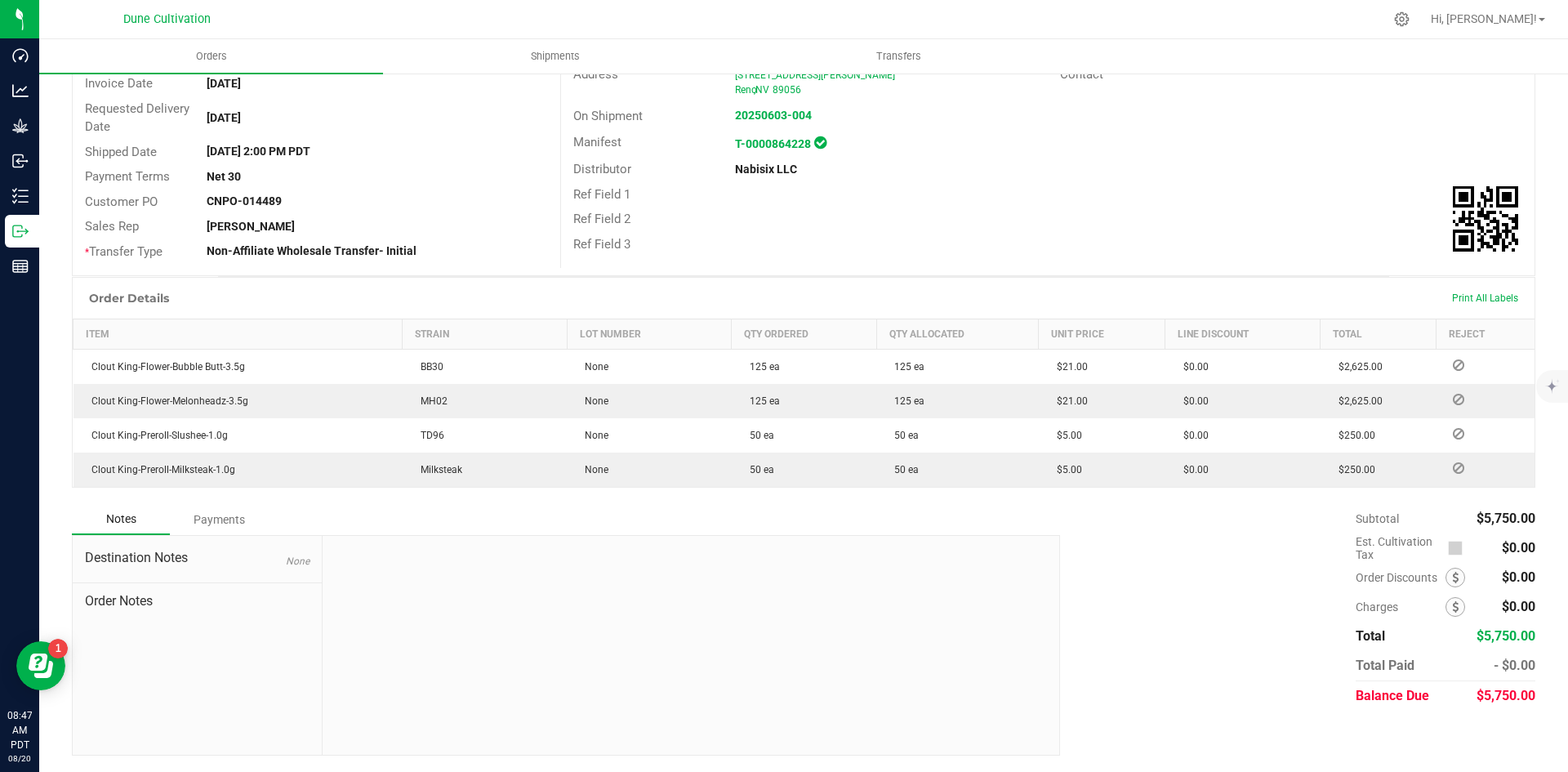
click at [1485, 707] on div "$5,750.00" at bounding box center [1506, 696] width 59 height 30
click at [1478, 696] on span "$5,750.00" at bounding box center [1506, 696] width 59 height 16
click at [224, 529] on div "Payments" at bounding box center [218, 520] width 98 height 30
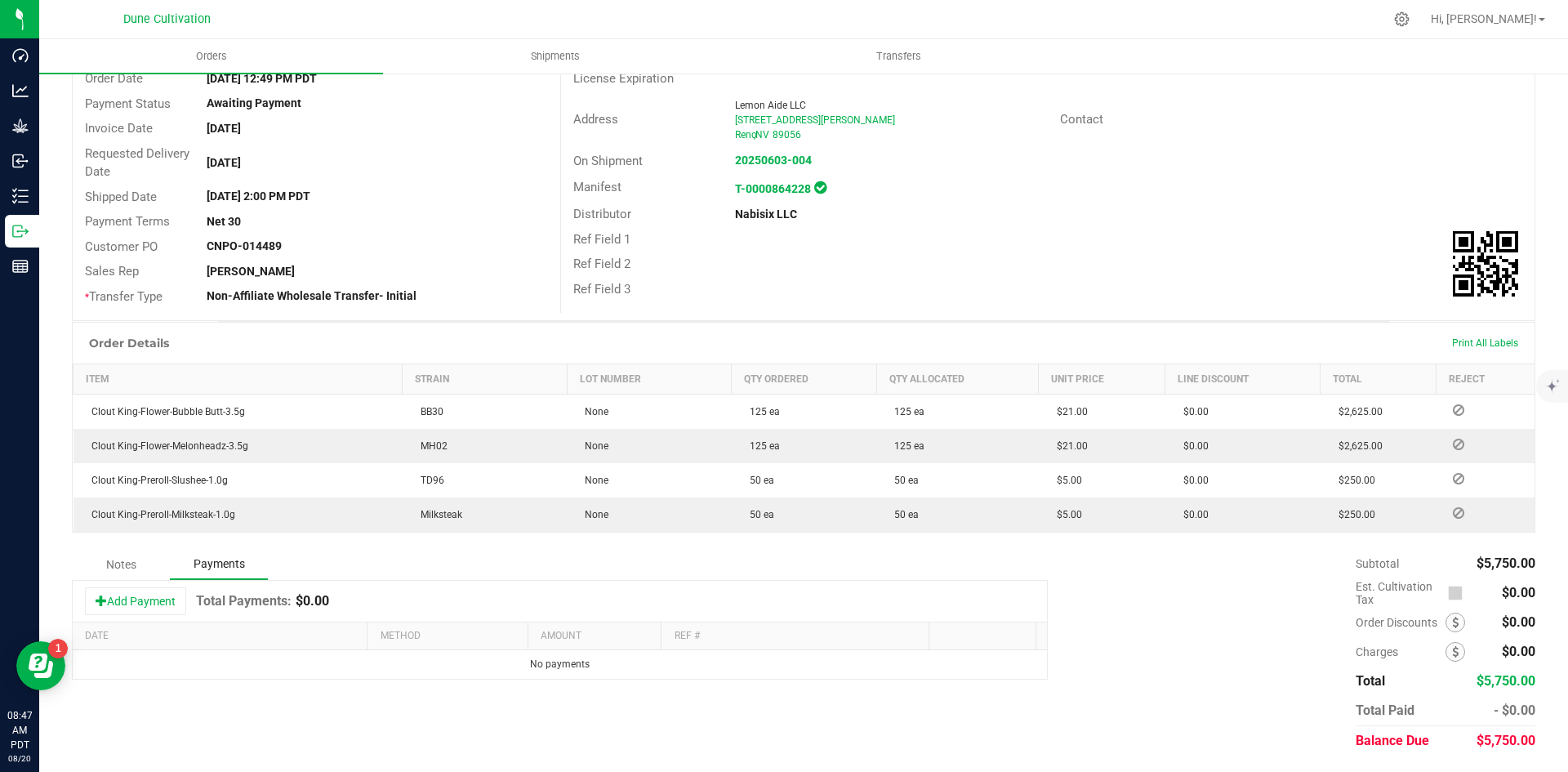
scroll to position [160, 0]
click at [186, 603] on button "Add Payment" at bounding box center [135, 601] width 102 height 28
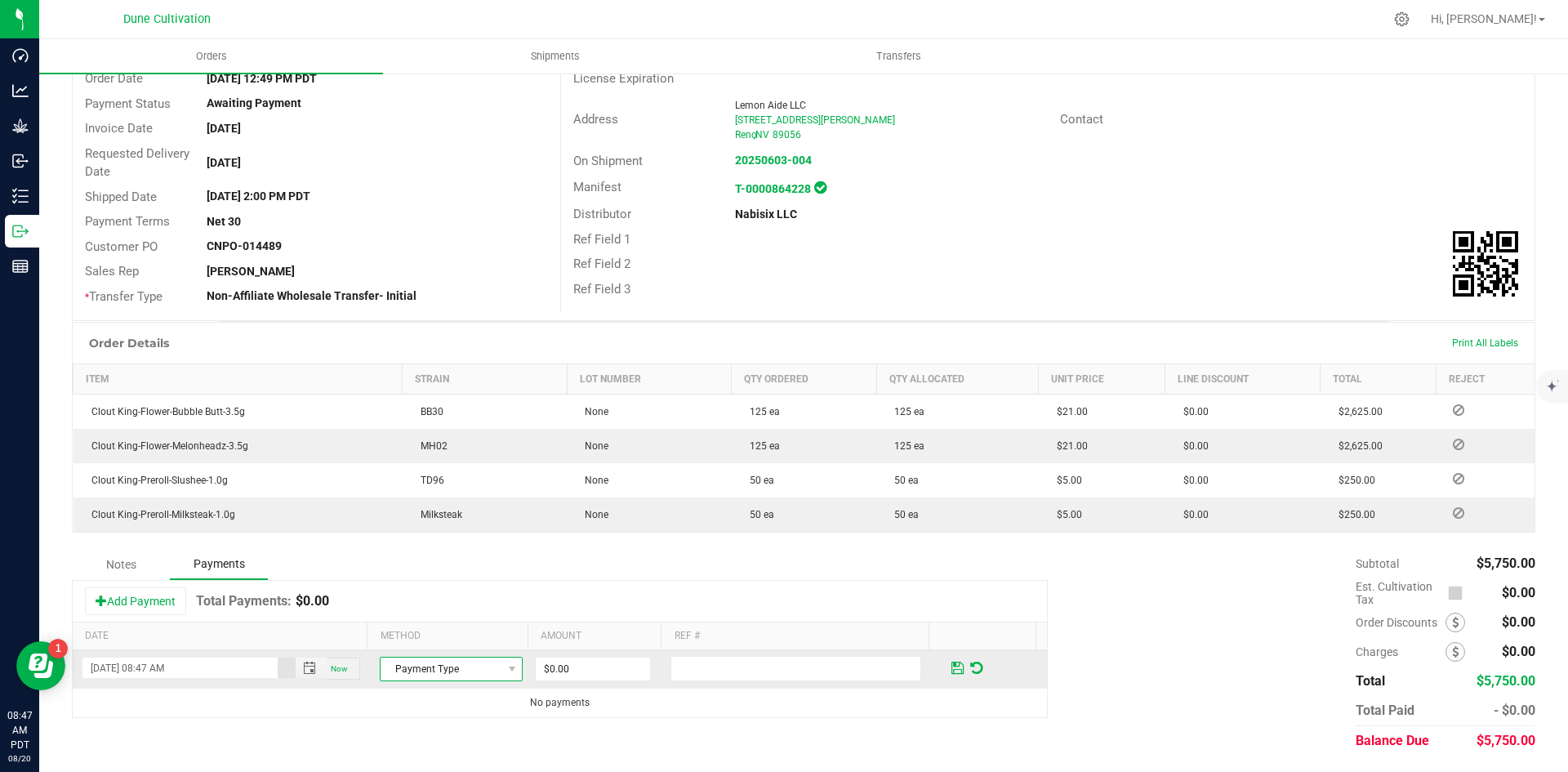
click at [469, 661] on span "Payment Type" at bounding box center [441, 668] width 121 height 23
click at [465, 622] on li "ACH & Bank Transfer" at bounding box center [443, 618] width 138 height 23
click at [574, 666] on input "0" at bounding box center [593, 668] width 114 height 23
paste input "575"
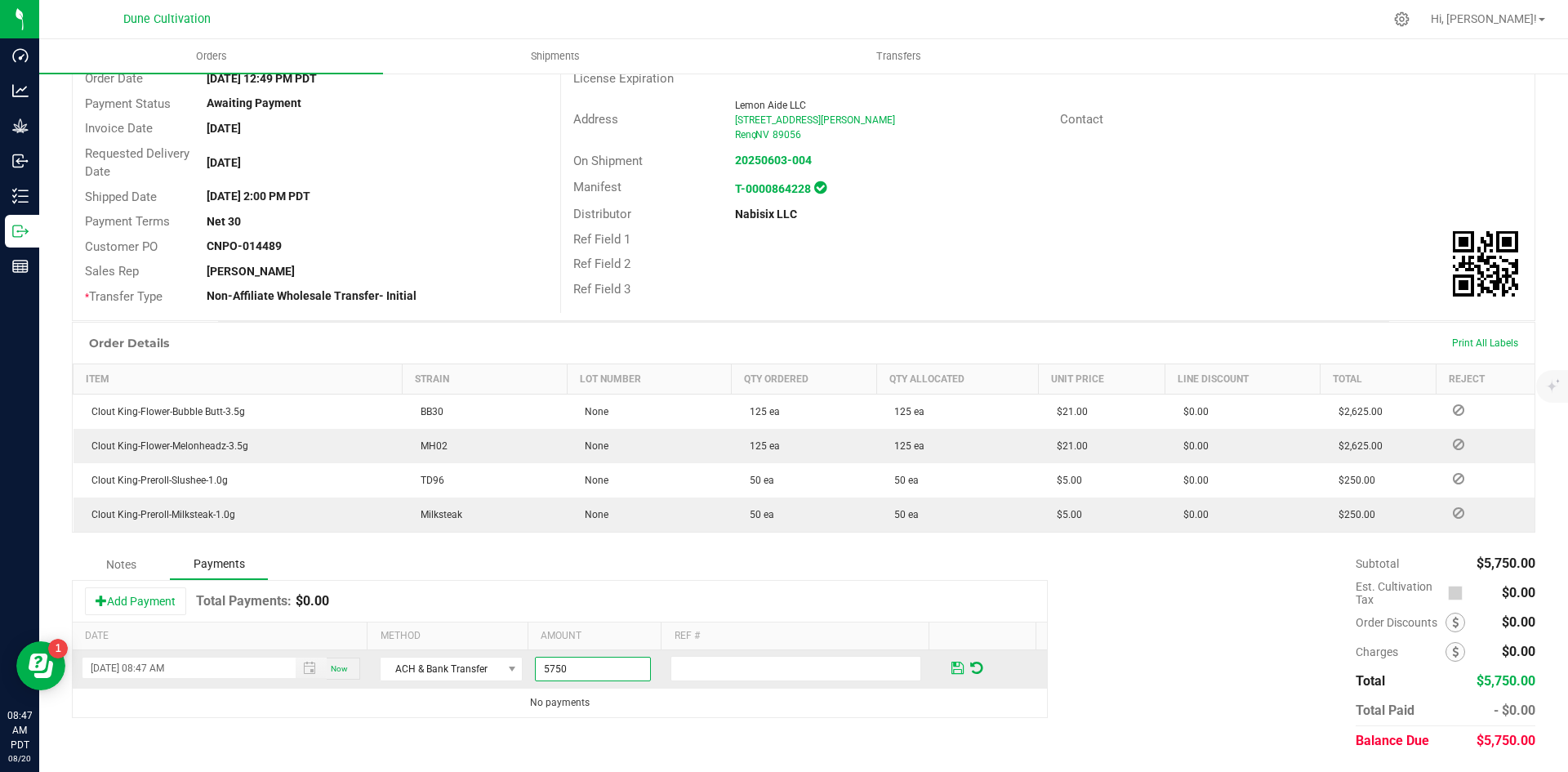
type input "$5,750.00"
click at [951, 664] on span at bounding box center [957, 667] width 12 height 15
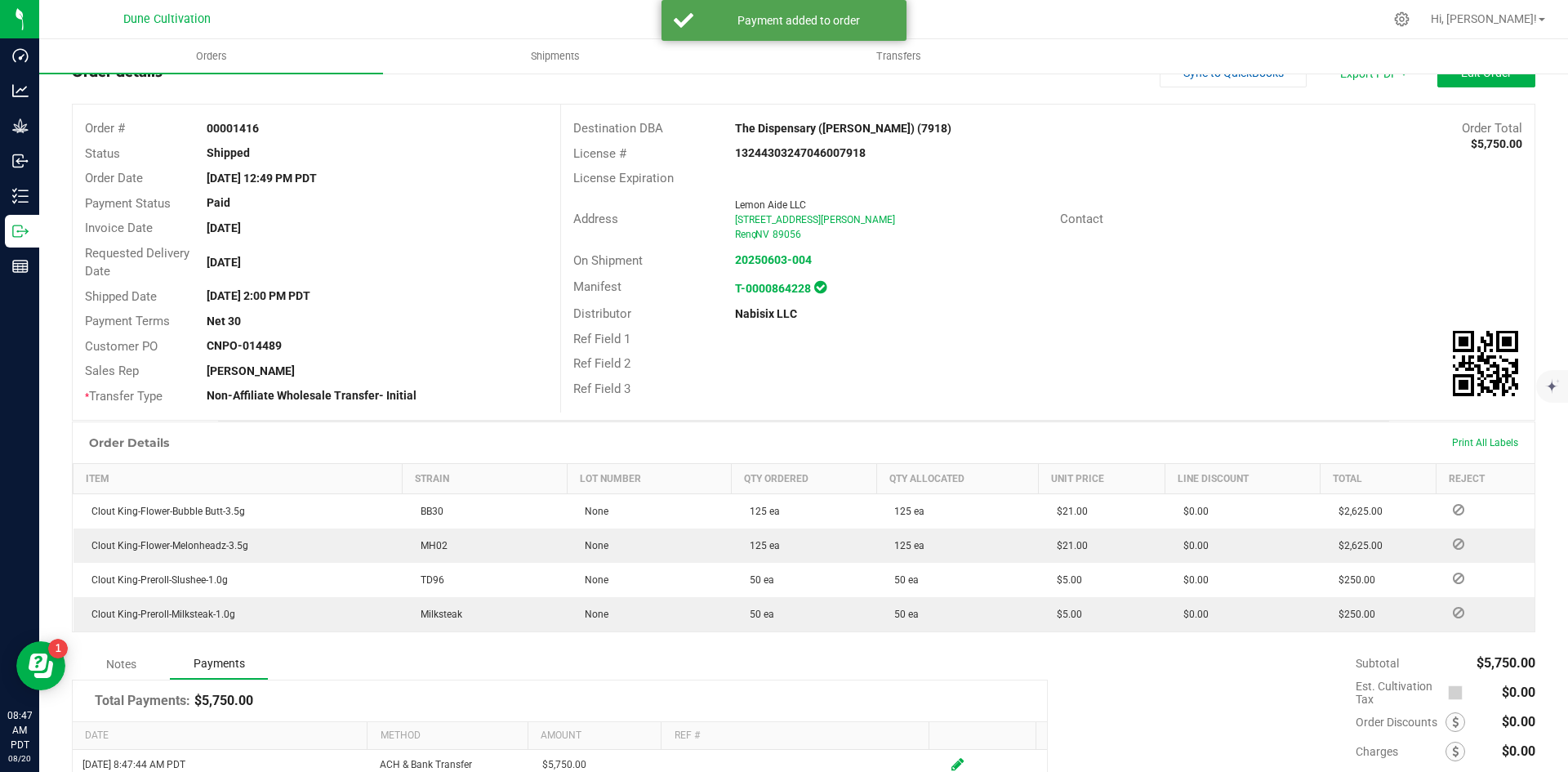
scroll to position [0, 0]
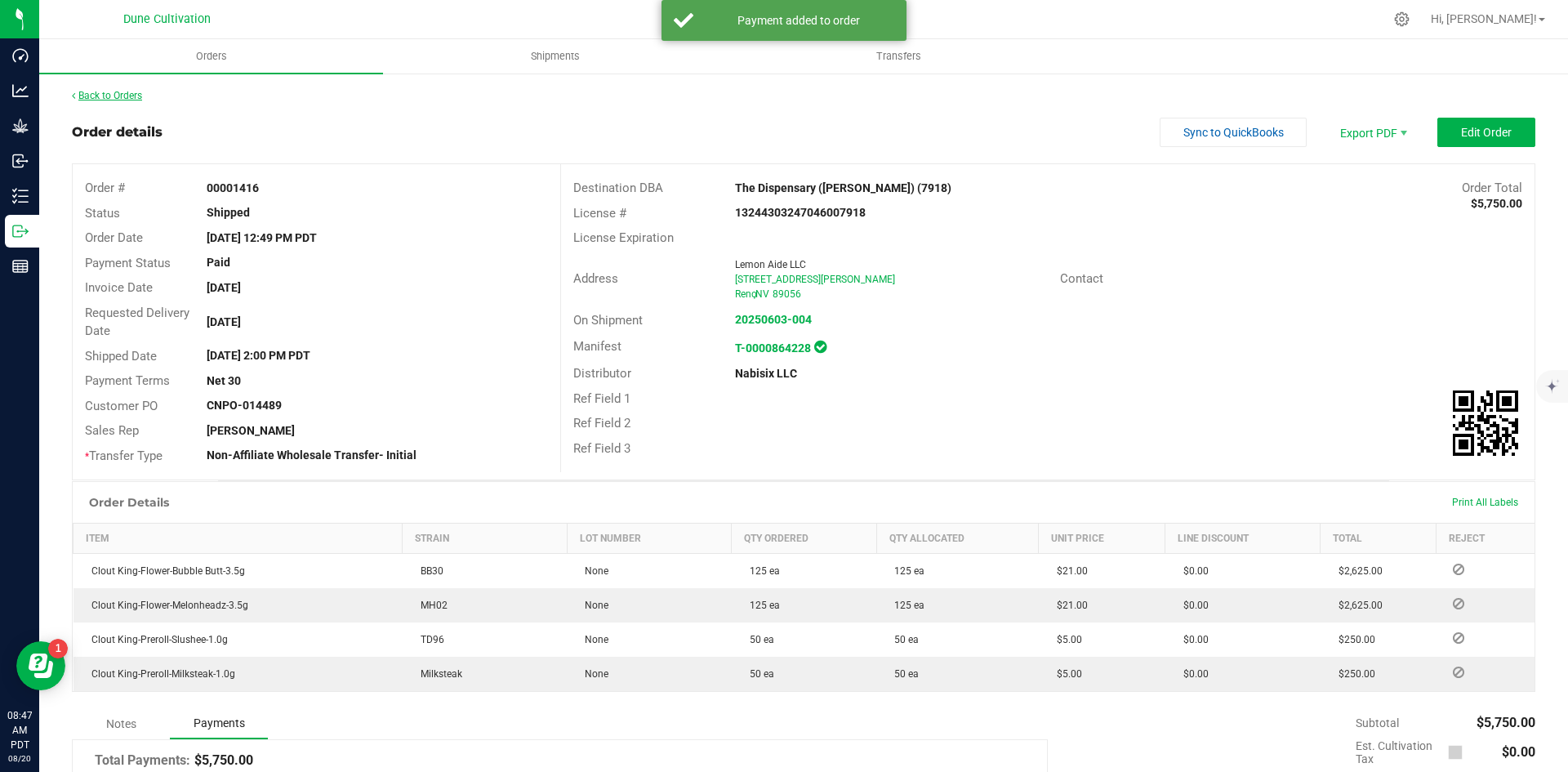
click at [131, 94] on link "Back to Orders" at bounding box center [106, 96] width 70 height 12
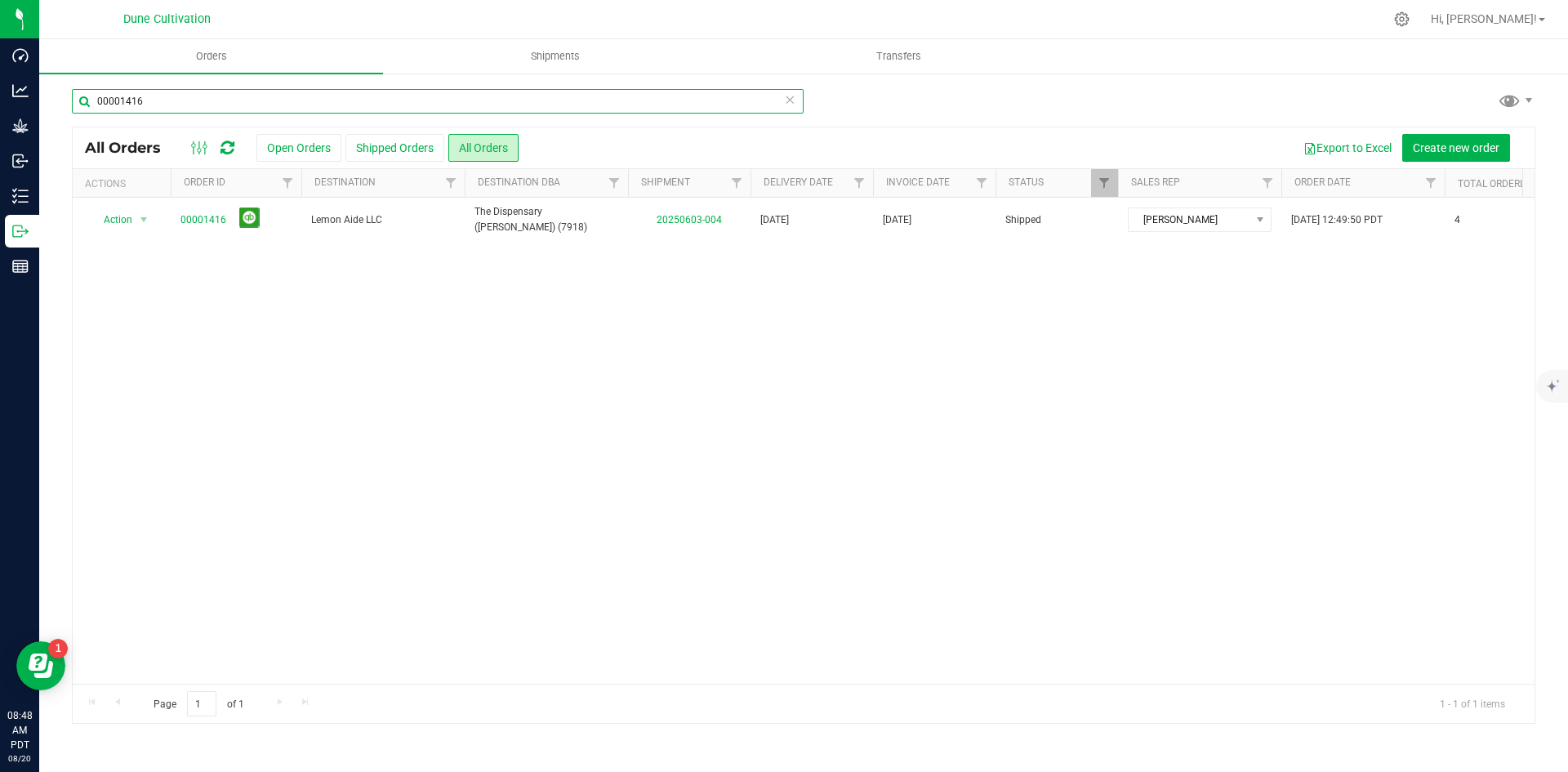
click at [555, 100] on input "00001416" at bounding box center [438, 101] width 732 height 25
click at [552, 93] on input "00001416" at bounding box center [438, 101] width 732 height 25
click at [549, 95] on input "00001416" at bounding box center [438, 101] width 732 height 25
paste input "9"
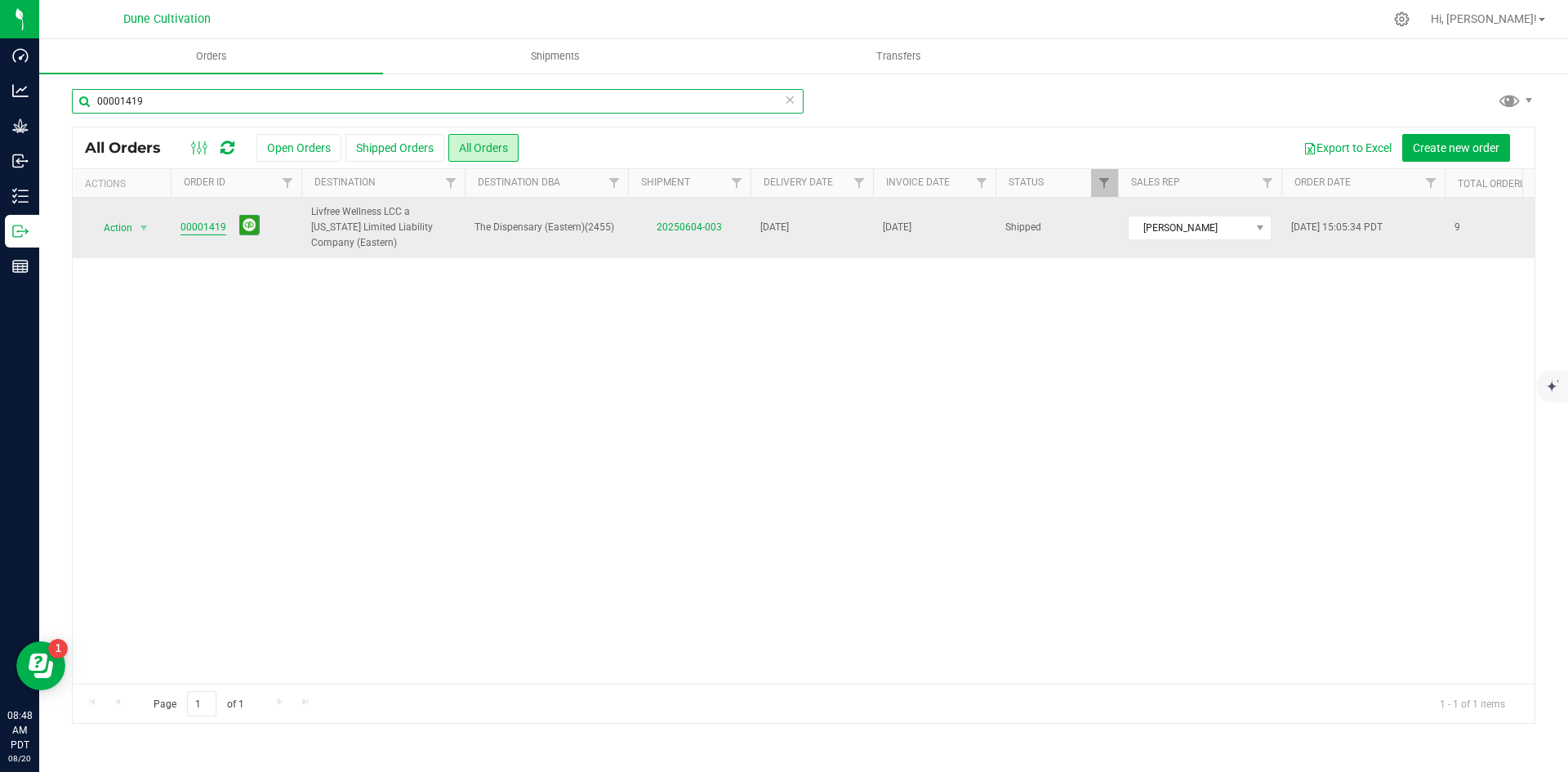
type input "00001419"
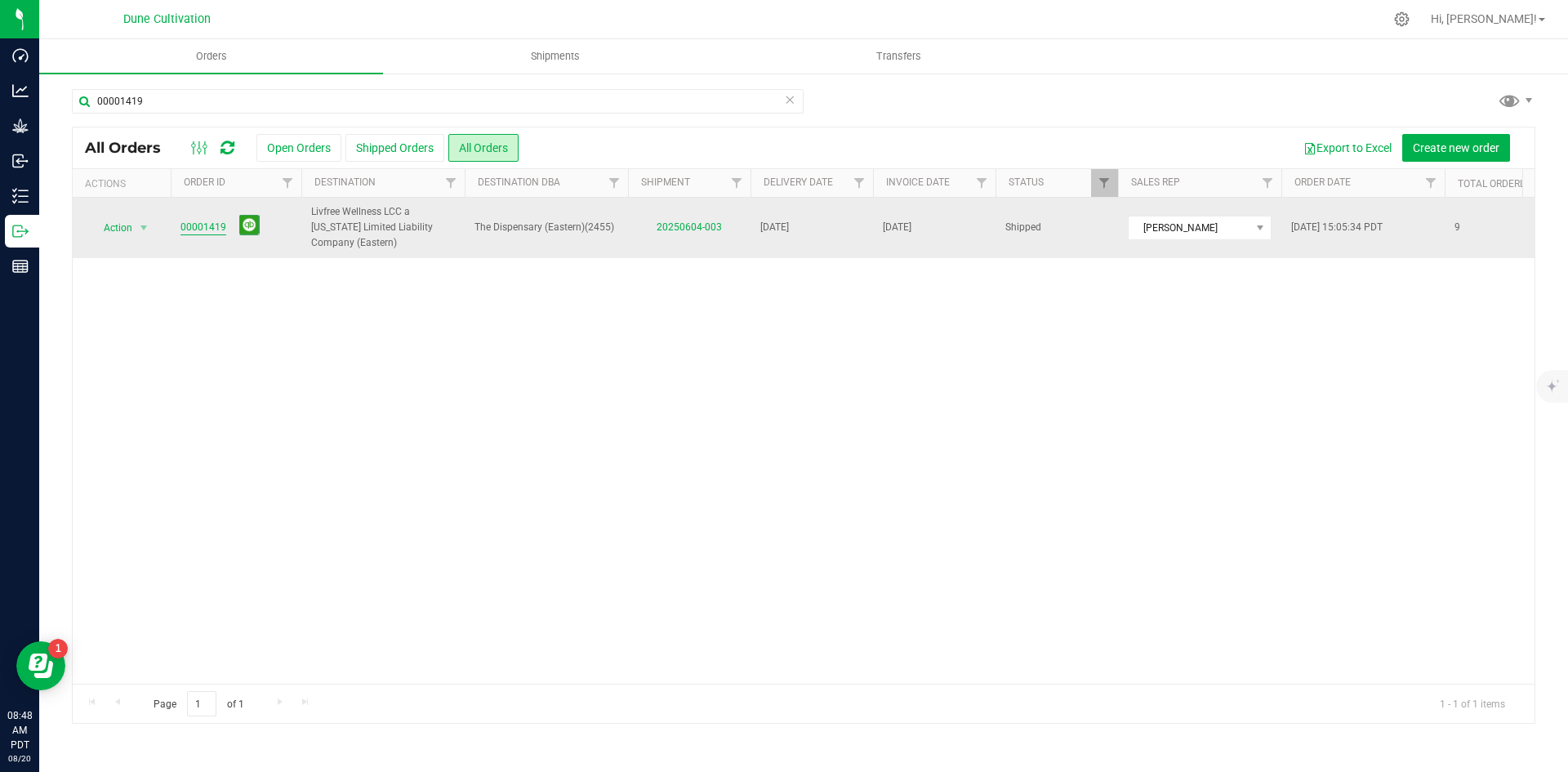
click at [206, 222] on link "00001419" at bounding box center [203, 228] width 45 height 16
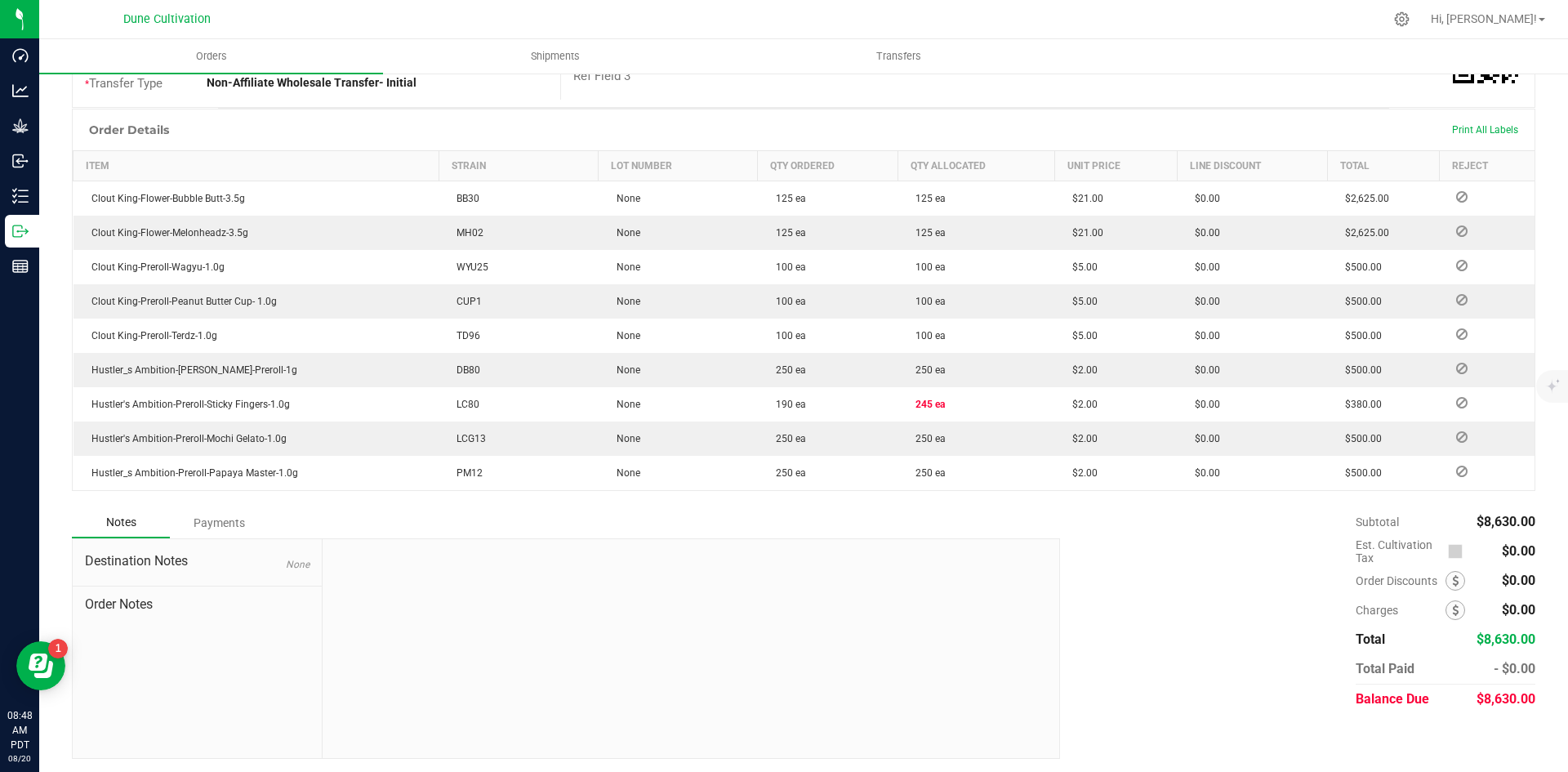
scroll to position [376, 0]
click at [1498, 700] on span "$8,630.00" at bounding box center [1506, 696] width 59 height 16
copy span "8,630.00"
click at [188, 516] on div "Payments" at bounding box center [218, 520] width 98 height 30
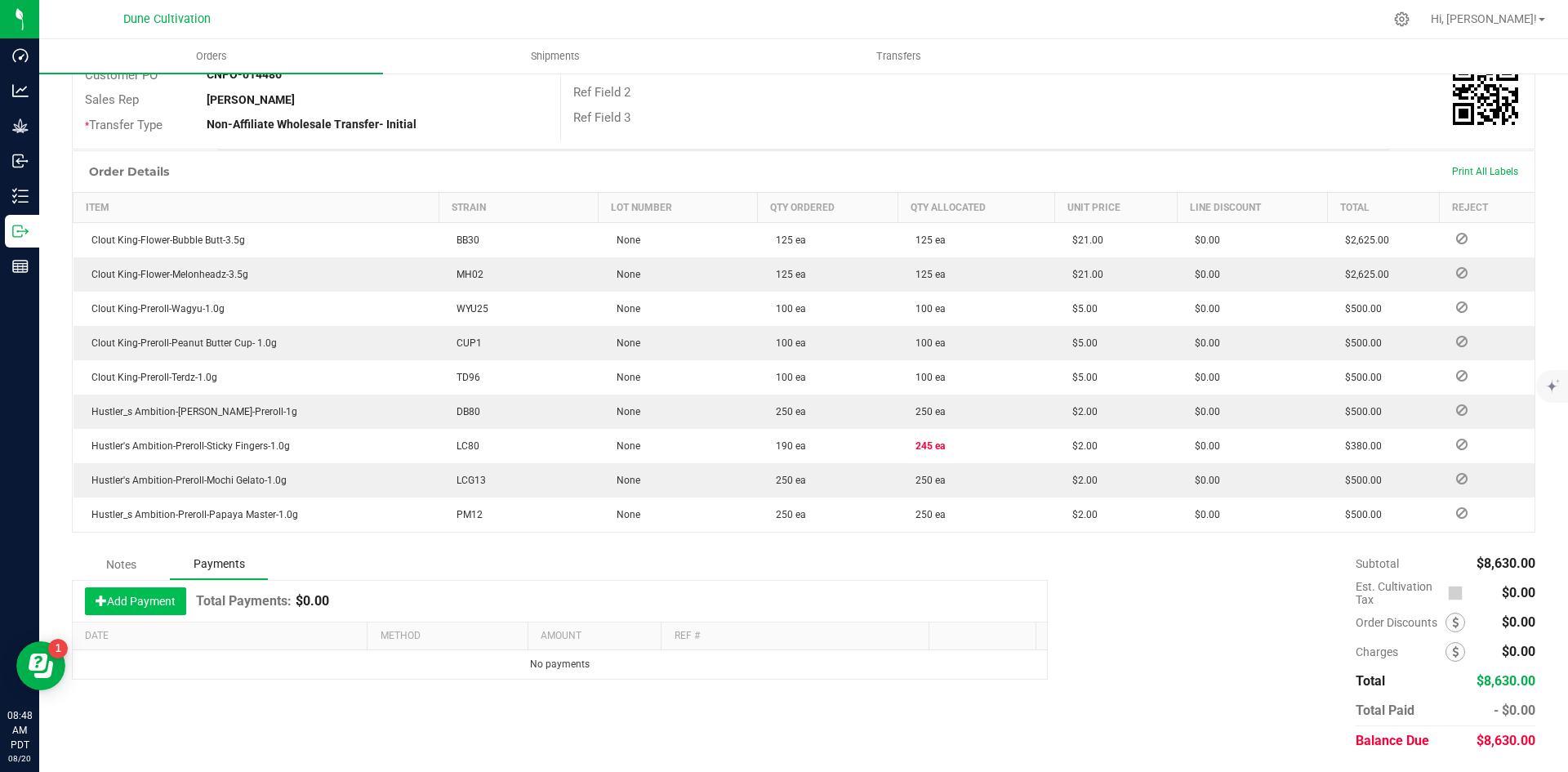
click at [160, 609] on button "Add Payment" at bounding box center [135, 601] width 102 height 28
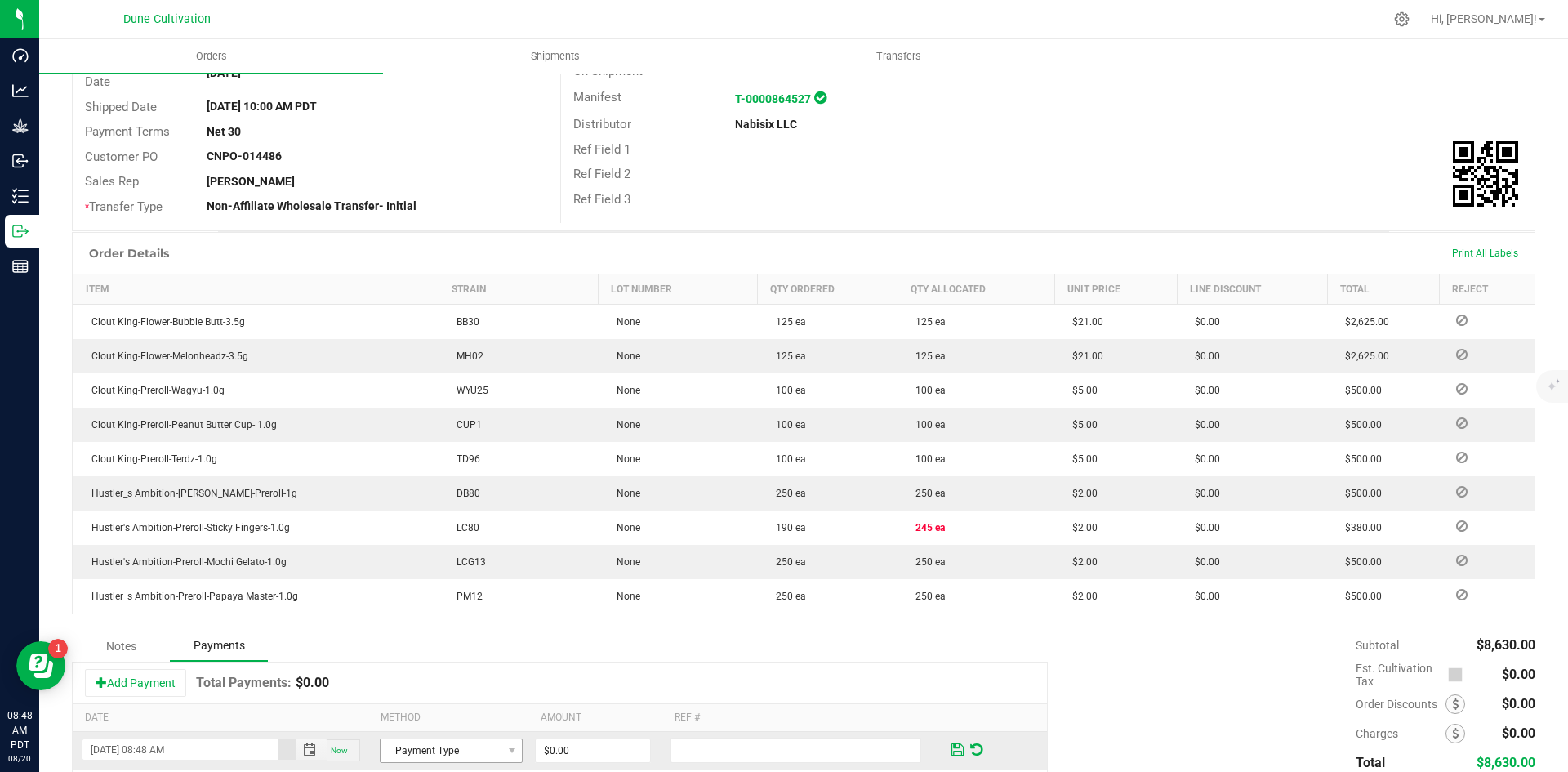
click at [441, 661] on div "Notes Payments Add Payment Total Payments: $0.00 Date Method Amount Ref # [DATE…" at bounding box center [560, 716] width 976 height 170
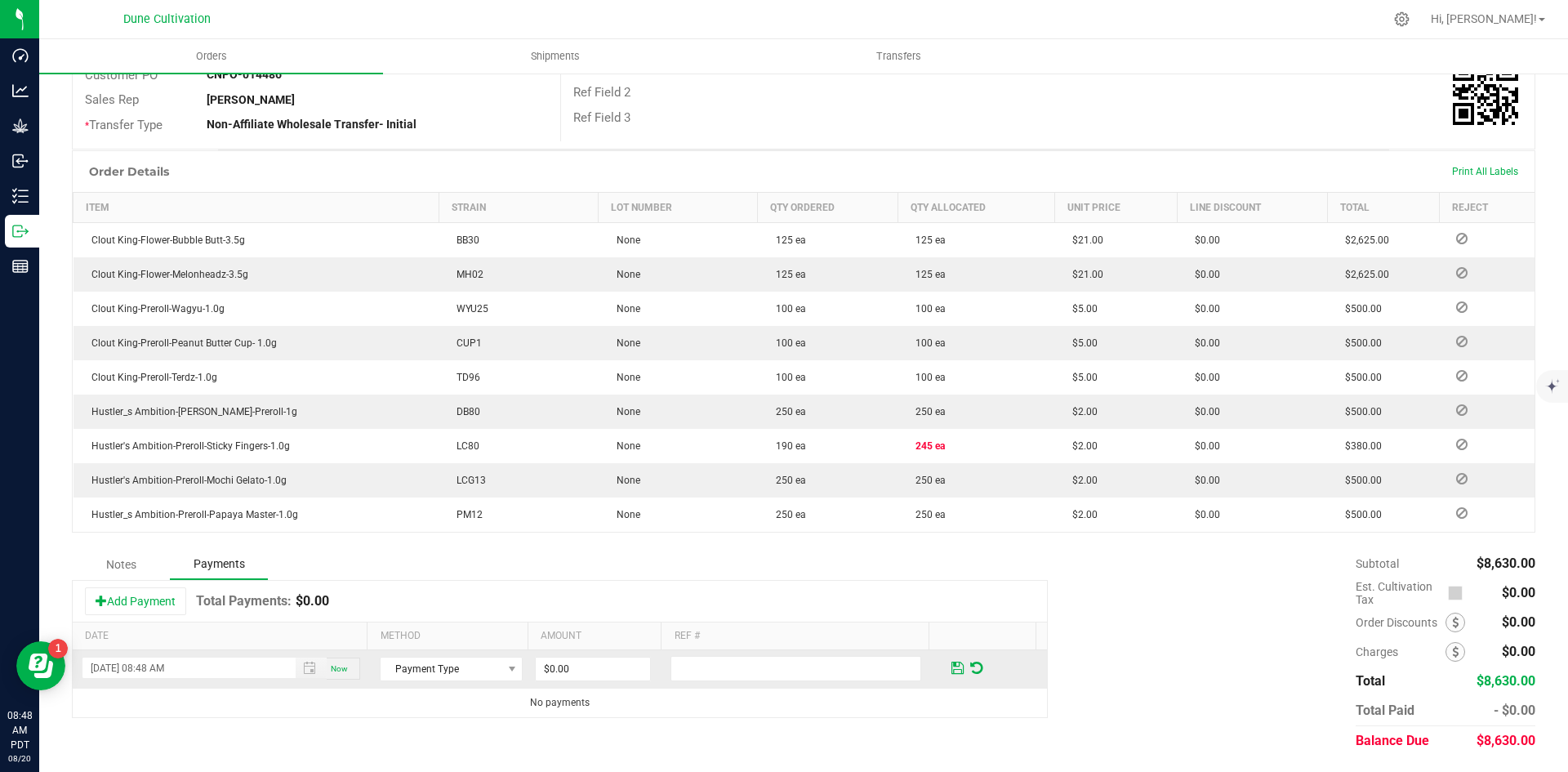
click at [461, 656] on td "Payment Type" at bounding box center [450, 669] width 163 height 38
click at [457, 666] on span "Payment Type" at bounding box center [441, 668] width 121 height 23
click at [454, 620] on li "ACH & Bank Transfer" at bounding box center [443, 618] width 138 height 23
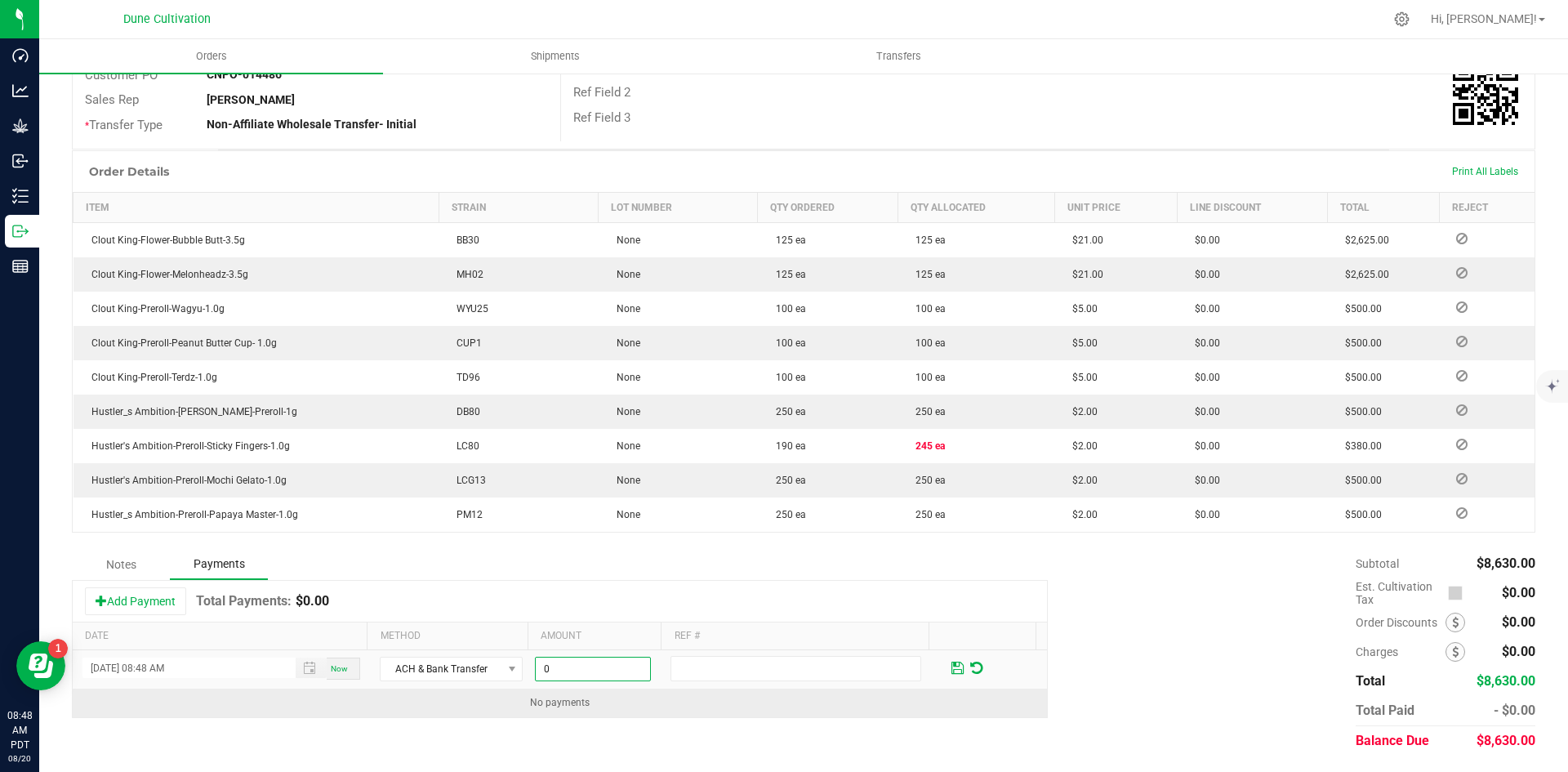
drag, startPoint x: 568, startPoint y: 664, endPoint x: 698, endPoint y: 699, distance: 134.6
click at [568, 665] on input "0" at bounding box center [593, 668] width 114 height 23
paste input "863"
type input "$8,630.00"
drag, startPoint x: 729, startPoint y: 710, endPoint x: 883, endPoint y: 698, distance: 154.5
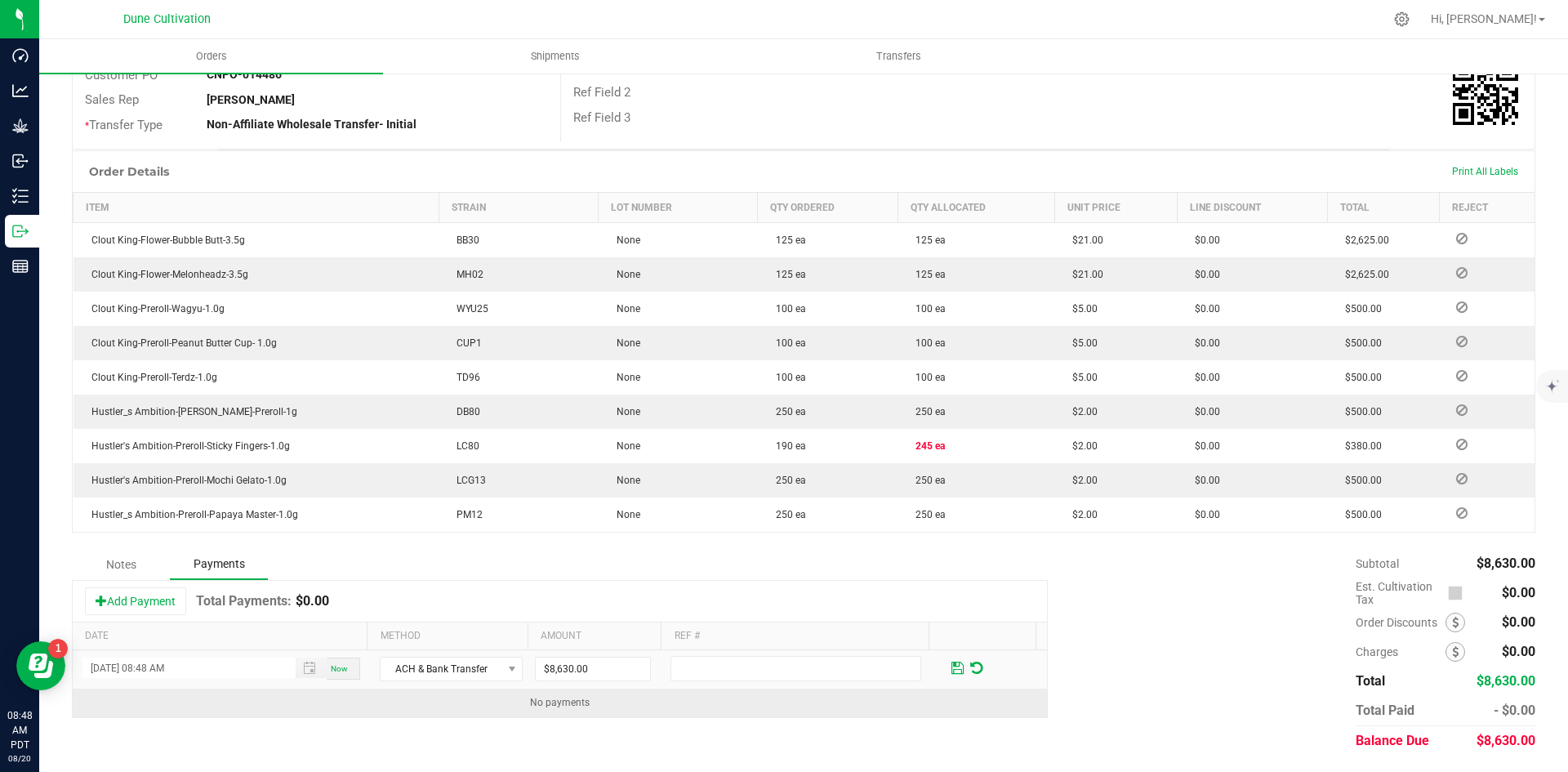
click at [743, 711] on td "No payments" at bounding box center [560, 703] width 975 height 29
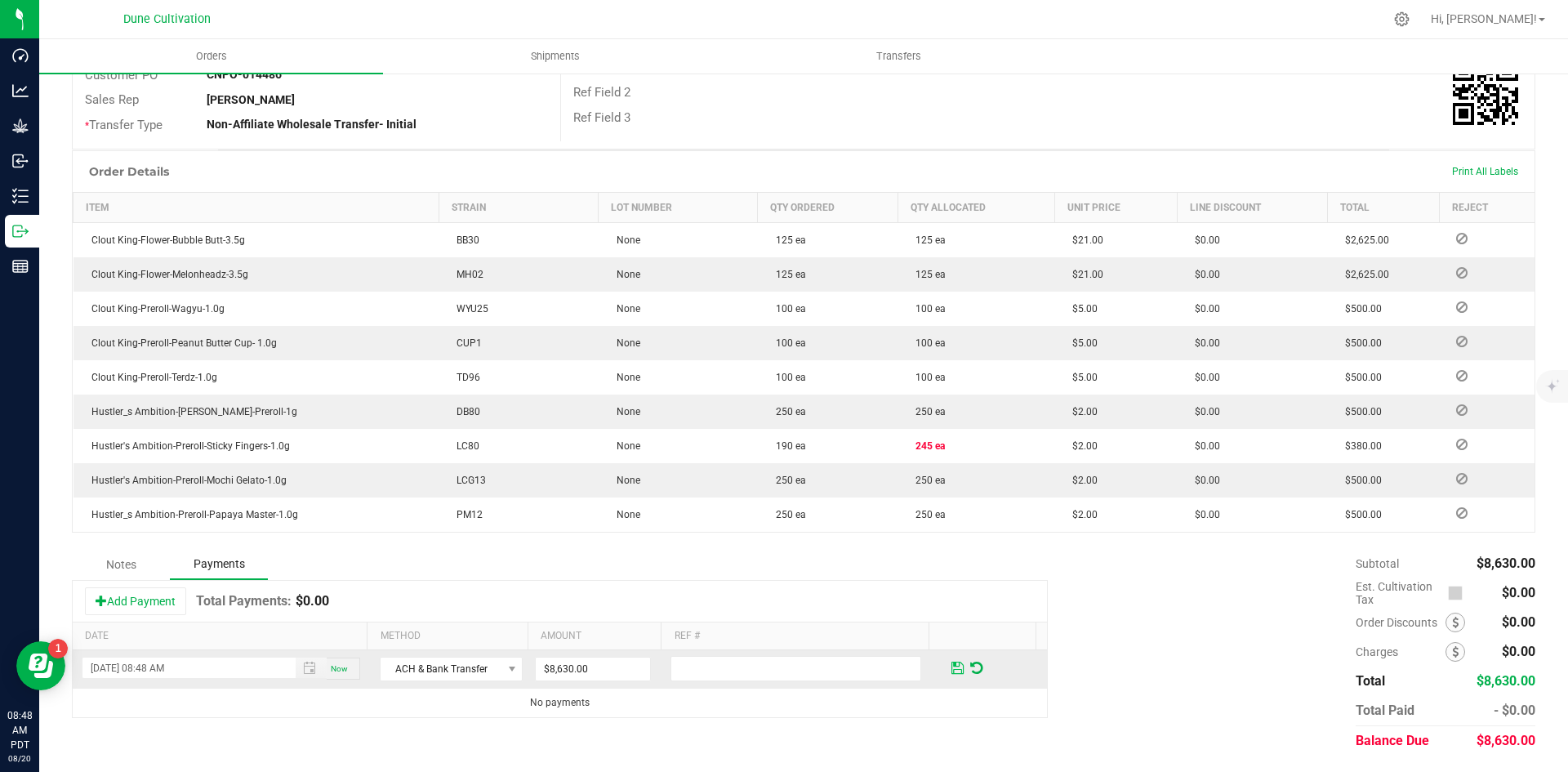
click at [951, 675] on span at bounding box center [957, 667] width 12 height 15
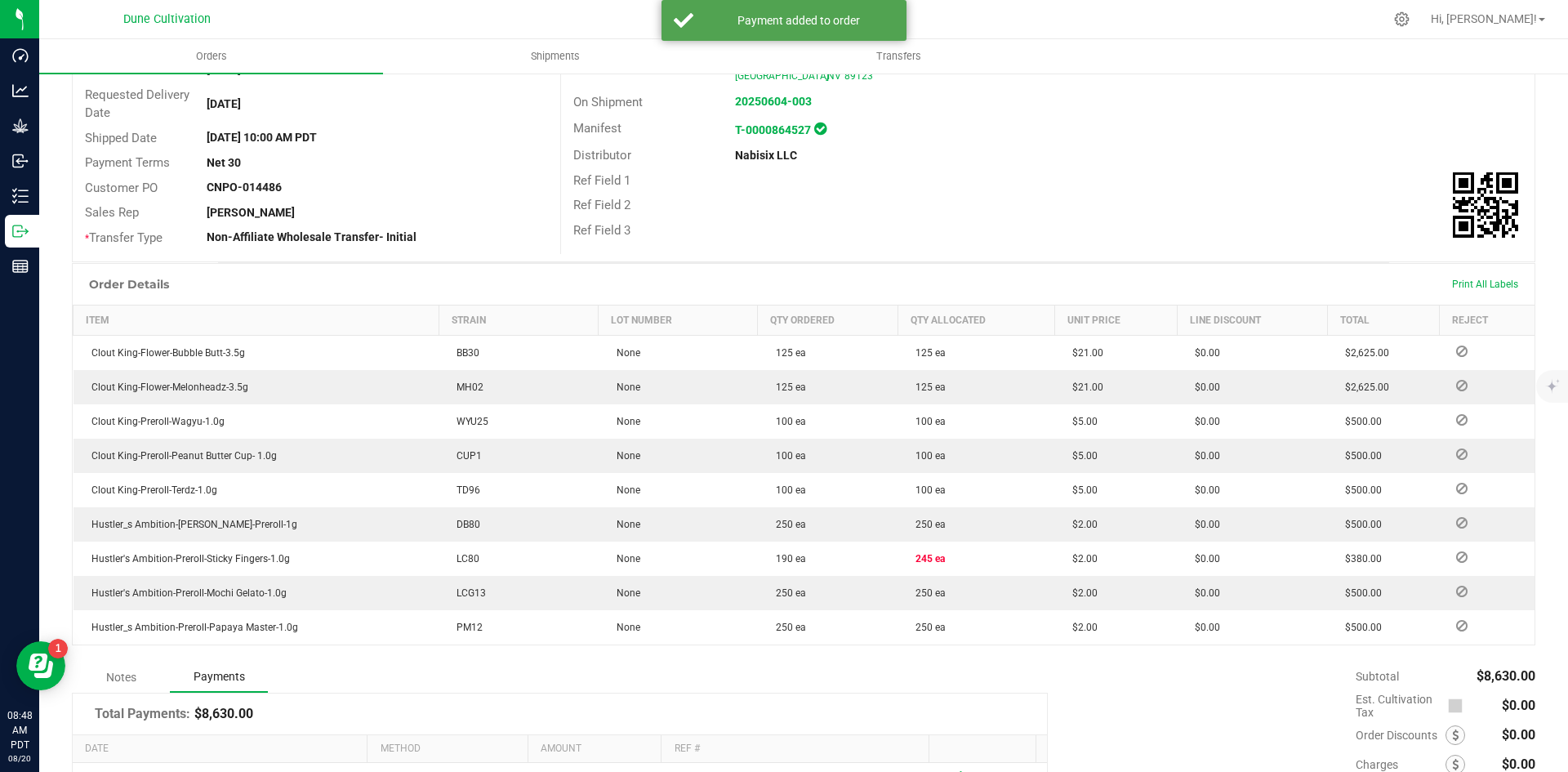
scroll to position [0, 0]
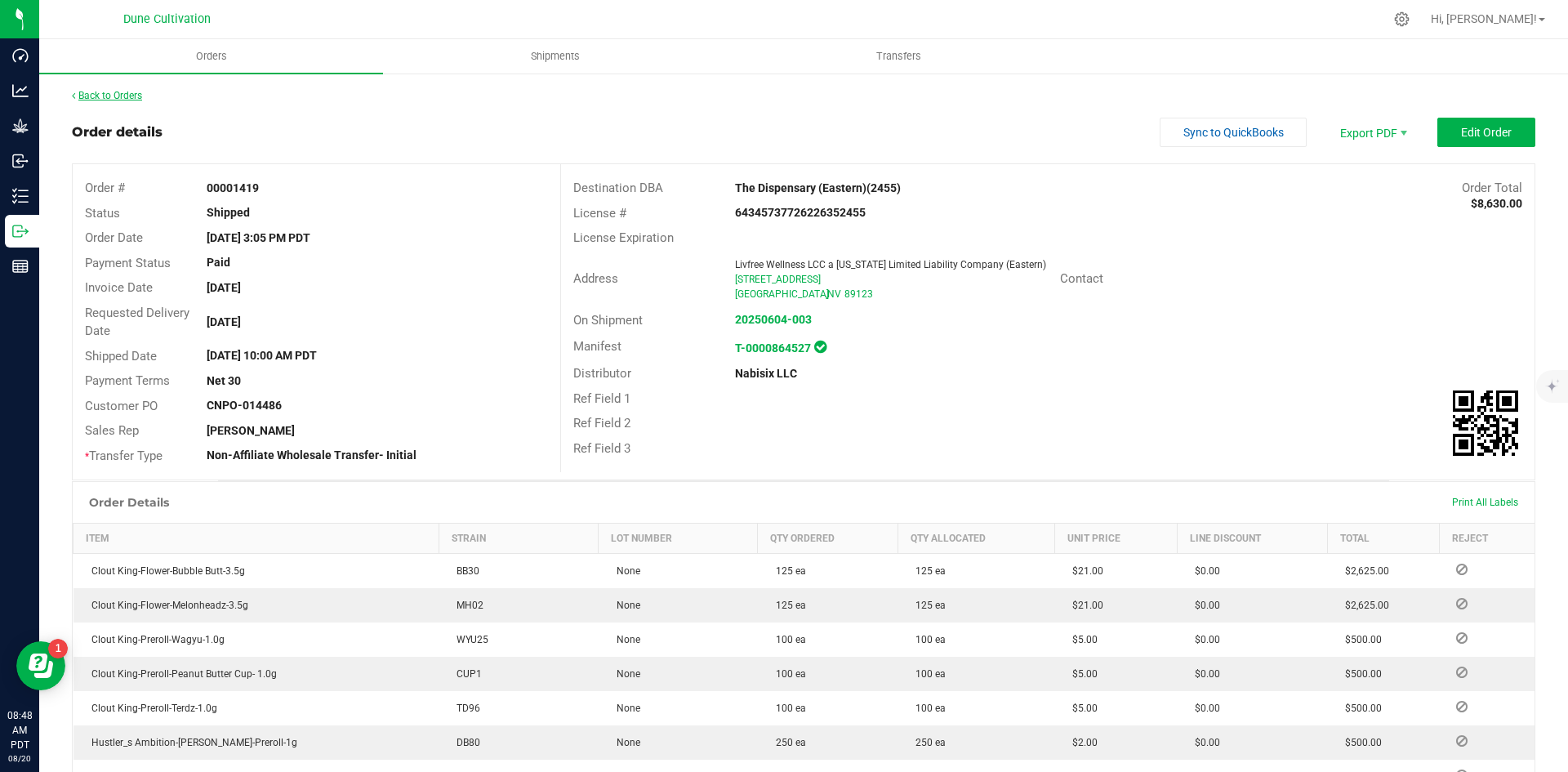
click at [134, 98] on link "Back to Orders" at bounding box center [106, 96] width 70 height 12
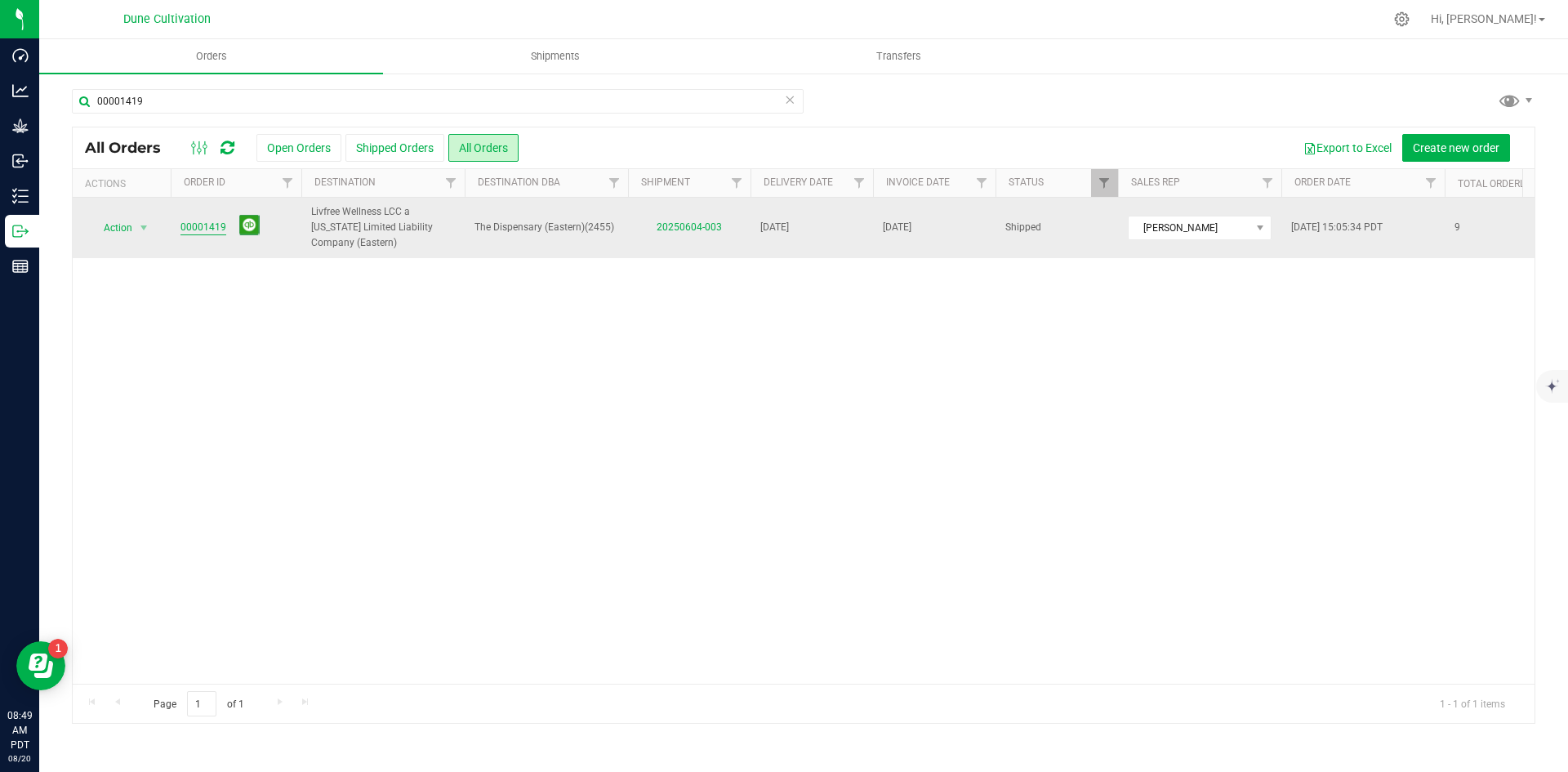
click at [199, 222] on link "00001419" at bounding box center [203, 228] width 45 height 16
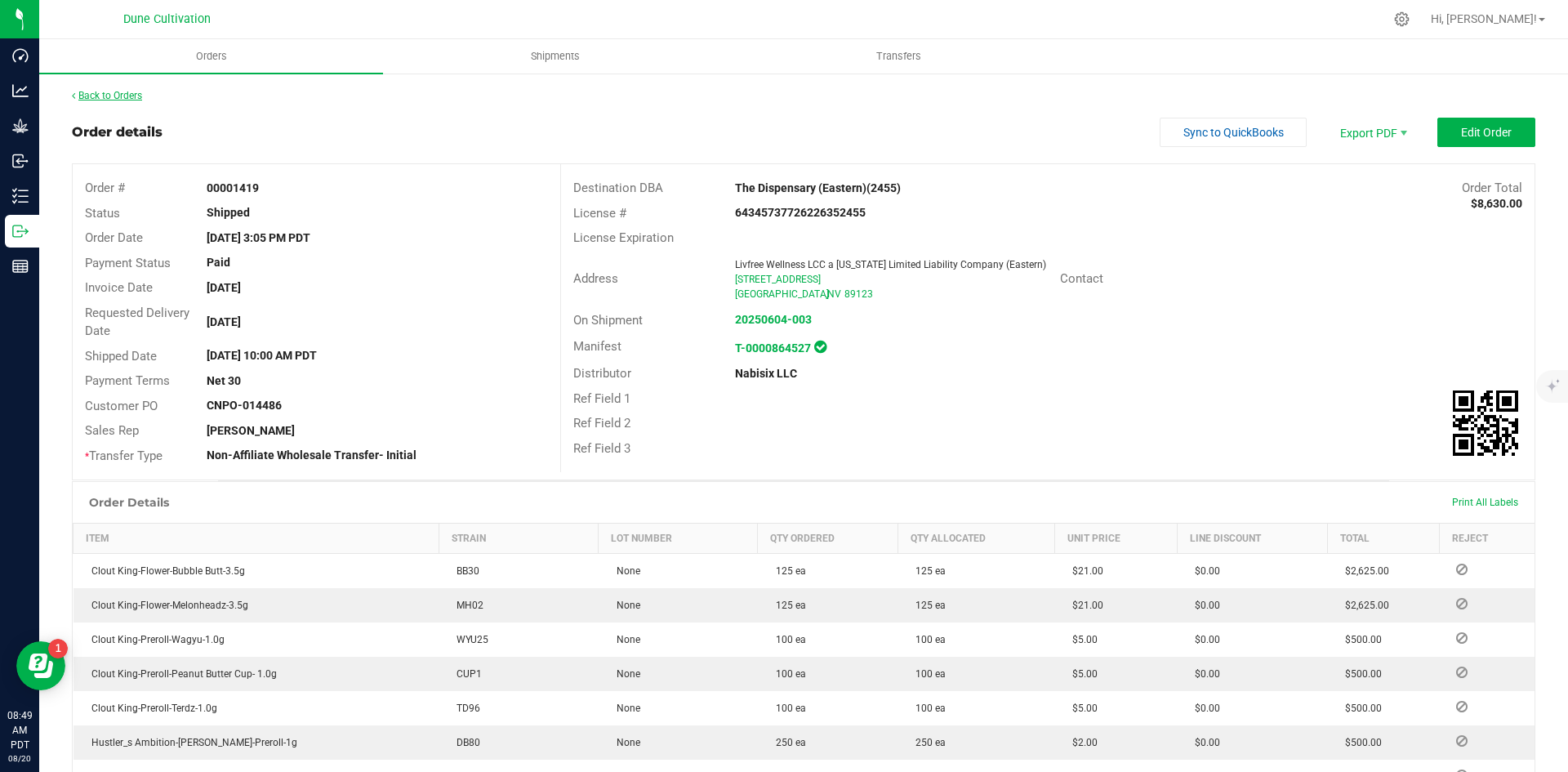
click at [114, 98] on link "Back to Orders" at bounding box center [106, 96] width 70 height 12
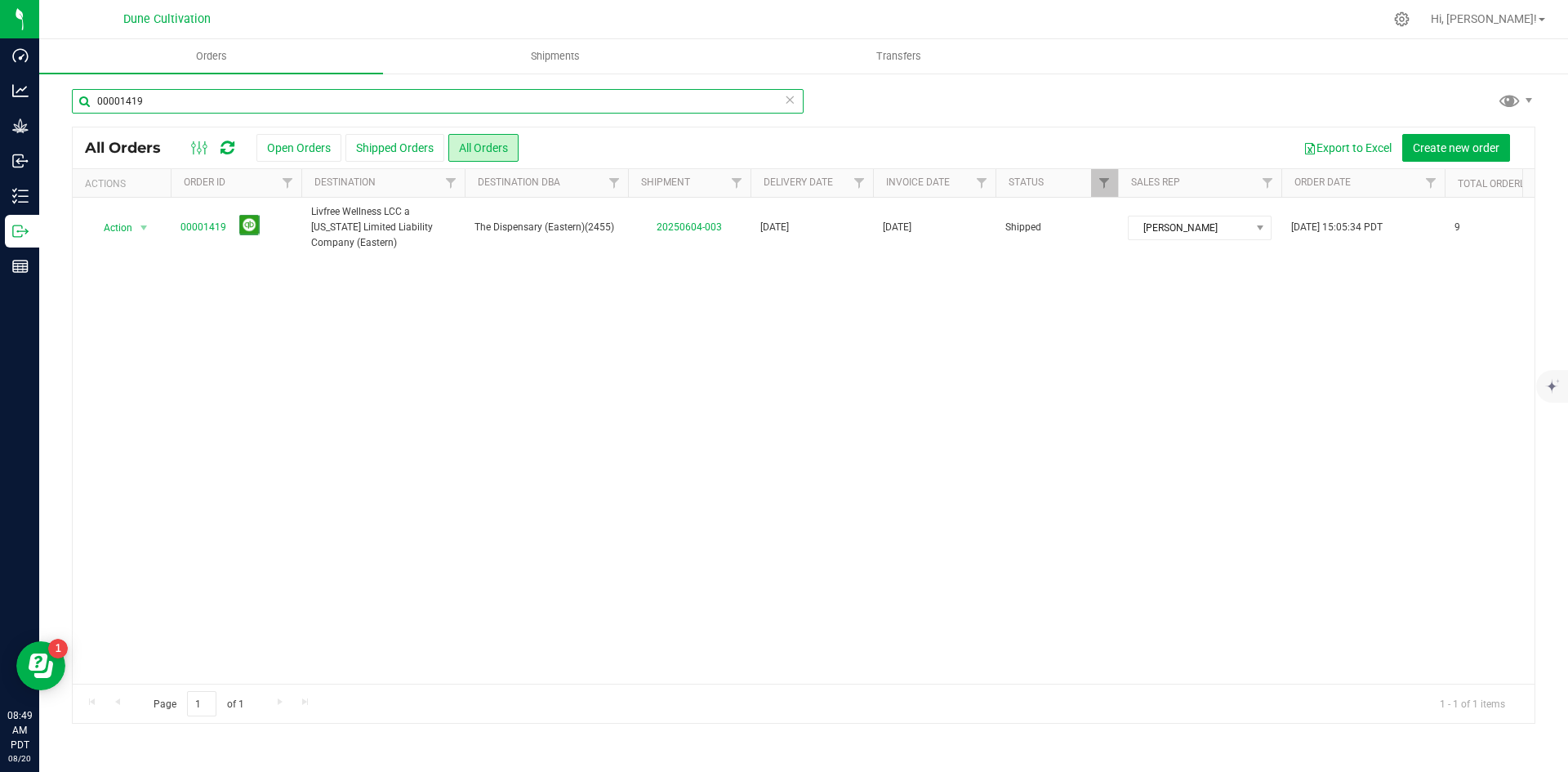
click at [238, 98] on input "00001419" at bounding box center [438, 101] width 732 height 25
click at [237, 98] on input "00001419" at bounding box center [438, 101] width 732 height 25
paste input "5"
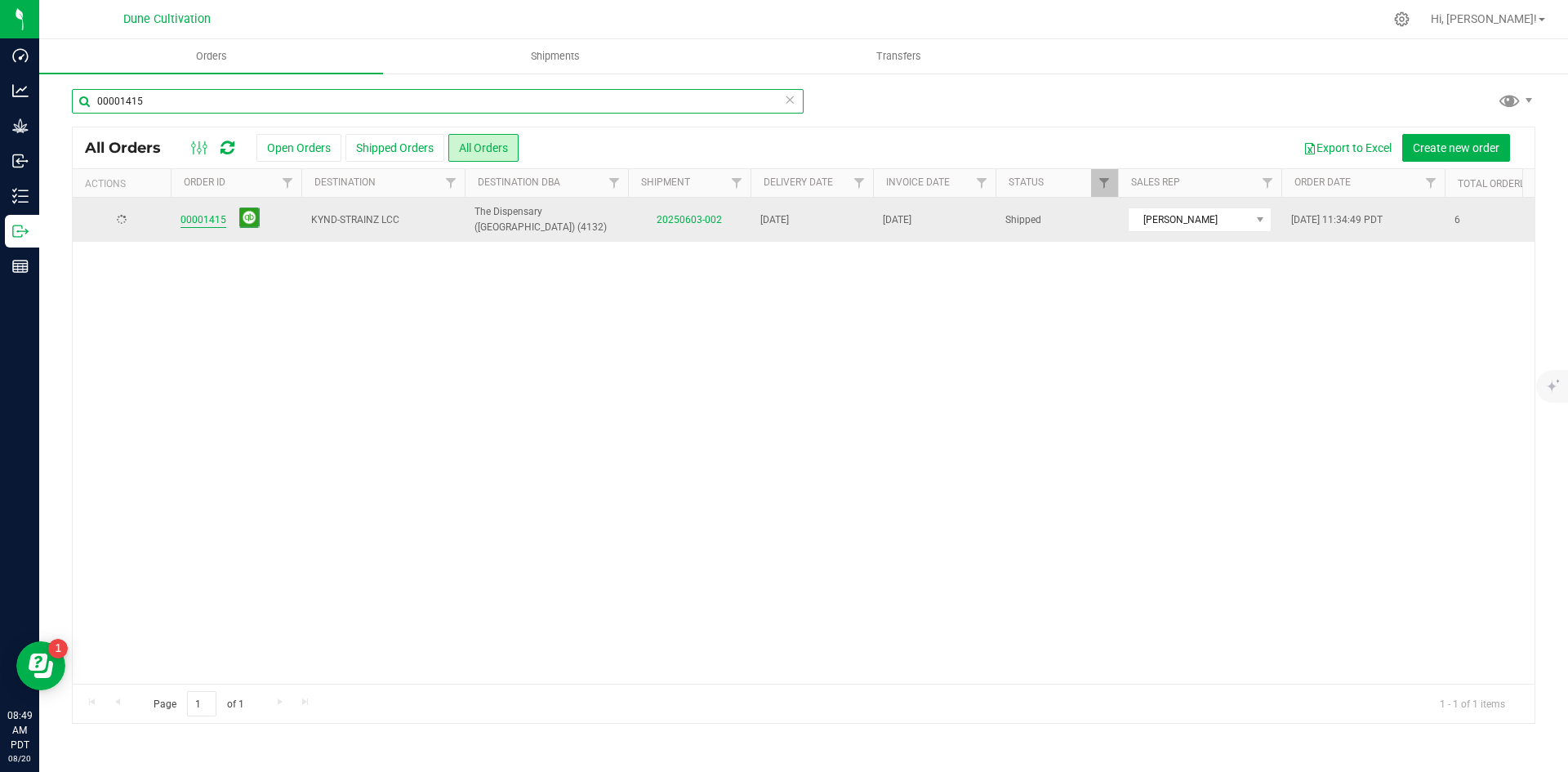
type input "00001415"
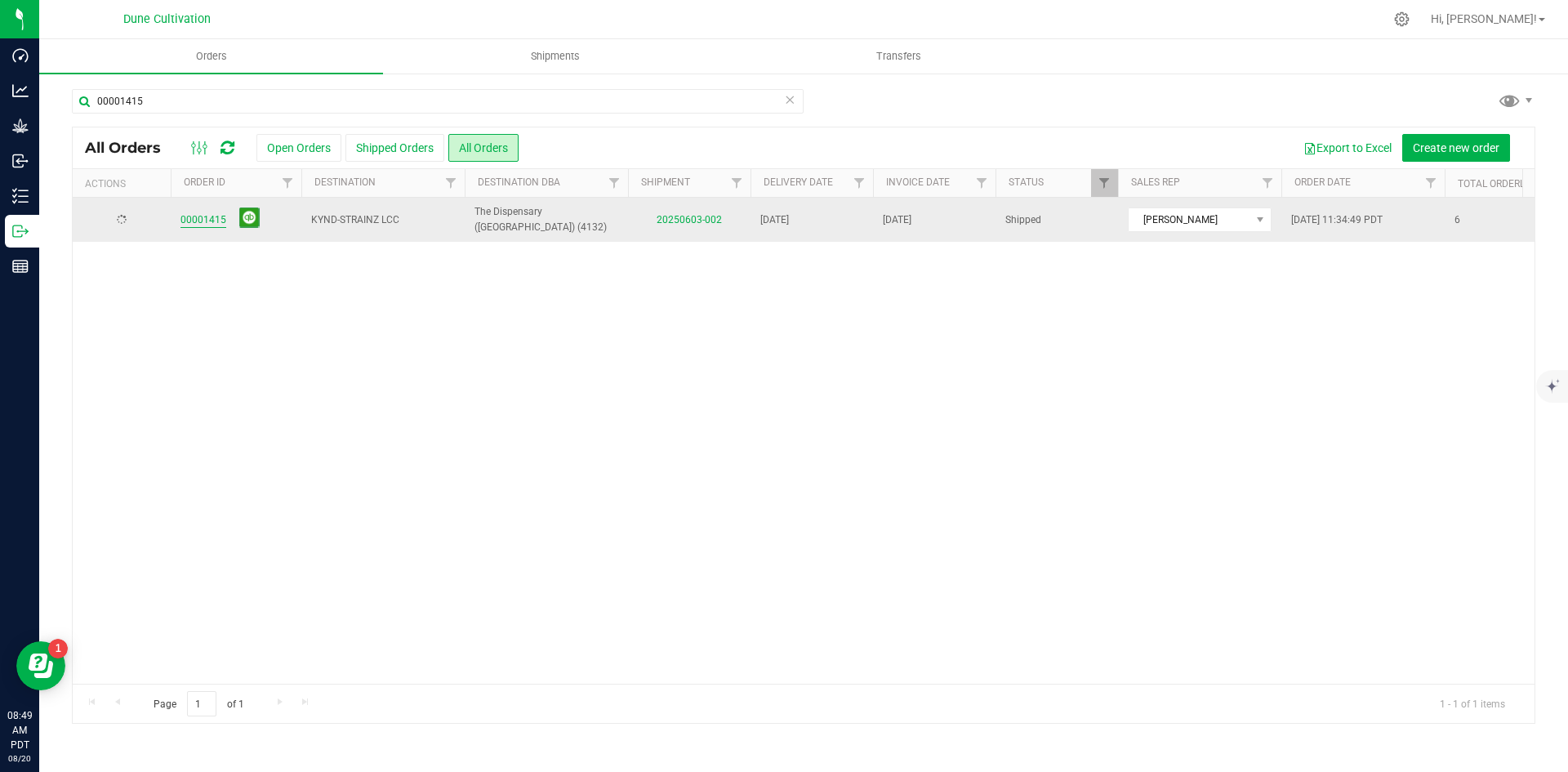
click at [196, 220] on link "00001415" at bounding box center [203, 220] width 45 height 16
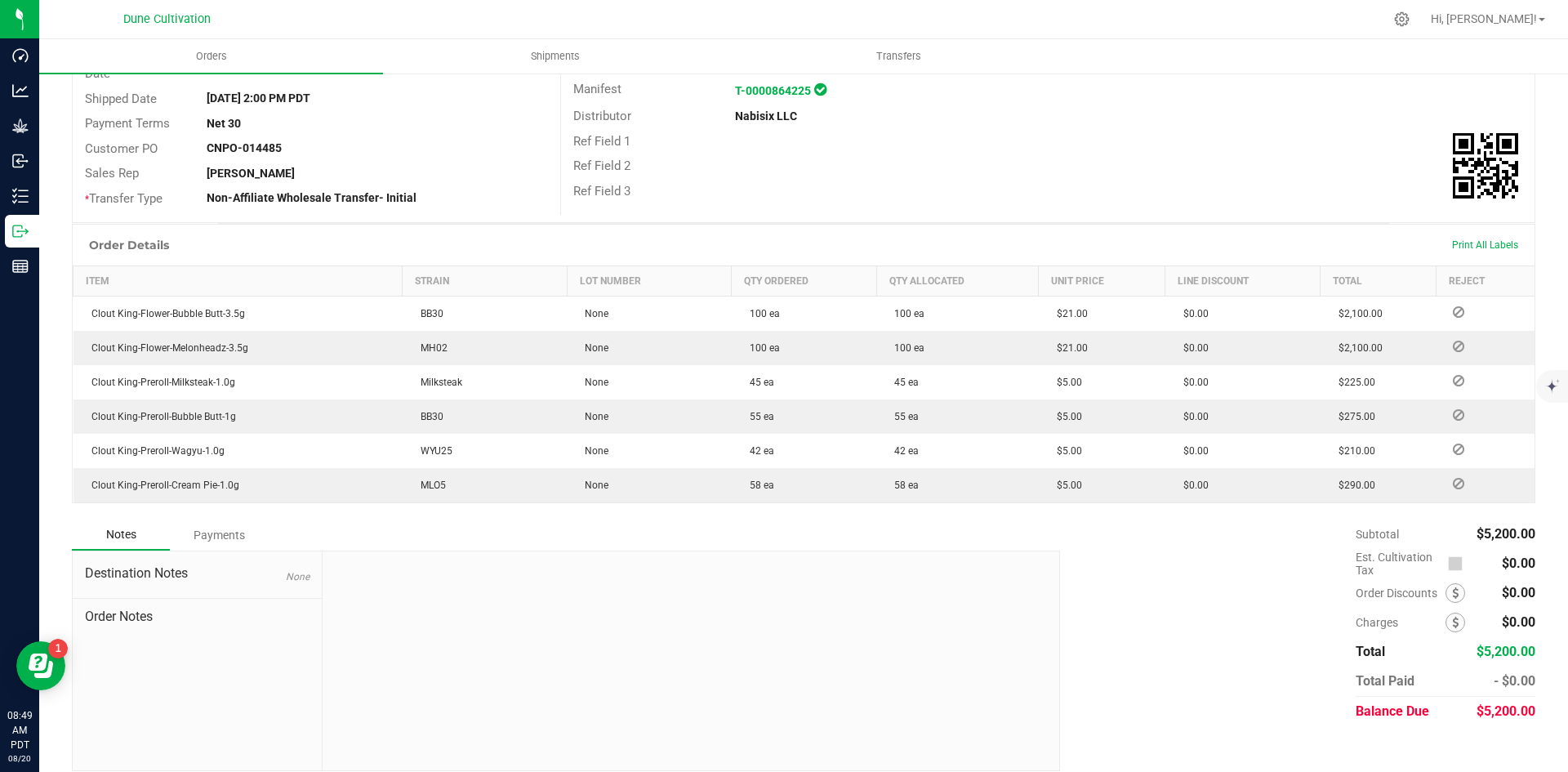
scroll to position [273, 0]
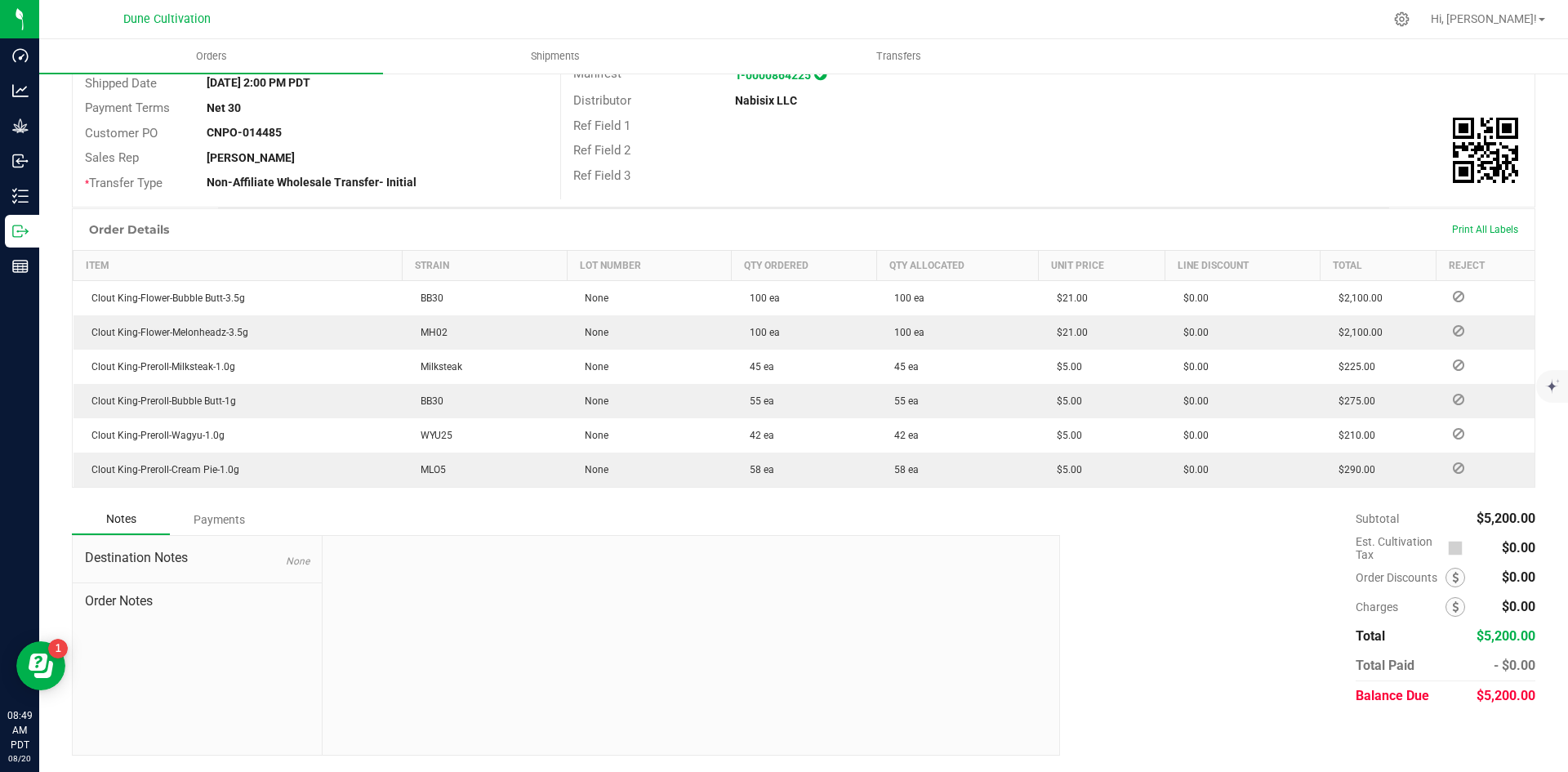
click at [1506, 687] on div "$5,200.00" at bounding box center [1506, 696] width 59 height 30
click at [1506, 688] on div "$5,200.00" at bounding box center [1506, 696] width 59 height 30
copy span "5,200.00"
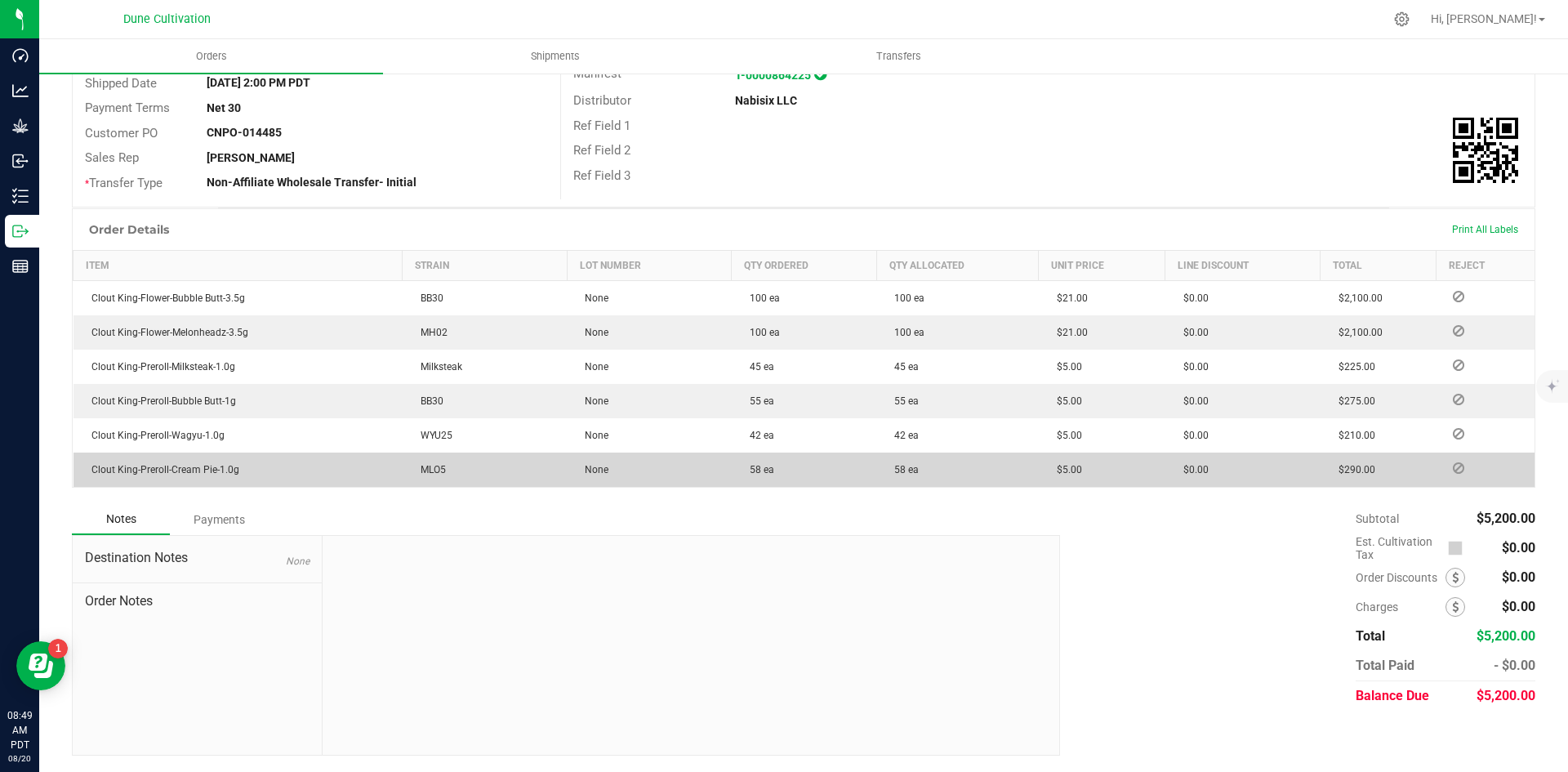
click at [210, 513] on div "Payments" at bounding box center [218, 520] width 98 height 30
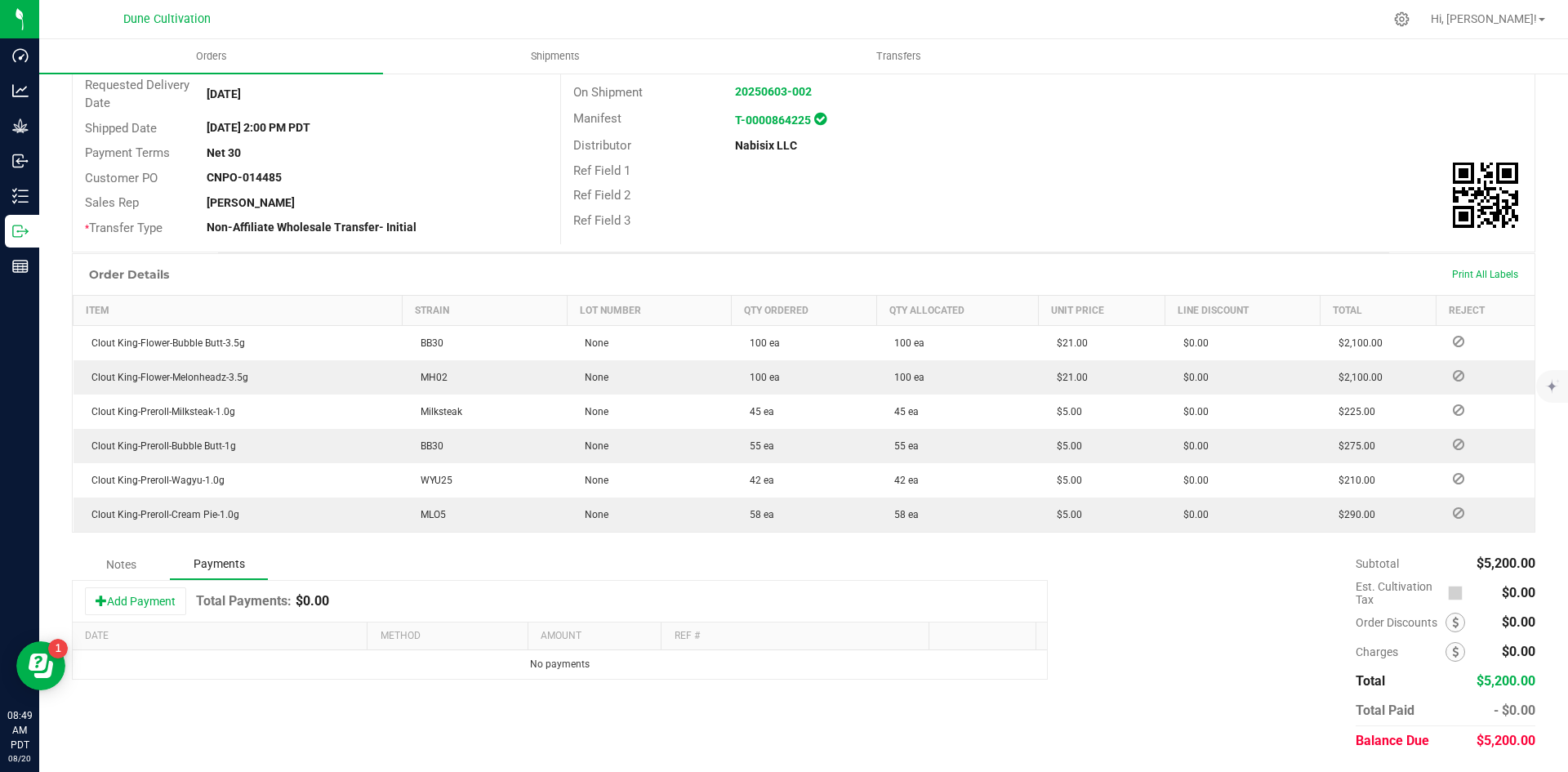
scroll to position [228, 0]
click at [131, 597] on button "Add Payment" at bounding box center [135, 601] width 102 height 28
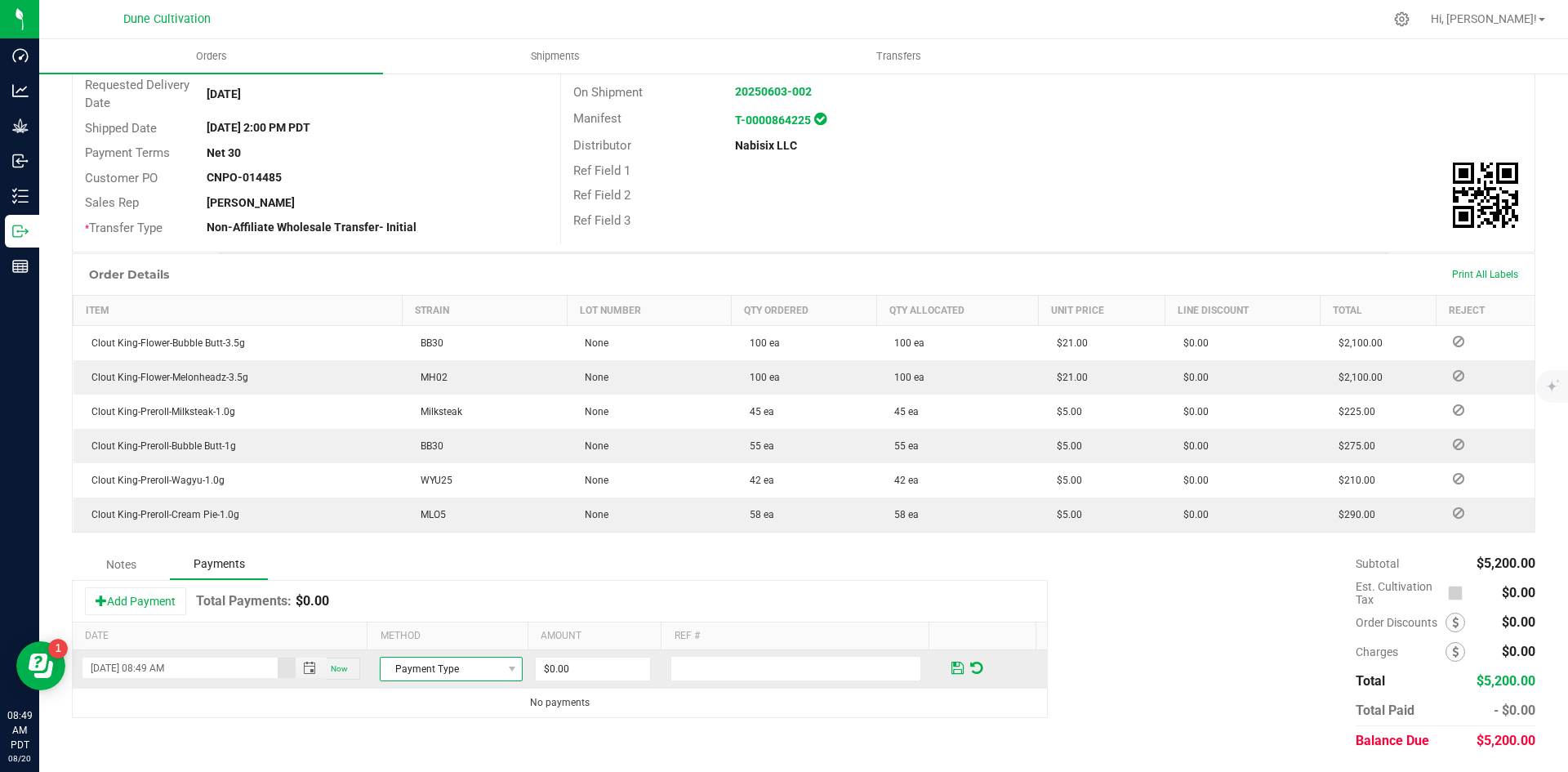
click at [442, 663] on span "Payment Type" at bounding box center [441, 668] width 121 height 23
click at [420, 616] on li "ACH & Bank Transfer" at bounding box center [443, 618] width 138 height 23
click at [563, 678] on input "0" at bounding box center [593, 668] width 114 height 23
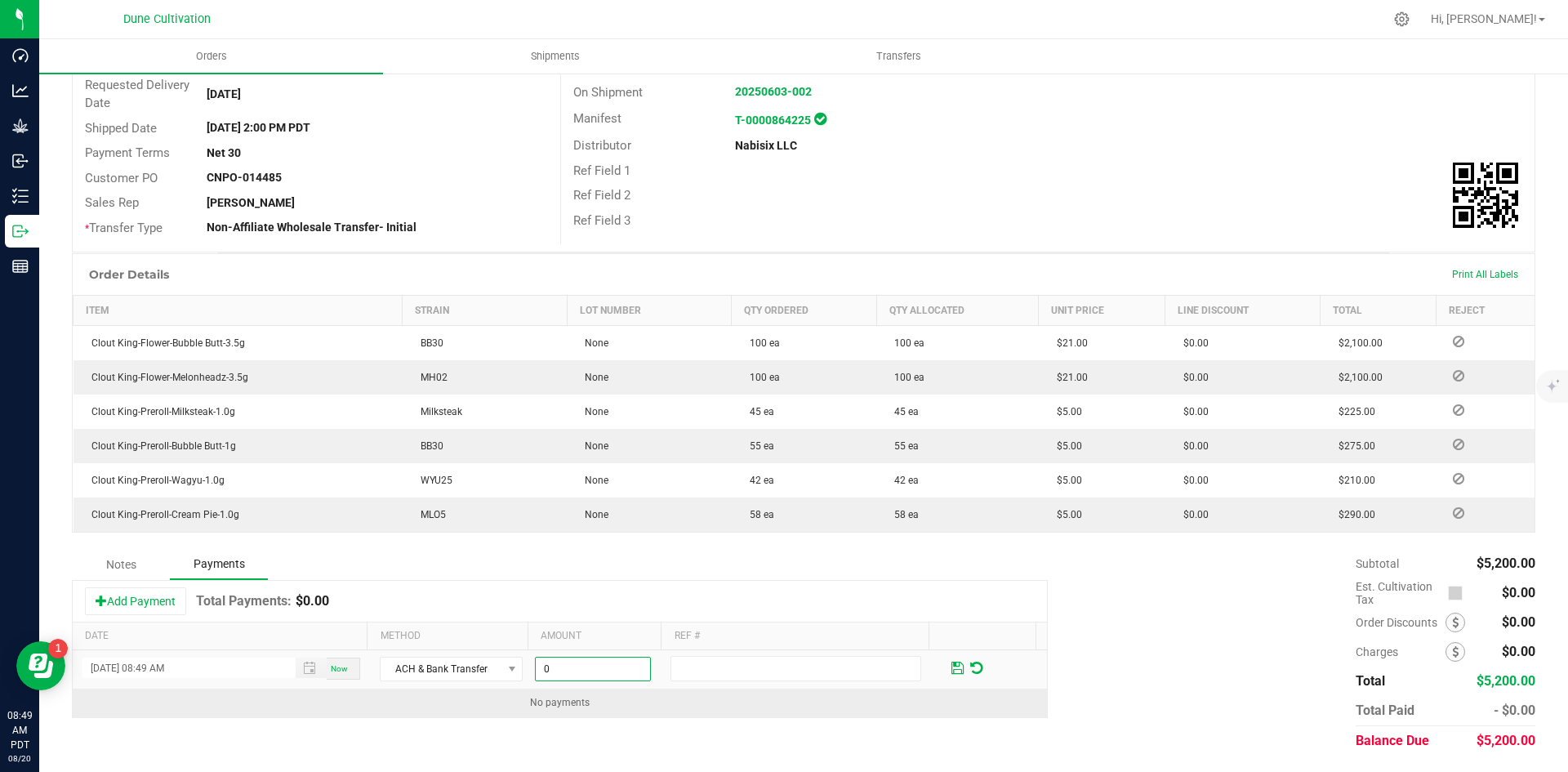
paste input "520"
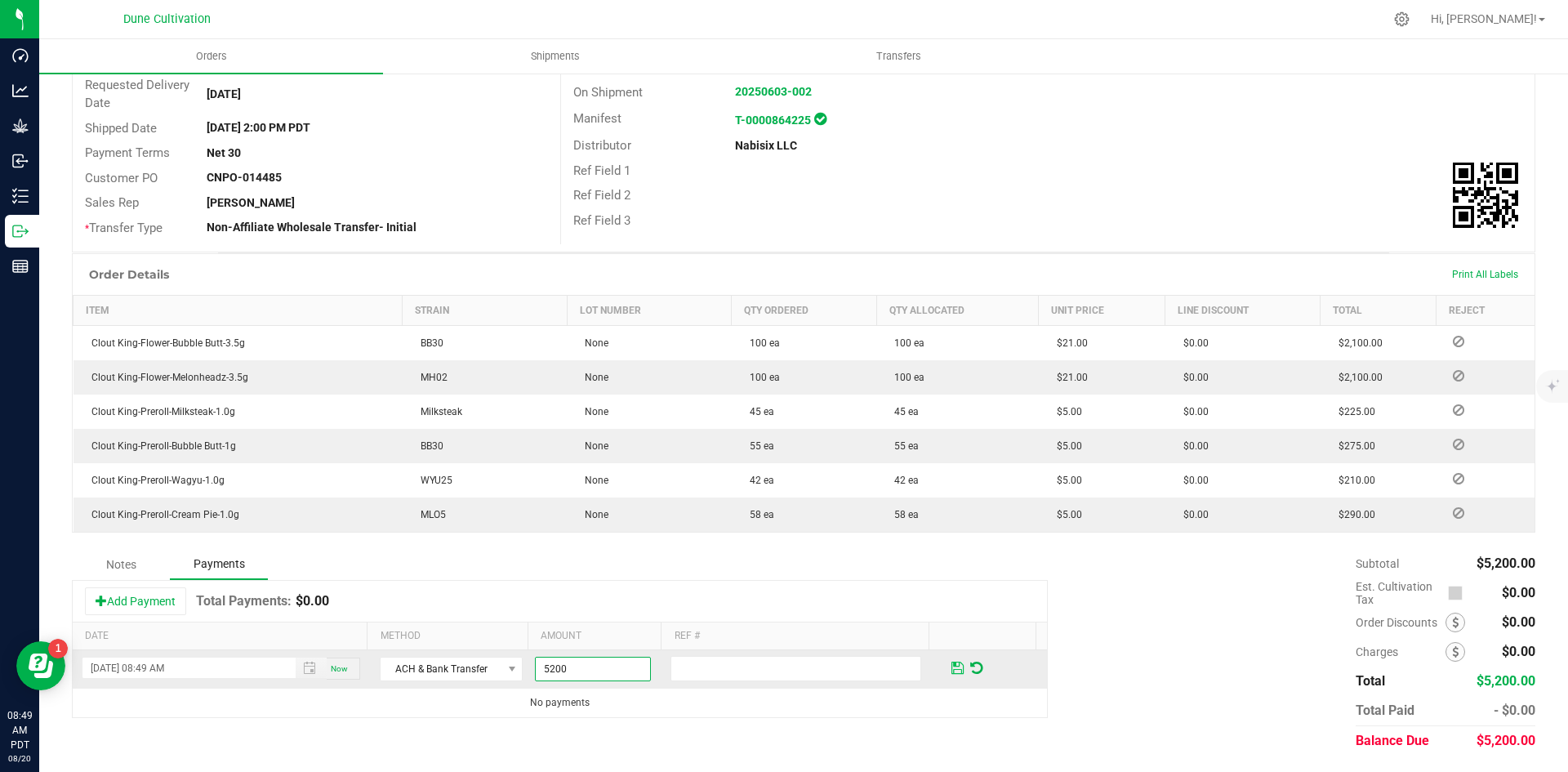
type input "$5,200.00"
click at [951, 672] on span at bounding box center [957, 667] width 12 height 15
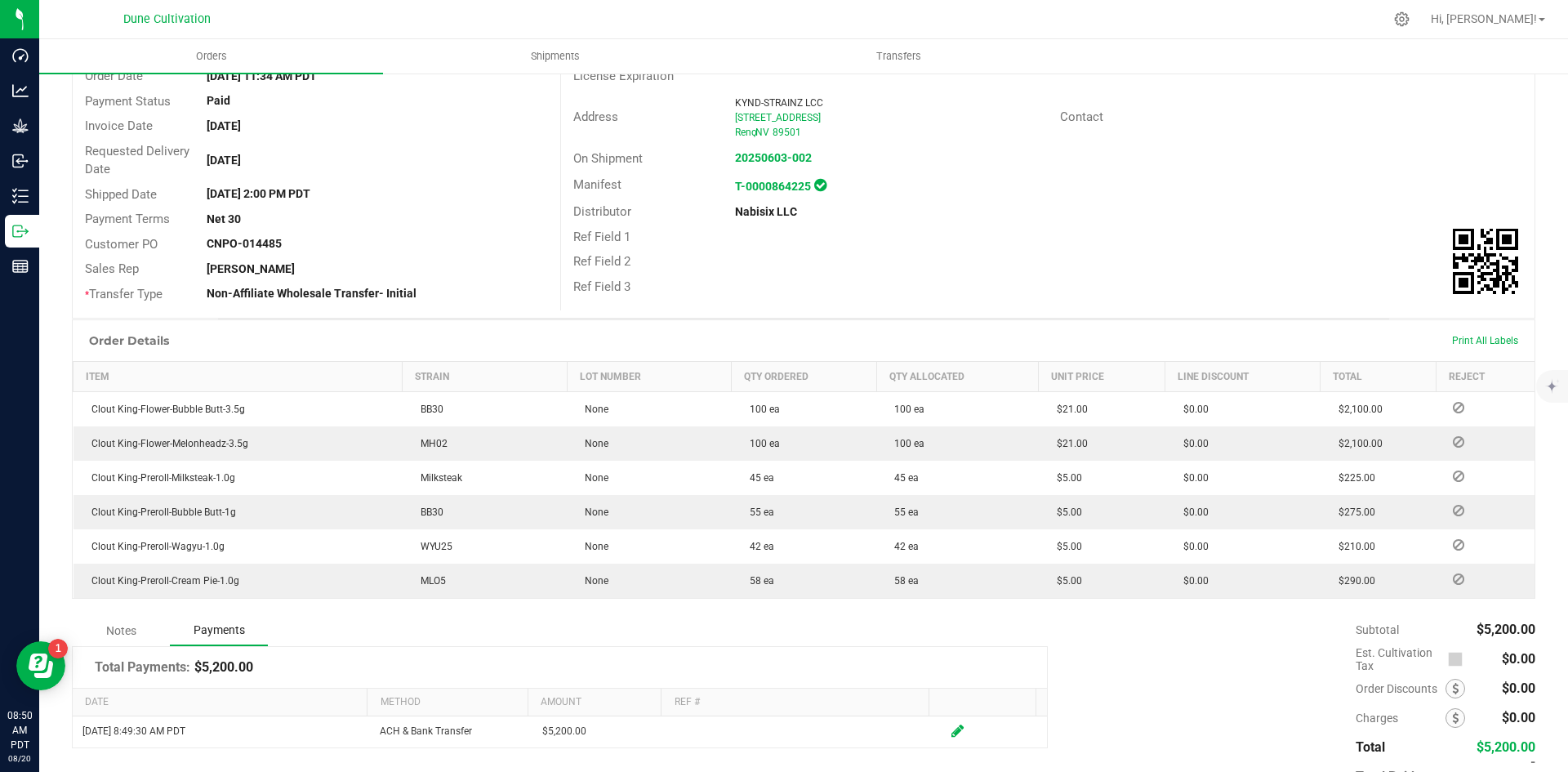
scroll to position [0, 0]
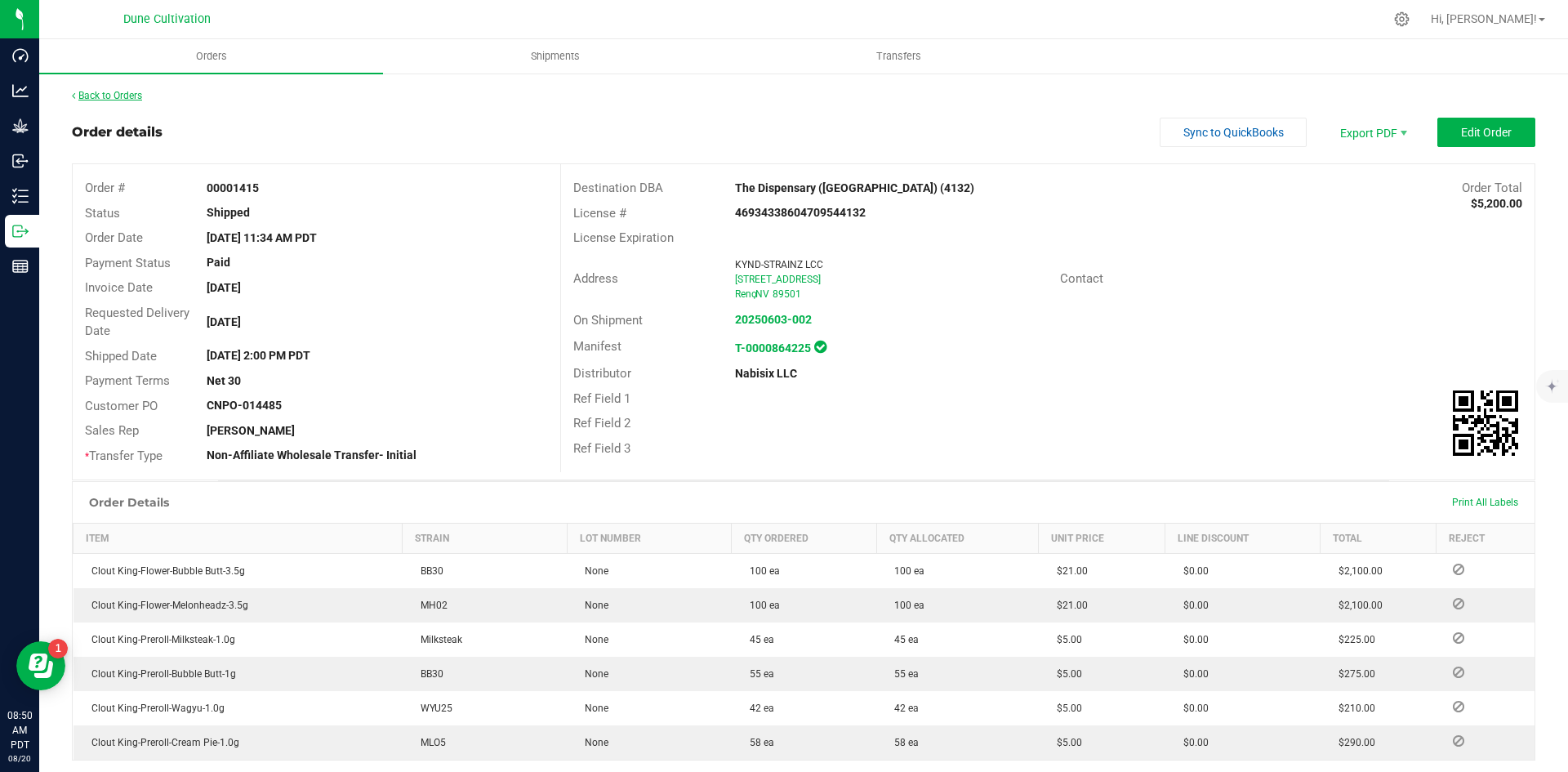
drag, startPoint x: 148, startPoint y: 103, endPoint x: 135, endPoint y: 94, distance: 15.8
click at [148, 102] on div "Back to Orders" at bounding box center [803, 96] width 1464 height 15
click at [132, 91] on link "Back to Orders" at bounding box center [106, 96] width 70 height 12
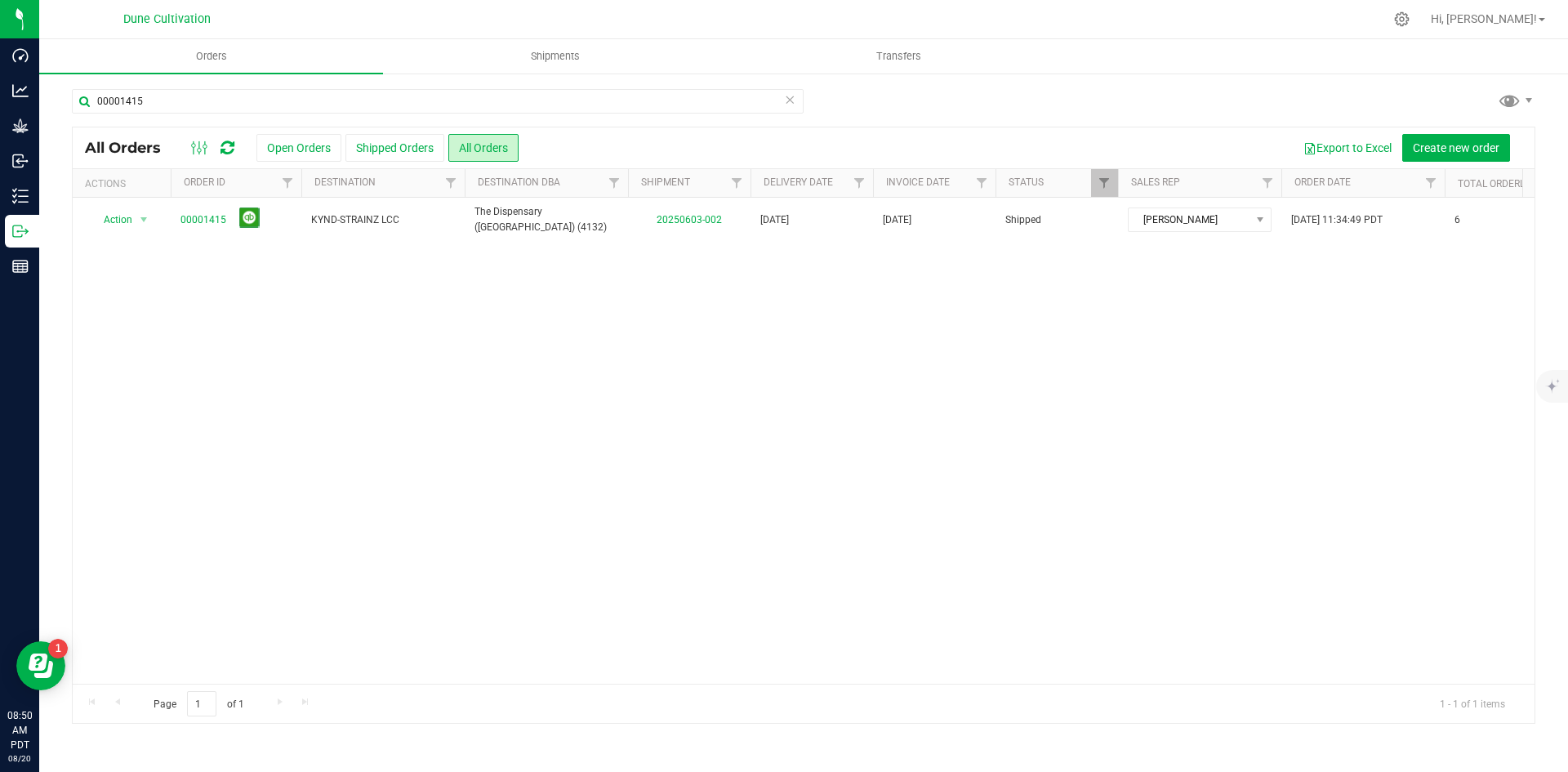
click at [787, 104] on icon at bounding box center [790, 99] width 12 height 20
